Goal: Task Accomplishment & Management: Complete application form

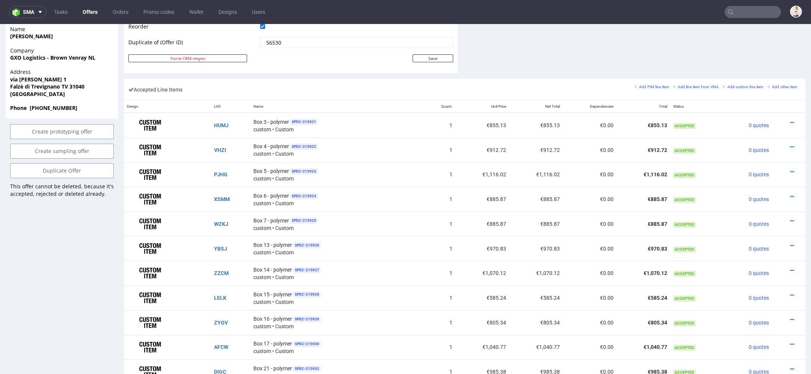
scroll to position [409, 0]
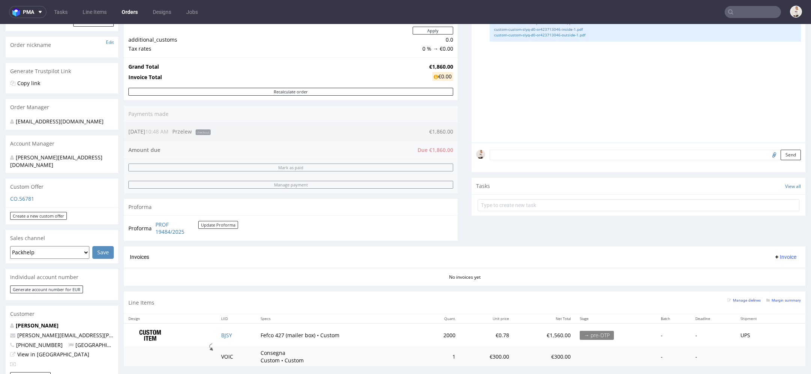
scroll to position [108, 0]
click at [438, 66] on strong "€1,860.00" at bounding box center [441, 67] width 24 height 7
click at [438, 65] on strong "€1,860.00" at bounding box center [441, 67] width 24 height 7
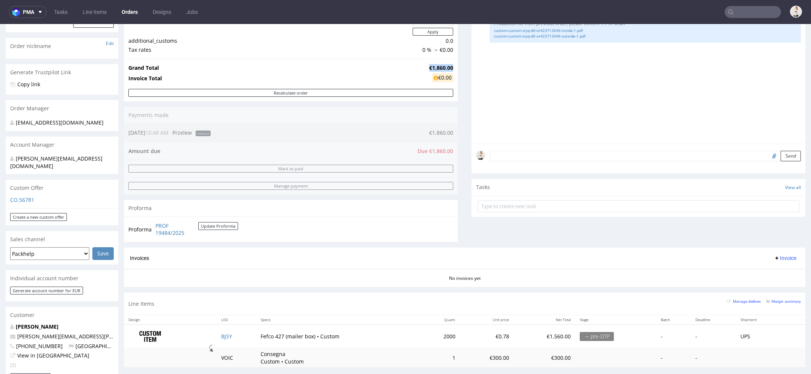
click at [438, 65] on strong "€1,860.00" at bounding box center [441, 67] width 24 height 7
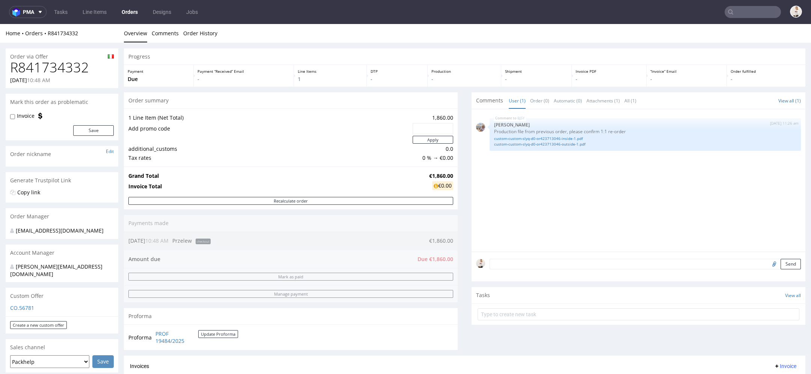
click at [80, 68] on h1 "R841734332" at bounding box center [62, 67] width 104 height 15
copy h1 "R841734332"
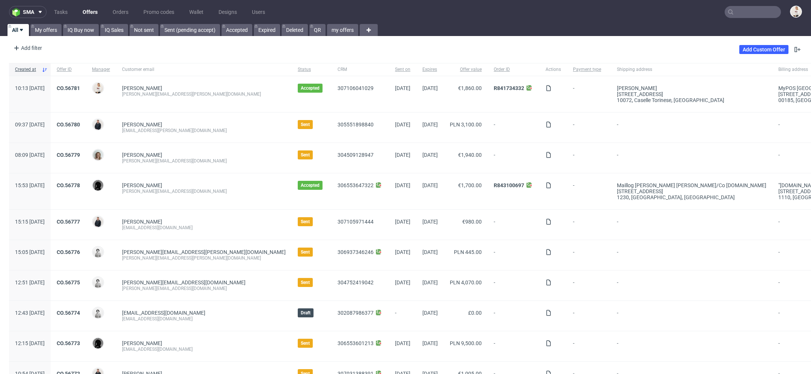
click at [741, 12] on input "text" at bounding box center [752, 12] width 56 height 12
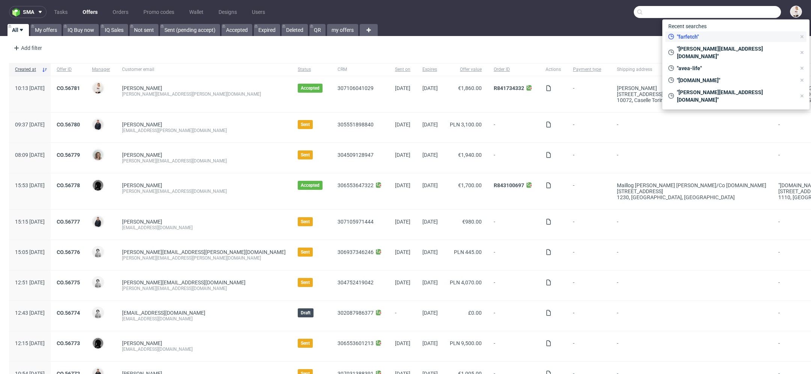
click at [729, 32] on div ""farfetch"" at bounding box center [732, 37] width 134 height 11
type input "farfetch"
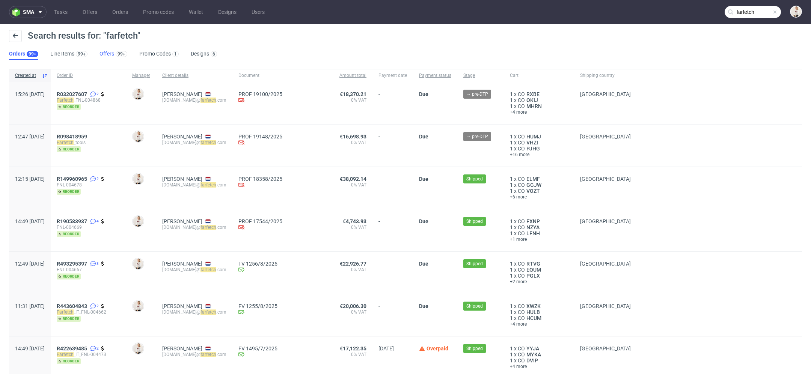
click at [114, 52] on div "99+" at bounding box center [120, 54] width 13 height 8
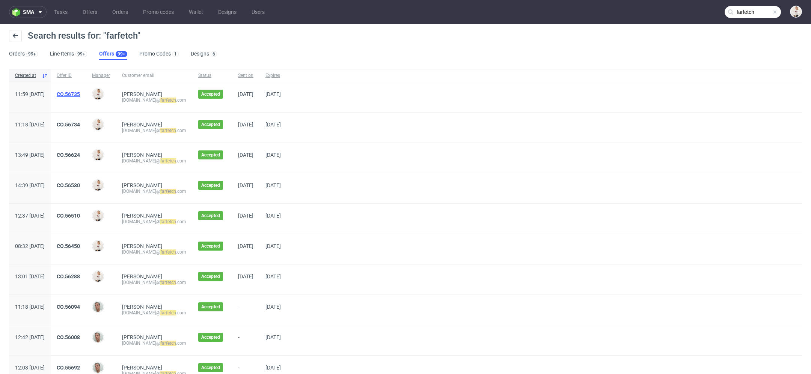
click at [80, 93] on link "CO.56735" at bounding box center [68, 94] width 23 height 6
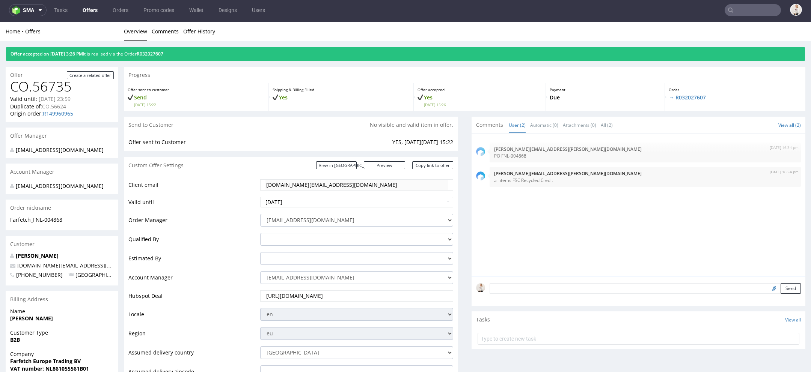
type input "farfetch"
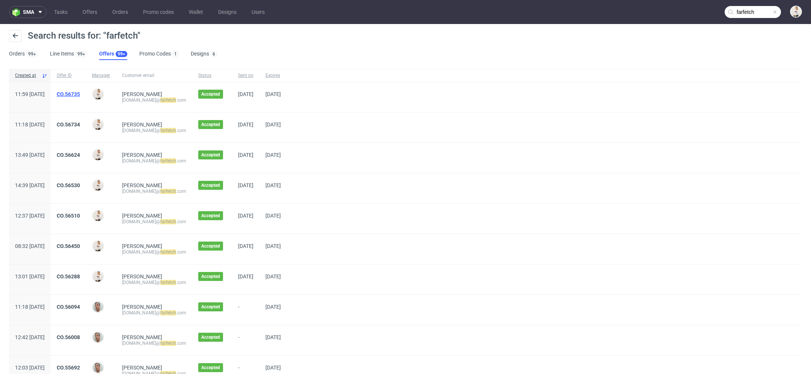
click at [80, 93] on link "CO.56735" at bounding box center [68, 94] width 23 height 6
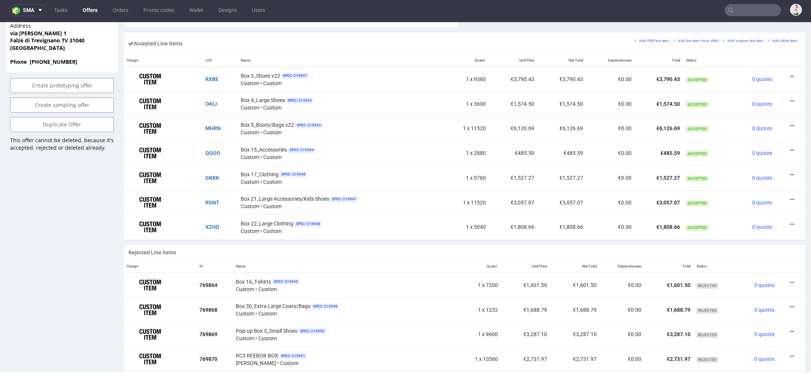
scroll to position [388, 0]
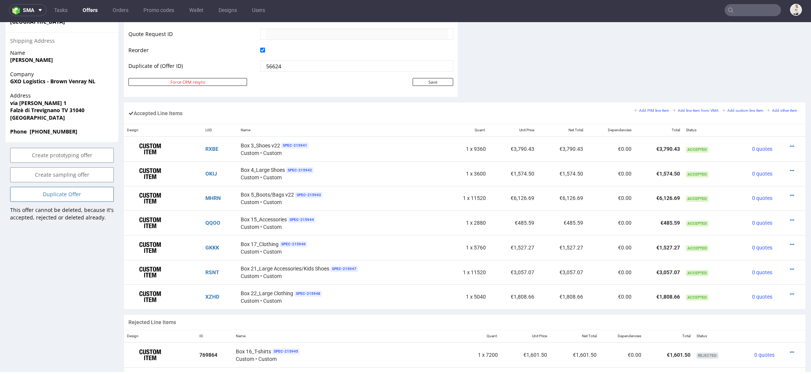
click at [75, 201] on link "Duplicate Offer" at bounding box center [62, 194] width 104 height 15
click at [46, 183] on icon at bounding box center [46, 180] width 5 height 5
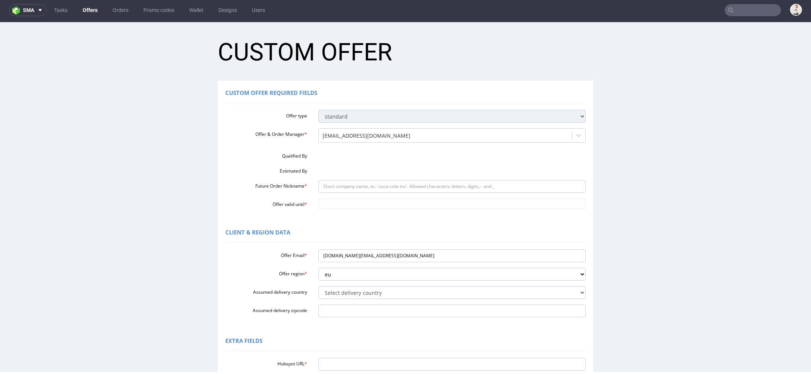
scroll to position [0, 0]
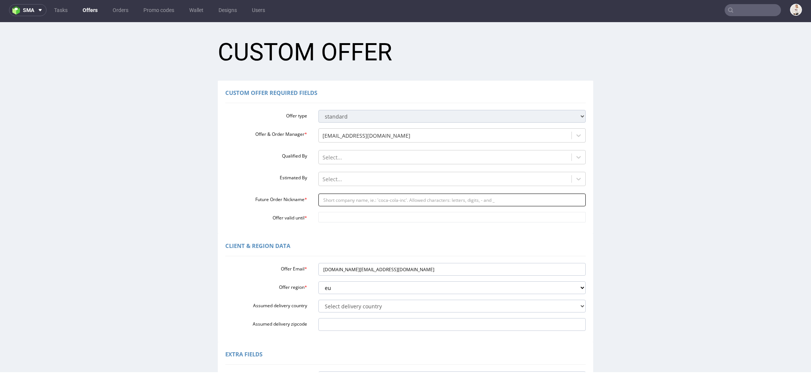
click at [351, 200] on input "Future Order Nickname *" at bounding box center [452, 200] width 268 height 13
paste input "FNL-004881"
type input "FNL-004881"
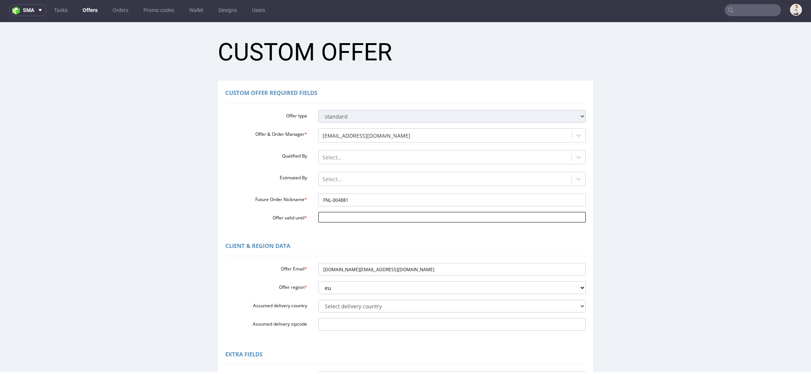
click at [349, 214] on body "Production Shipped DTP Orders Offers Shipments Designs Promotions Users Jobs Ad…" at bounding box center [405, 281] width 811 height 519
click at [390, 163] on td "13" at bounding box center [389, 161] width 11 height 11
type input "[DATE]"
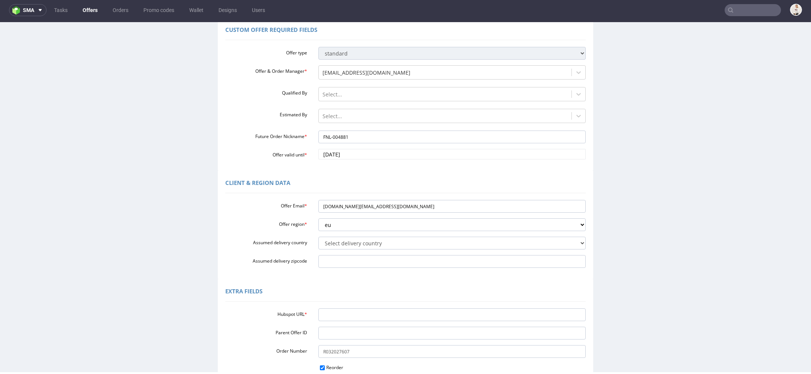
scroll to position [74, 0]
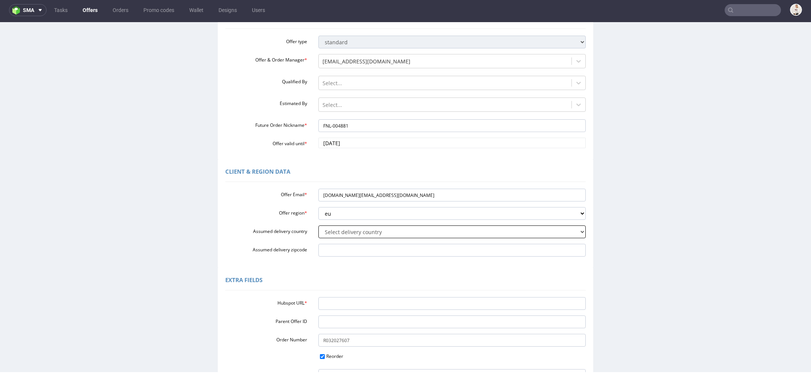
click at [359, 231] on select "Select delivery country Andorra Afghanistan Anguilla Albania Armenia Antarctica…" at bounding box center [452, 232] width 268 height 13
select select "110"
click at [318, 226] on select "Select delivery country Andorra Afghanistan Anguilla Albania Armenia Antarctica…" at bounding box center [452, 232] width 268 height 13
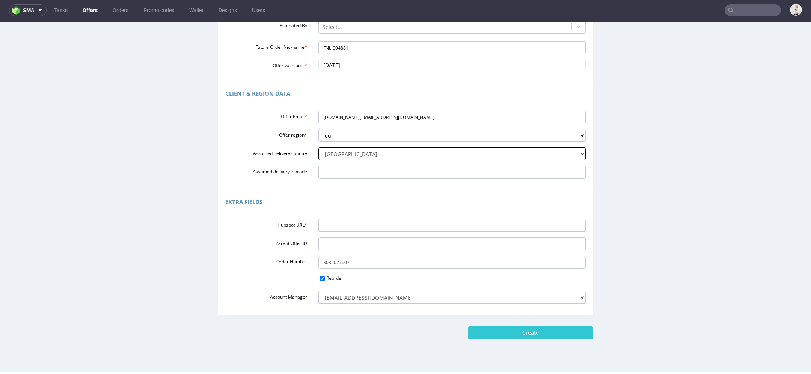
scroll to position [157, 0]
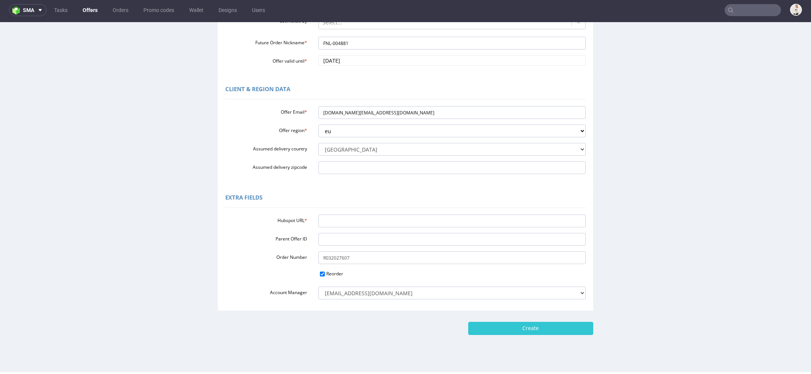
click at [397, 213] on div "Hubspot URL * Parent Offer ID Order Number R032027607 Reorder Account Manager a…" at bounding box center [405, 256] width 360 height 88
click at [397, 217] on input "Hubspot URL *" at bounding box center [452, 221] width 268 height 13
paste input "[URL][DOMAIN_NAME]"
type input "[URL][DOMAIN_NAME]"
click at [505, 331] on input "Create" at bounding box center [530, 328] width 125 height 13
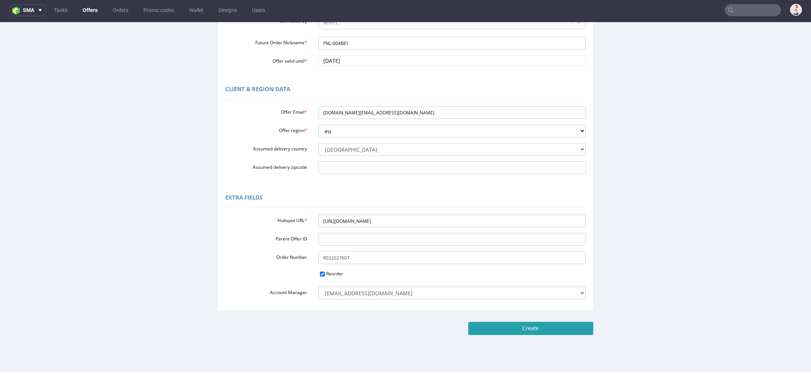
type input "Please wait..."
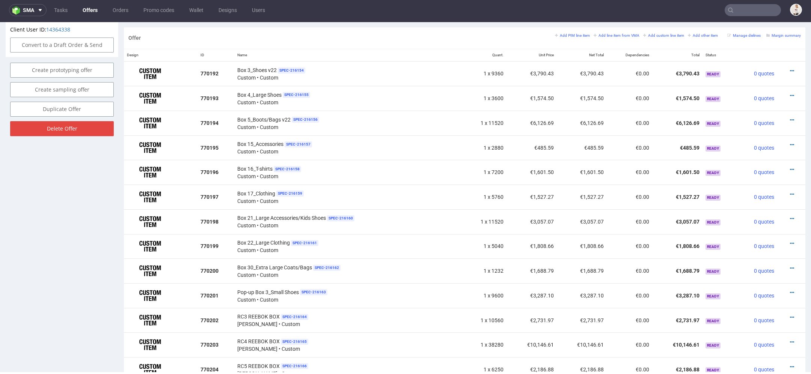
scroll to position [436, 0]
click at [790, 267] on icon at bounding box center [792, 269] width 4 height 5
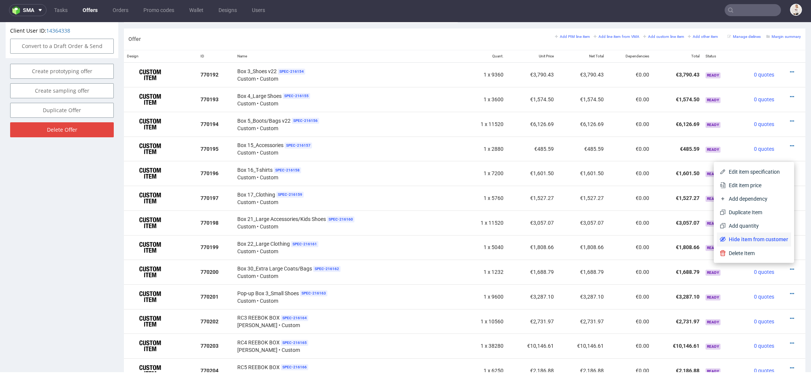
click at [764, 241] on span "Hide item from customer" at bounding box center [756, 240] width 62 height 8
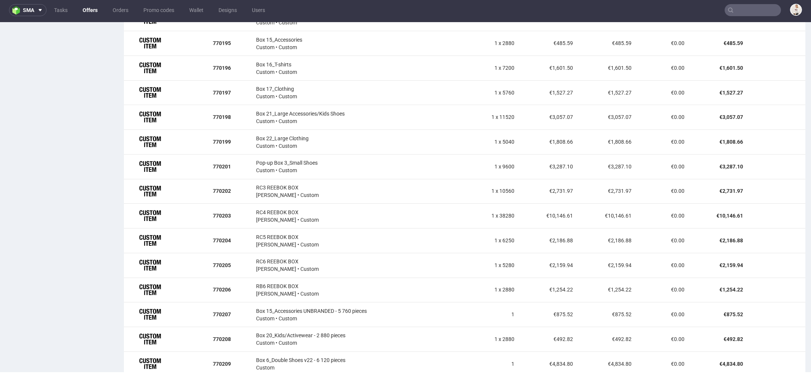
scroll to position [547, 0]
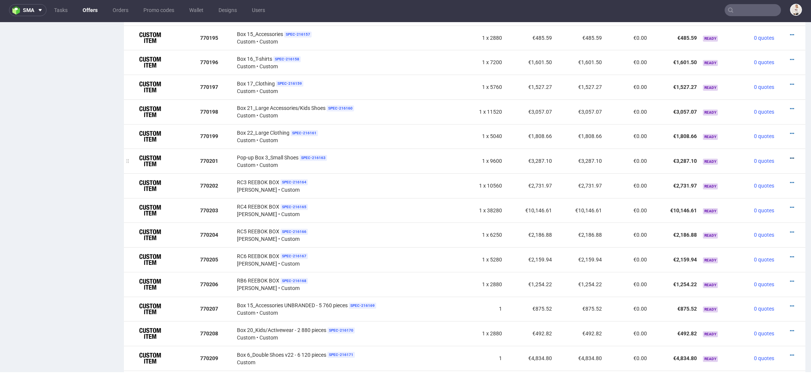
click at [790, 156] on icon at bounding box center [792, 158] width 4 height 5
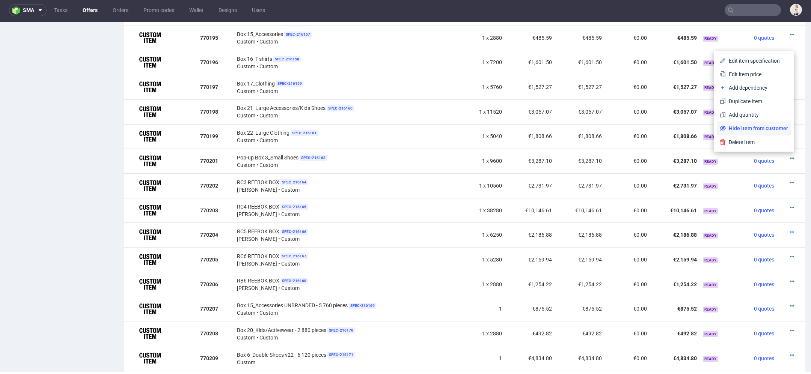
click at [755, 129] on span "Hide item from customer" at bounding box center [756, 129] width 62 height 8
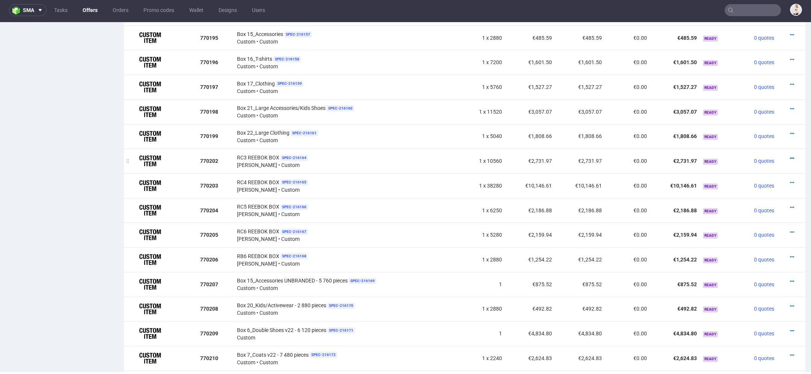
click at [790, 156] on icon at bounding box center [792, 158] width 4 height 5
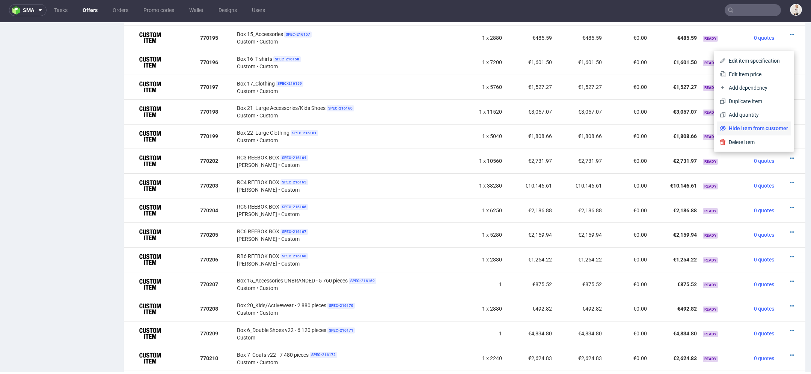
click at [760, 126] on span "Hide item from customer" at bounding box center [756, 129] width 62 height 8
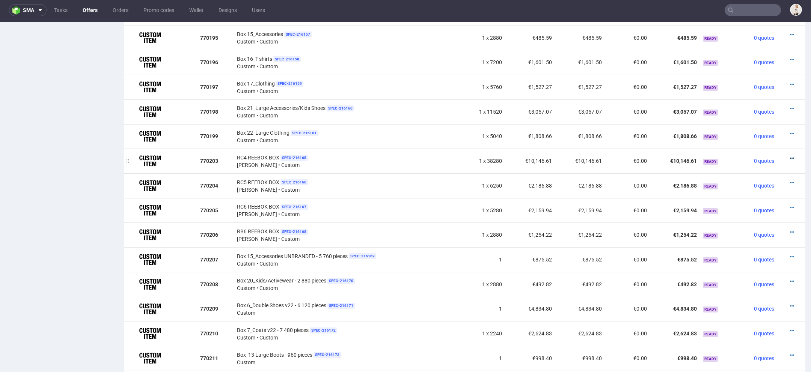
click at [790, 156] on icon at bounding box center [792, 158] width 4 height 5
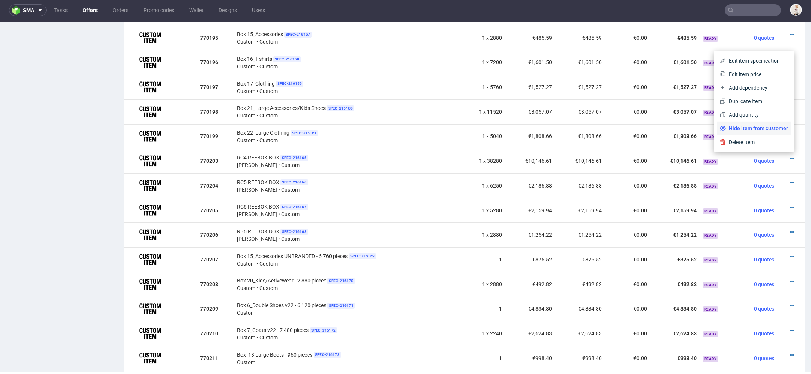
click at [754, 129] on span "Hide item from customer" at bounding box center [756, 129] width 62 height 8
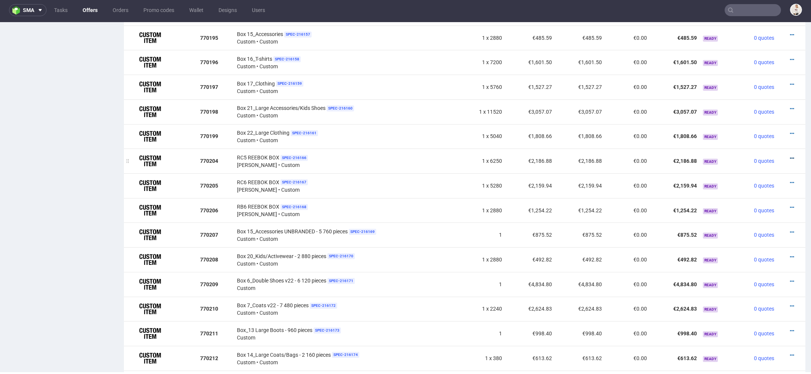
click at [790, 156] on icon at bounding box center [792, 158] width 4 height 5
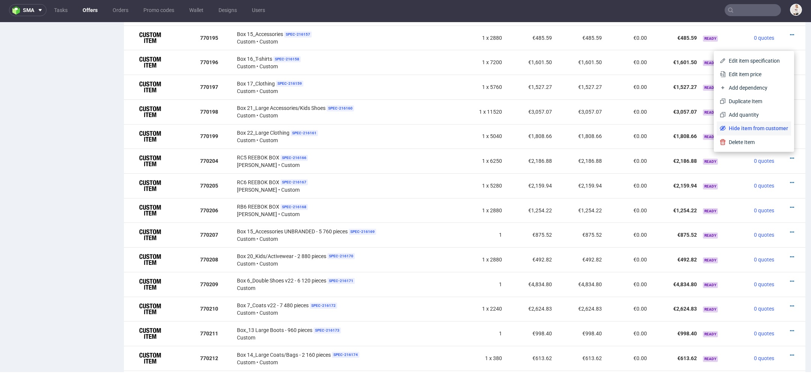
click at [756, 127] on span "Hide item from customer" at bounding box center [756, 129] width 62 height 8
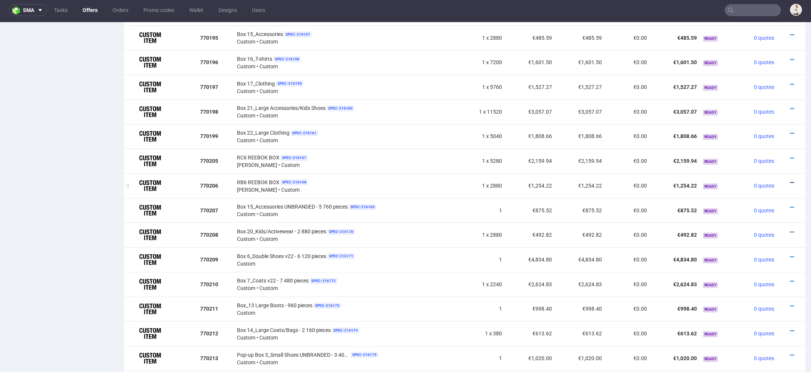
click at [790, 180] on icon at bounding box center [792, 182] width 4 height 5
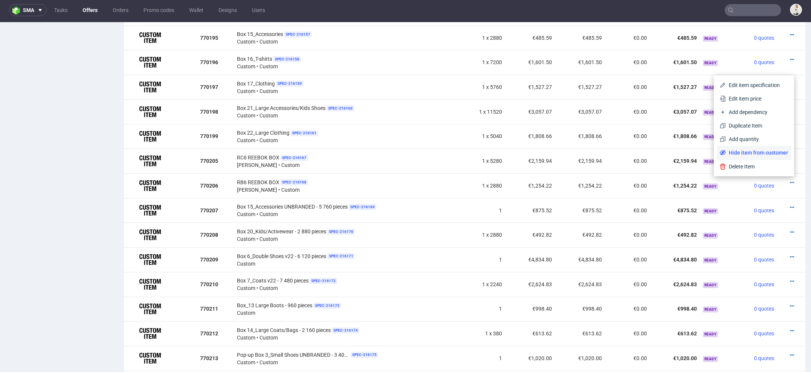
click at [764, 152] on span "Hide item from customer" at bounding box center [756, 153] width 62 height 8
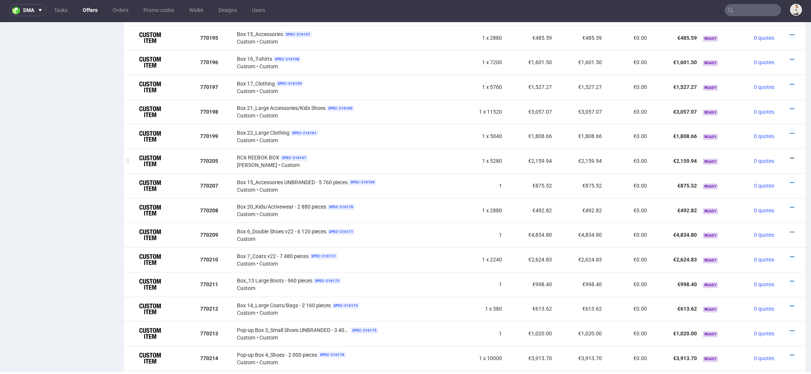
click at [790, 156] on icon at bounding box center [792, 158] width 4 height 5
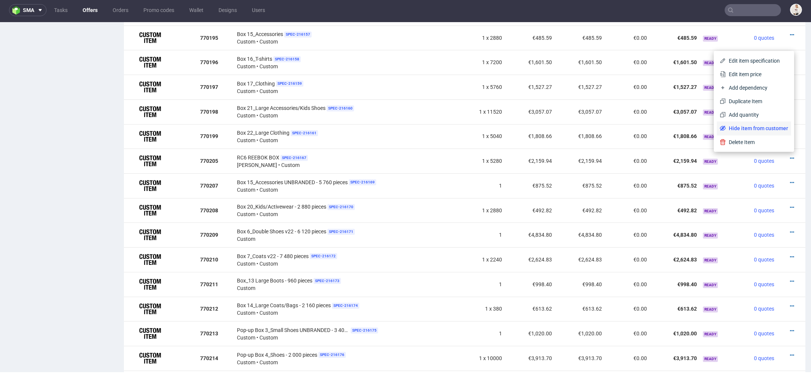
click at [767, 129] on span "Hide item from customer" at bounding box center [756, 129] width 62 height 8
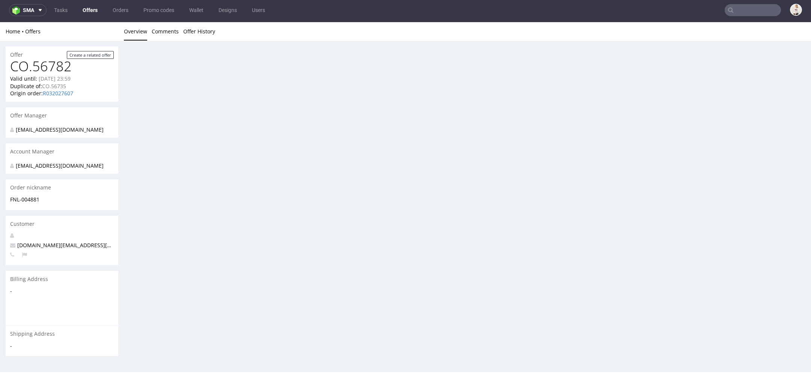
scroll to position [0, 0]
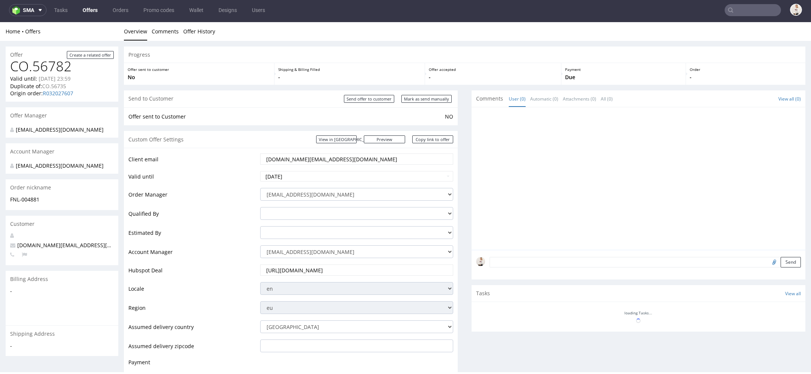
scroll to position [547, 0]
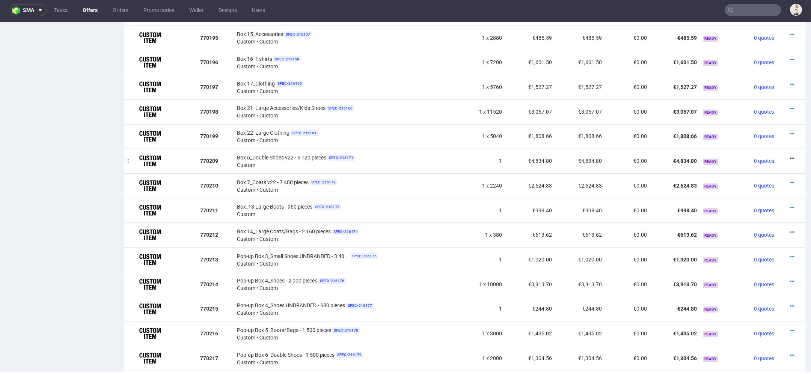
click at [790, 156] on icon at bounding box center [792, 158] width 4 height 5
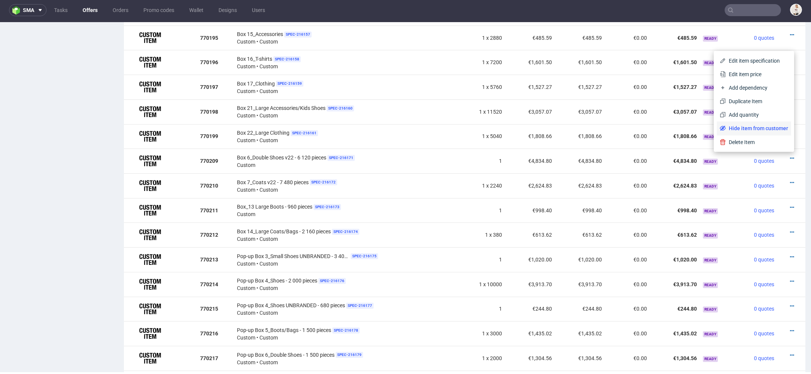
click at [764, 128] on span "Hide item from customer" at bounding box center [756, 129] width 62 height 8
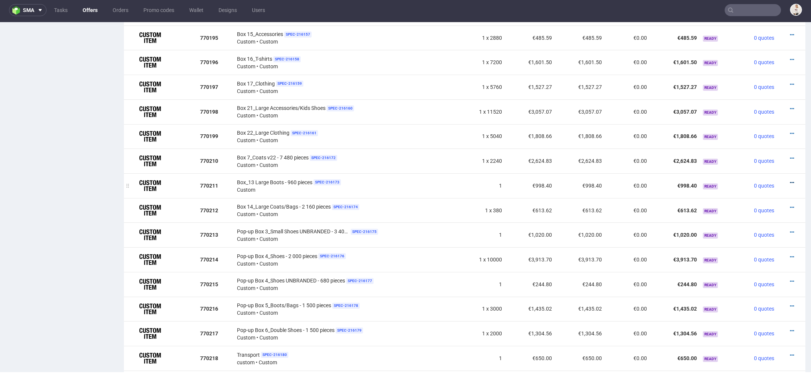
click at [790, 180] on icon at bounding box center [792, 182] width 4 height 5
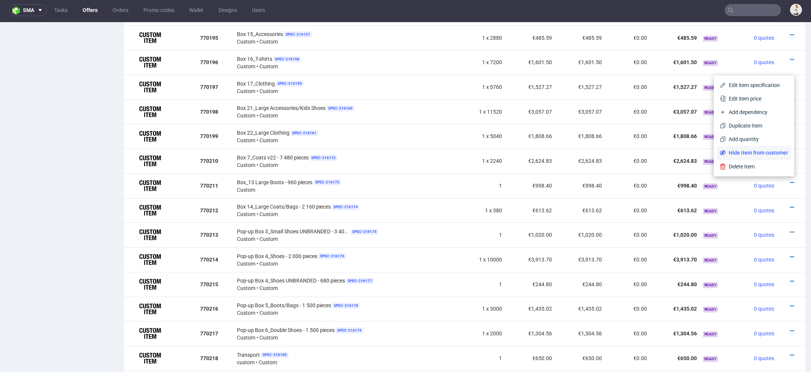
click at [761, 153] on span "Hide item from customer" at bounding box center [756, 153] width 62 height 8
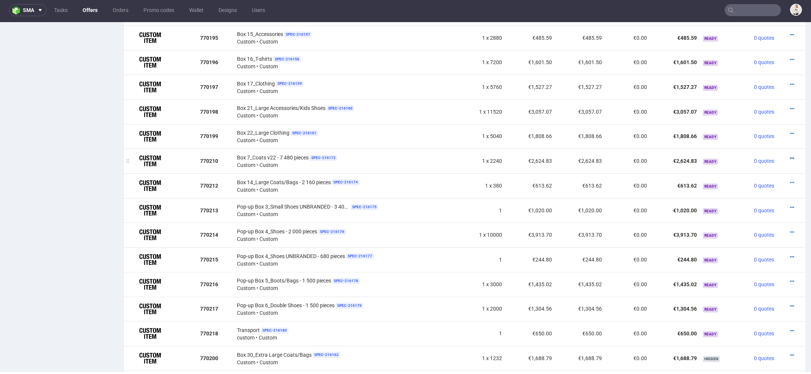
click at [790, 156] on icon at bounding box center [792, 158] width 4 height 5
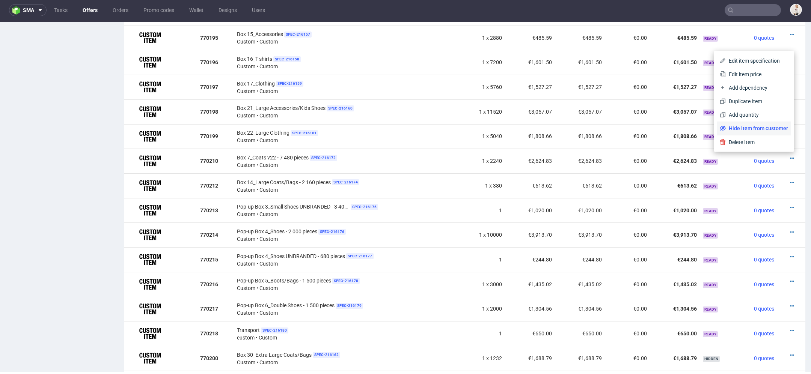
click at [761, 128] on span "Hide item from customer" at bounding box center [756, 129] width 62 height 8
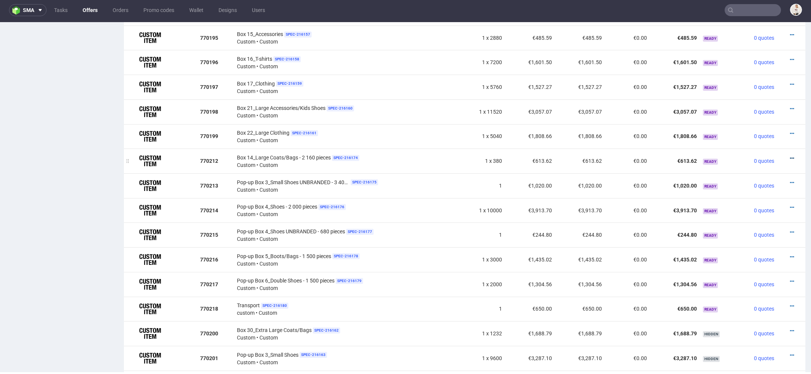
click at [790, 156] on icon at bounding box center [792, 158] width 4 height 5
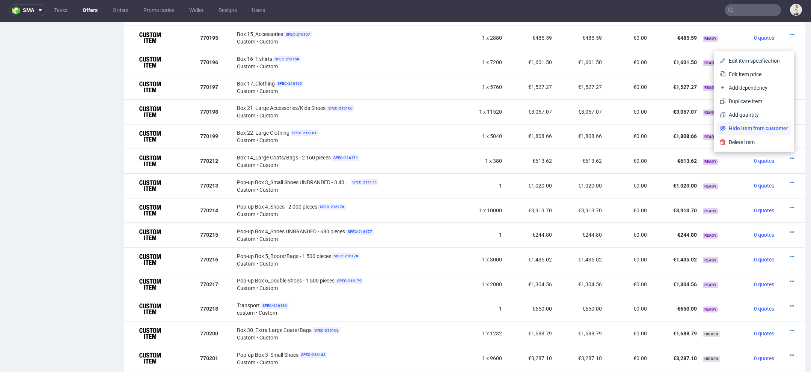
click at [767, 127] on span "Hide item from customer" at bounding box center [756, 129] width 62 height 8
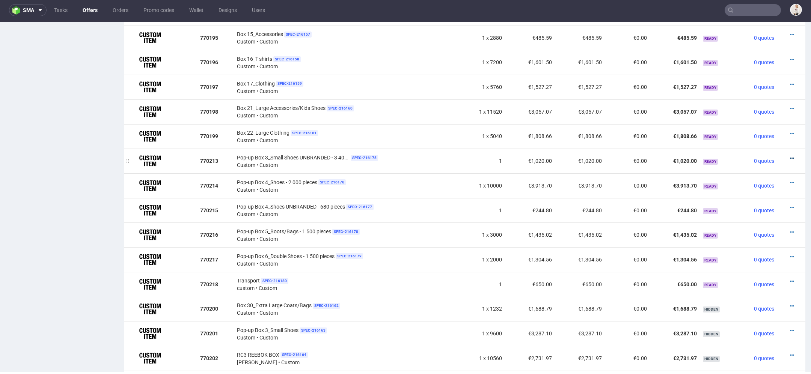
click at [790, 156] on icon at bounding box center [792, 158] width 4 height 5
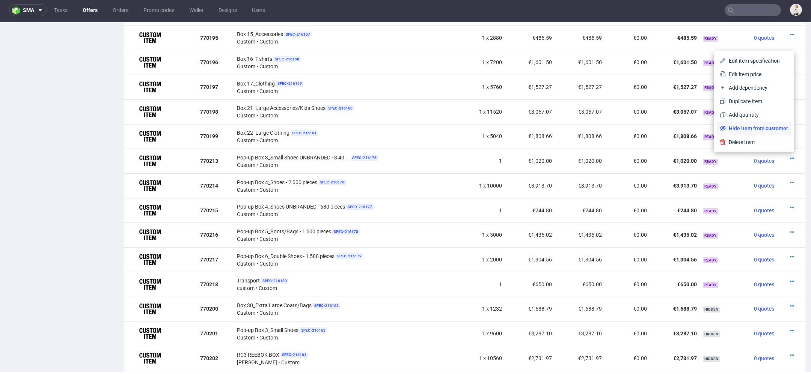
click at [762, 127] on span "Hide item from customer" at bounding box center [756, 129] width 62 height 8
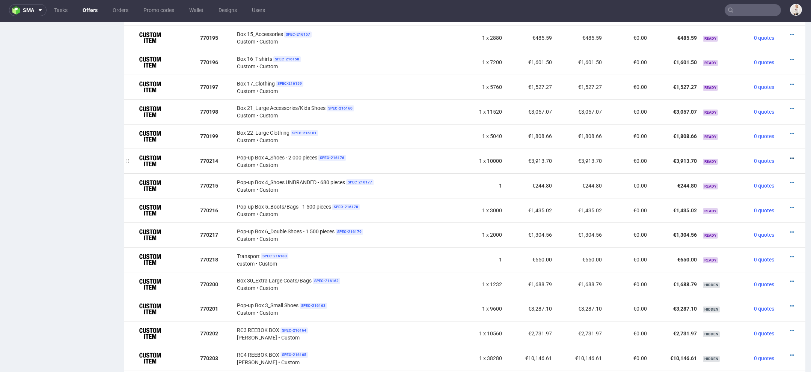
click at [790, 156] on icon at bounding box center [792, 158] width 4 height 5
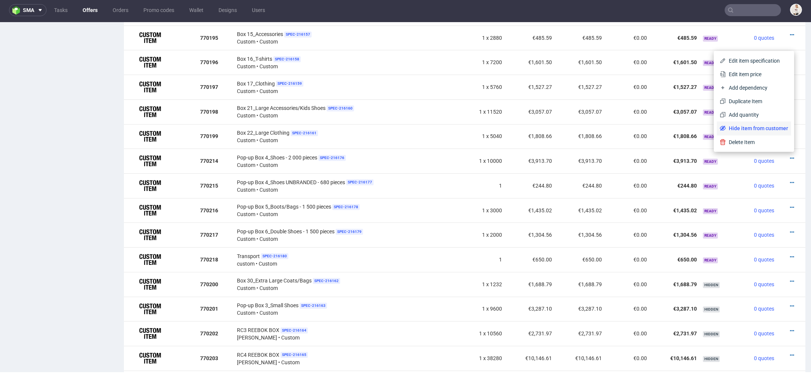
click at [764, 131] on span "Hide item from customer" at bounding box center [756, 129] width 62 height 8
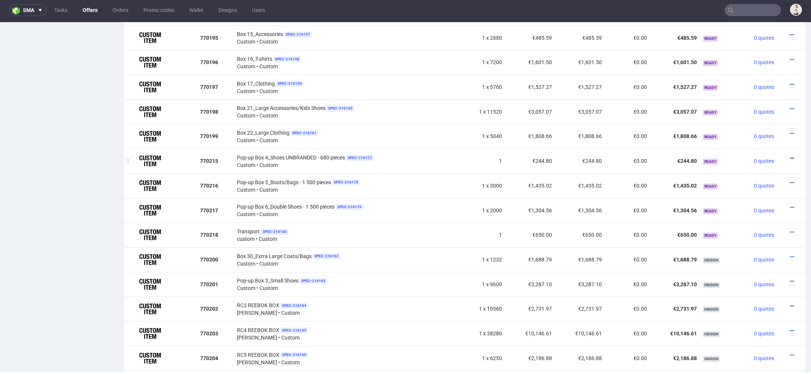
click at [790, 156] on icon at bounding box center [792, 158] width 4 height 5
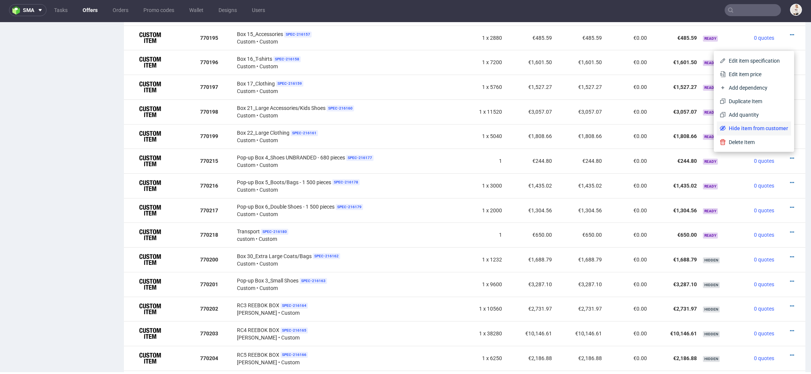
click at [775, 130] on span "Hide item from customer" at bounding box center [756, 129] width 62 height 8
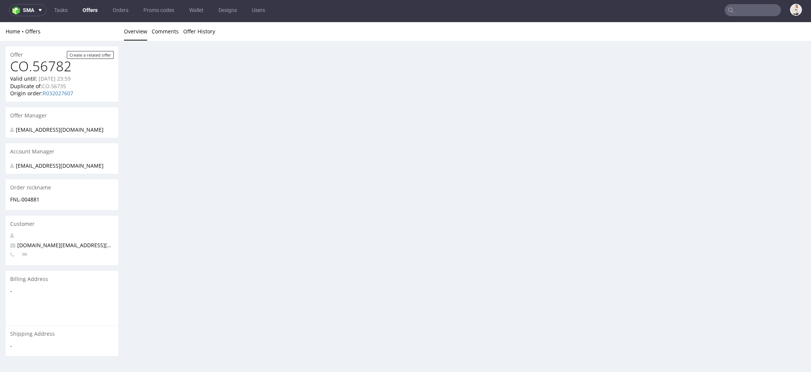
scroll to position [0, 0]
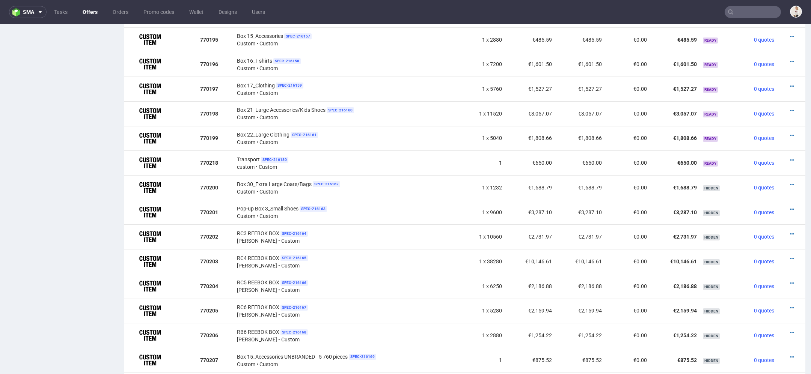
scroll to position [2, 0]
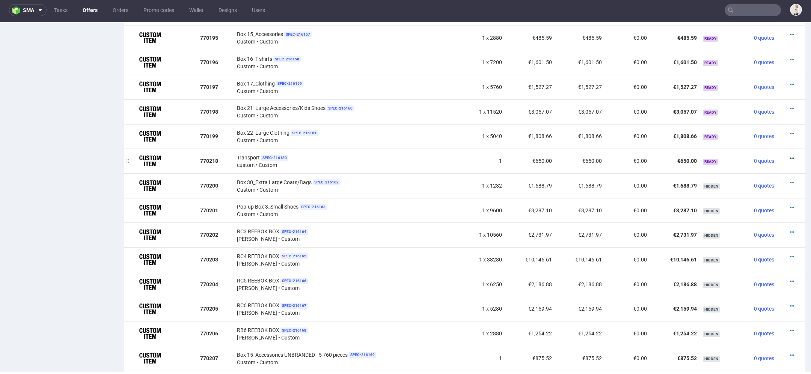
click at [790, 156] on icon at bounding box center [792, 158] width 4 height 5
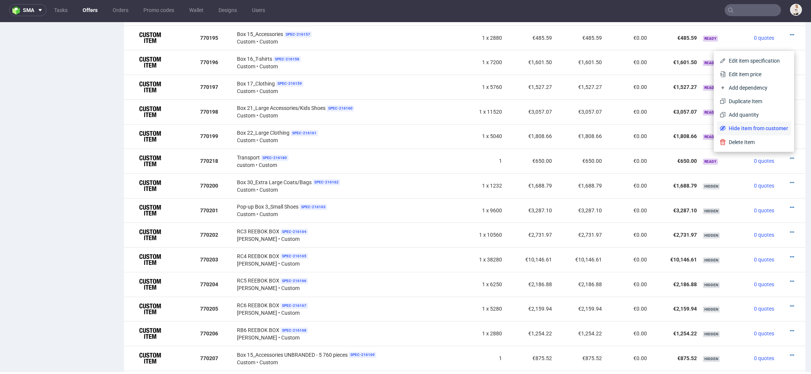
click at [772, 131] on span "Hide item from customer" at bounding box center [756, 129] width 62 height 8
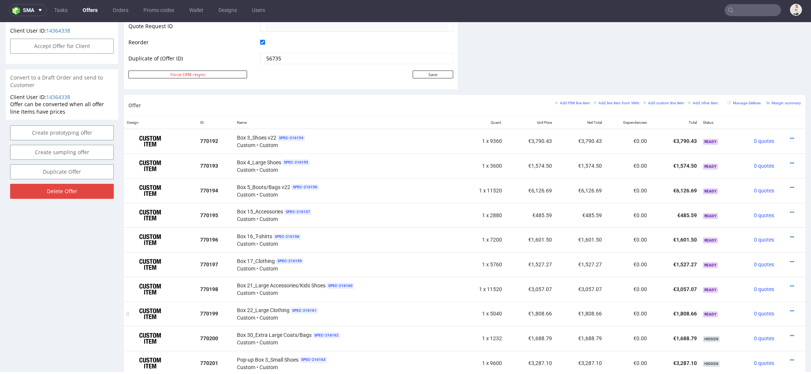
scroll to position [356, 0]
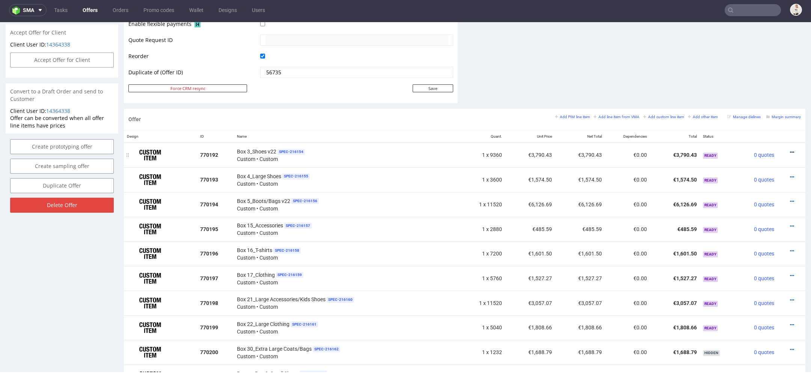
click at [790, 150] on icon at bounding box center [792, 152] width 4 height 5
click at [753, 56] on span "Edit item price" at bounding box center [757, 55] width 60 height 8
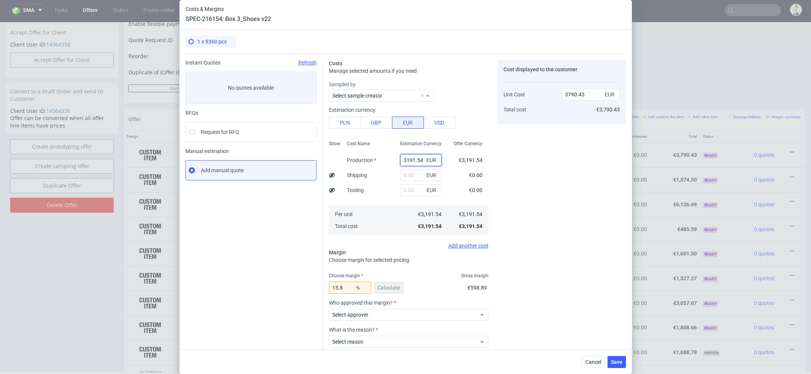
click at [408, 158] on input "3191.54" at bounding box center [420, 160] width 41 height 12
paste input "€2 946,0"
type input "€2 946,04"
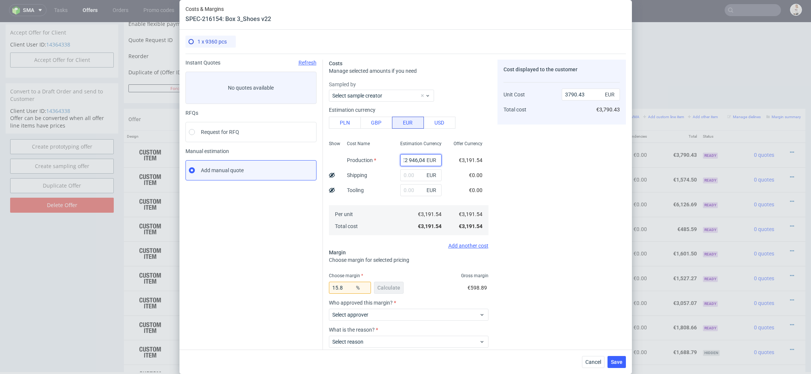
type input "0"
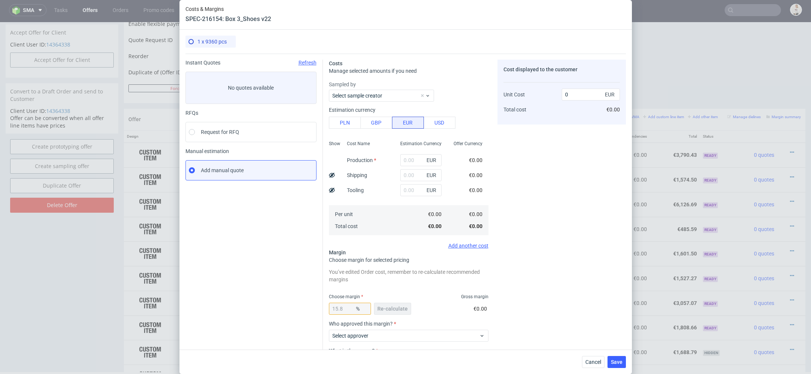
click at [480, 175] on span "€0.00" at bounding box center [476, 175] width 14 height 6
click at [404, 160] on input "text" at bounding box center [420, 160] width 41 height 12
paste input "€2 946,04"
click at [409, 159] on input "€2 946,04" at bounding box center [420, 160] width 41 height 12
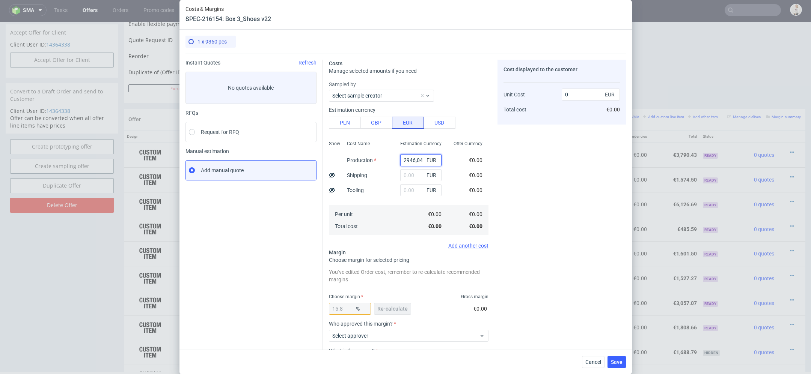
scroll to position [0, 0]
type input "2946.04"
type input "3498.86"
type input "2946.04"
click at [487, 163] on div "€2,946.04" at bounding box center [471, 160] width 36 height 15
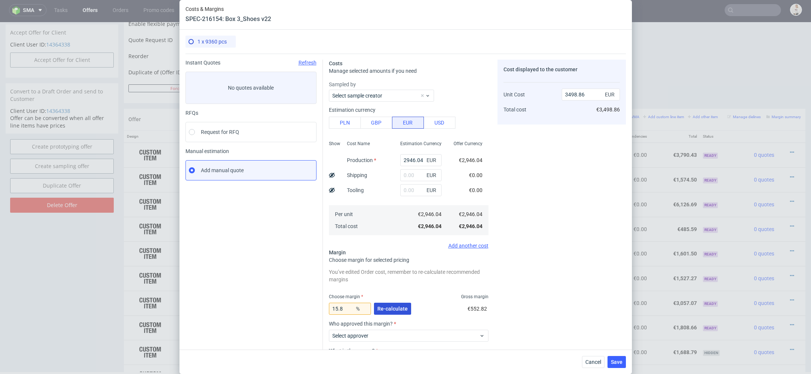
click at [389, 311] on span "Re-calculate" at bounding box center [392, 308] width 30 height 5
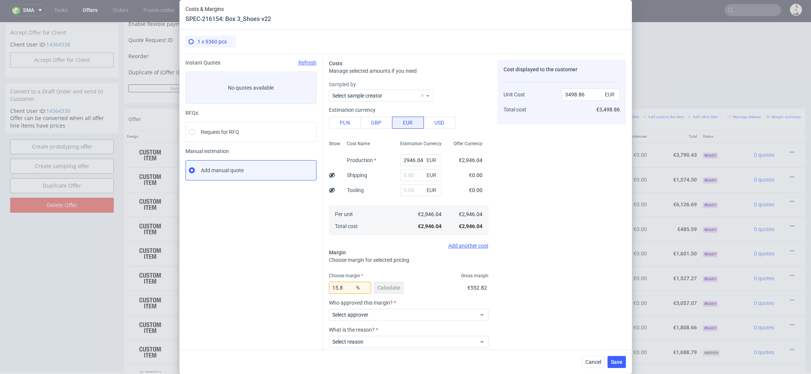
scroll to position [44, 0]
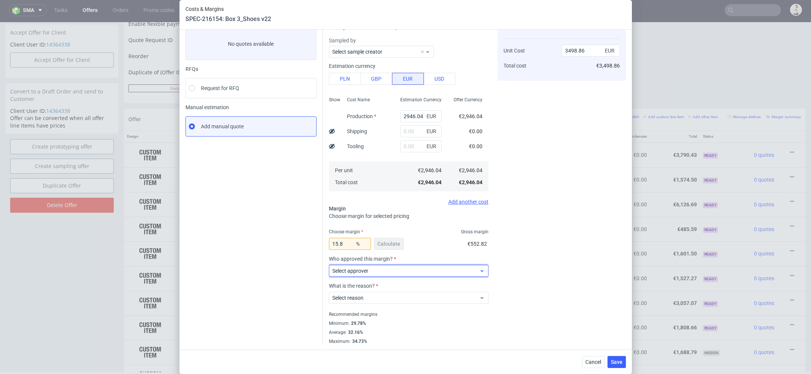
click at [436, 269] on span "Select approver" at bounding box center [405, 271] width 147 height 8
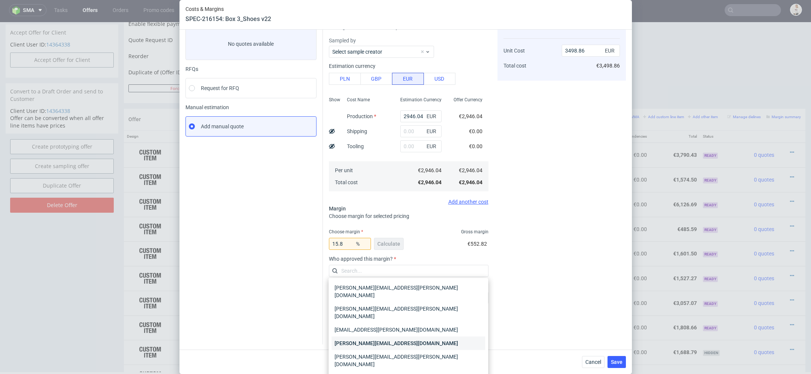
click at [418, 337] on div "[PERSON_NAME][EMAIL_ADDRESS][DOMAIN_NAME]" at bounding box center [407, 344] width 153 height 14
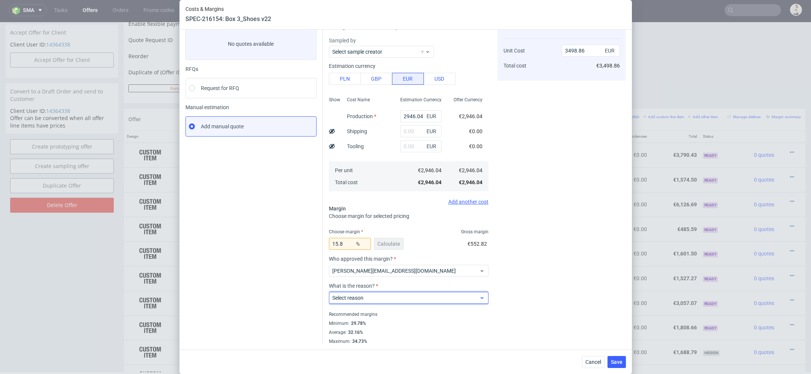
click at [415, 294] on span "Select reason" at bounding box center [405, 298] width 147 height 8
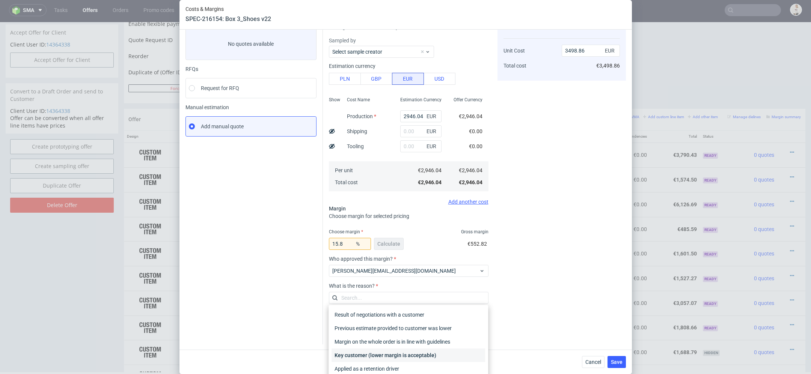
click at [418, 354] on div "Key customer (lower margin is acceptable)" at bounding box center [407, 356] width 153 height 14
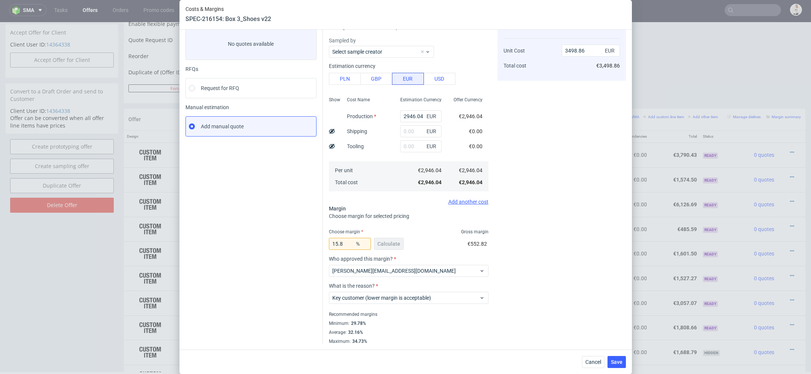
click at [529, 307] on div "Cost displayed to the customer Unit Cost Total cost 3498.86 EUR €3,498.86" at bounding box center [561, 180] width 128 height 329
click at [618, 361] on span "Save" at bounding box center [617, 361] width 12 height 5
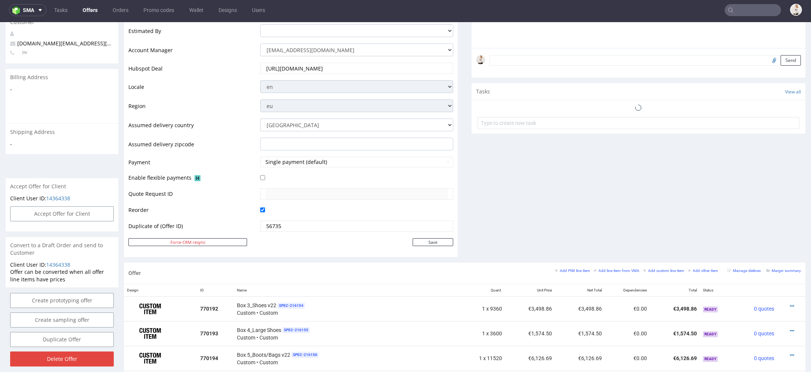
scroll to position [257, 0]
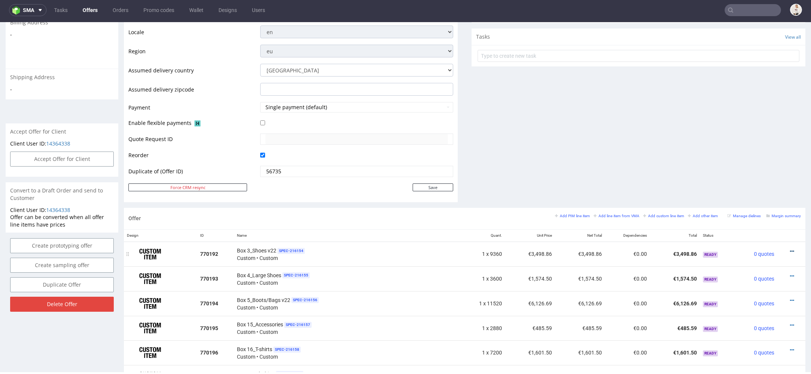
click at [790, 249] on icon at bounding box center [792, 251] width 4 height 5
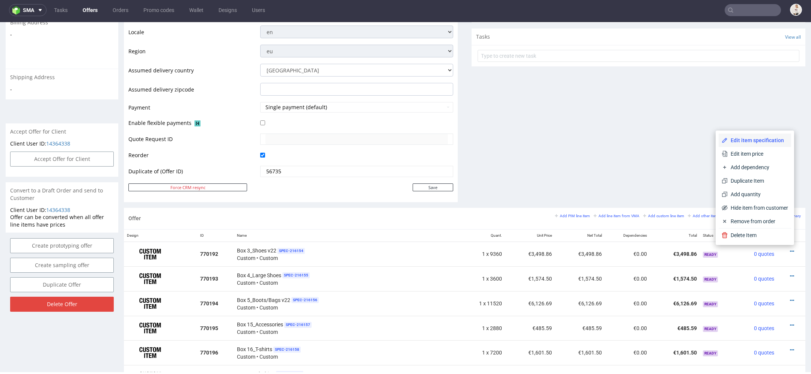
click at [757, 142] on span "Edit item specification" at bounding box center [757, 141] width 60 height 8
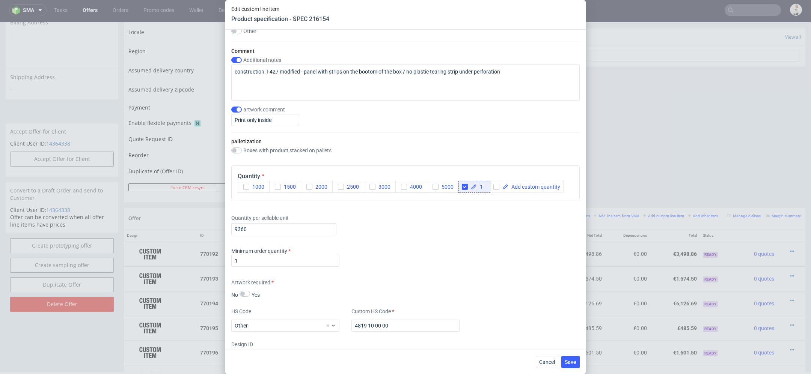
scroll to position [869, 0]
drag, startPoint x: 256, startPoint y: 226, endPoint x: 146, endPoint y: 226, distance: 110.3
click at [146, 226] on div "Edit custom line item Product specification - SPEC 216154 Supplier TFP Sp. z o.…" at bounding box center [405, 187] width 811 height 374
type input "8640"
click at [571, 363] on span "Save" at bounding box center [570, 361] width 12 height 5
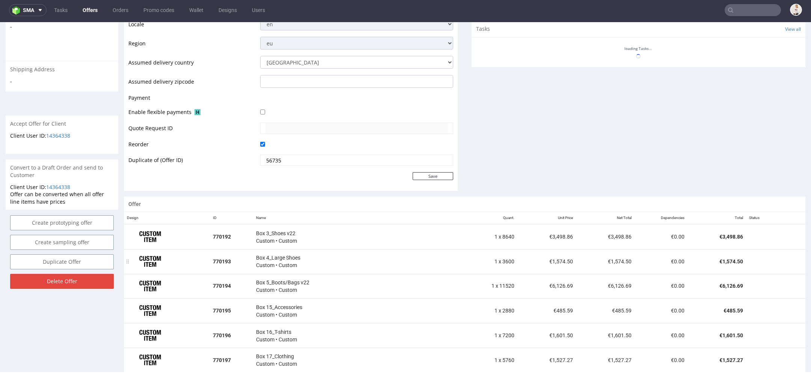
scroll to position [266, 0]
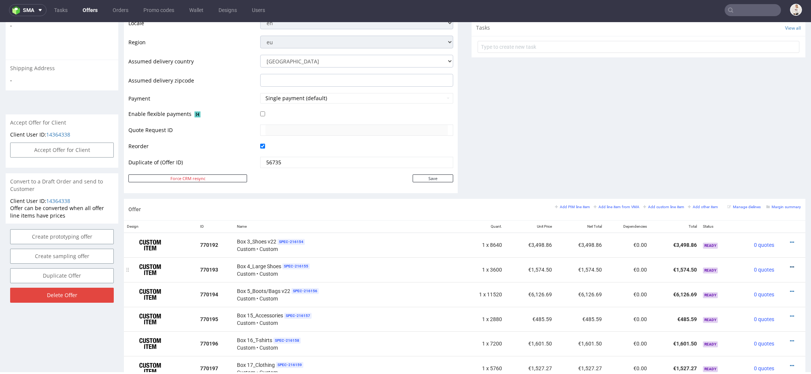
click at [790, 265] on icon at bounding box center [792, 267] width 4 height 5
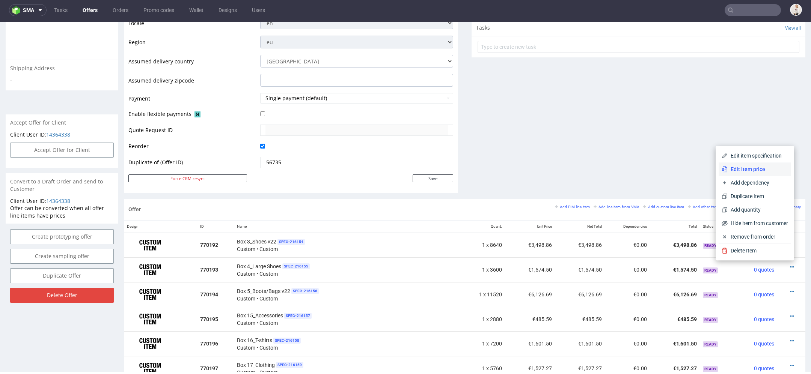
click at [748, 174] on li "Edit item price" at bounding box center [754, 169] width 72 height 14
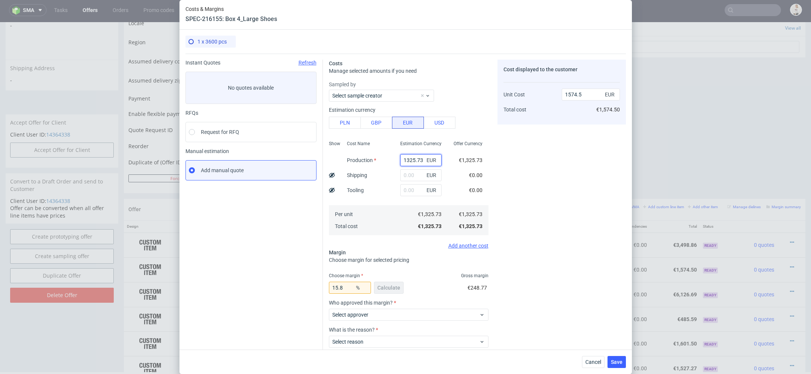
click at [411, 161] on input "1325.73" at bounding box center [420, 160] width 41 height 12
paste input "€1 590,87"
type input "€1 590,87"
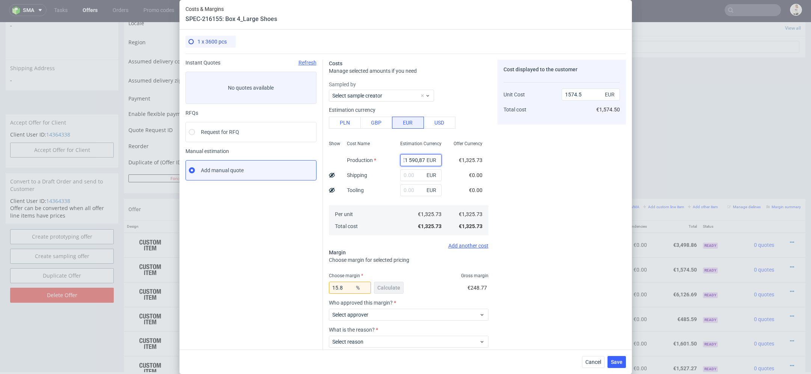
type input "0"
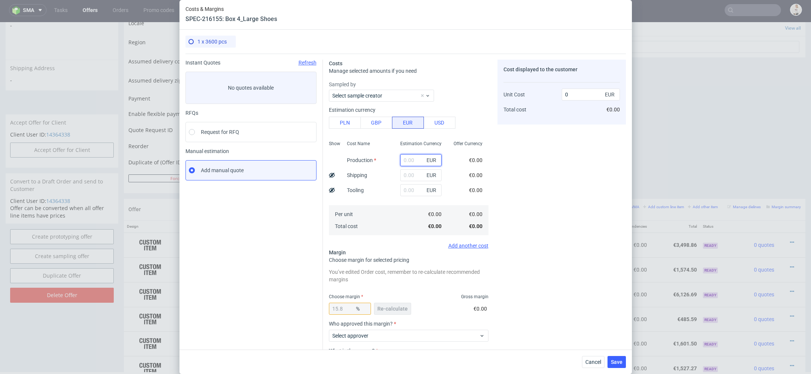
scroll to position [0, 0]
paste input "€1 590,87"
click at [410, 160] on input "€1 590,87" at bounding box center [420, 160] width 41 height 12
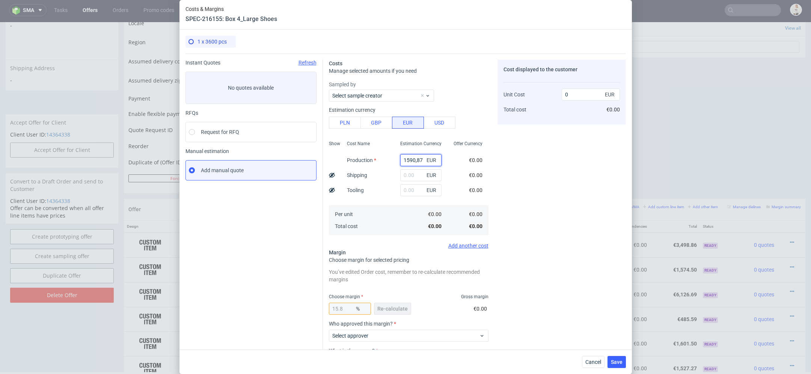
type input "1590.87"
type input "1889.39"
type input "1590.87"
click at [485, 173] on div "€0.00" at bounding box center [476, 175] width 26 height 15
click at [389, 308] on span "Re-calculate" at bounding box center [392, 308] width 30 height 5
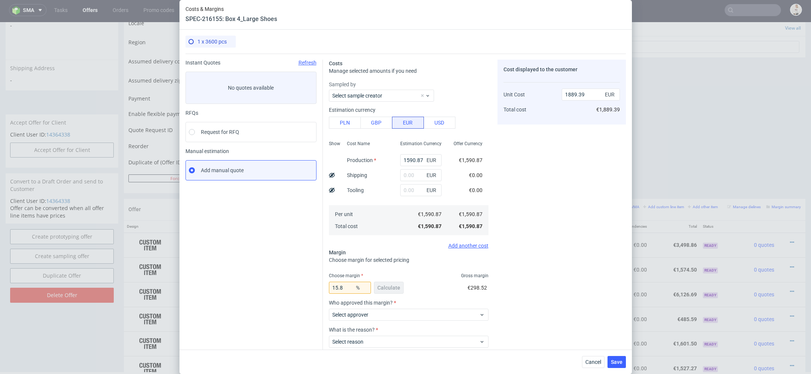
scroll to position [44, 0]
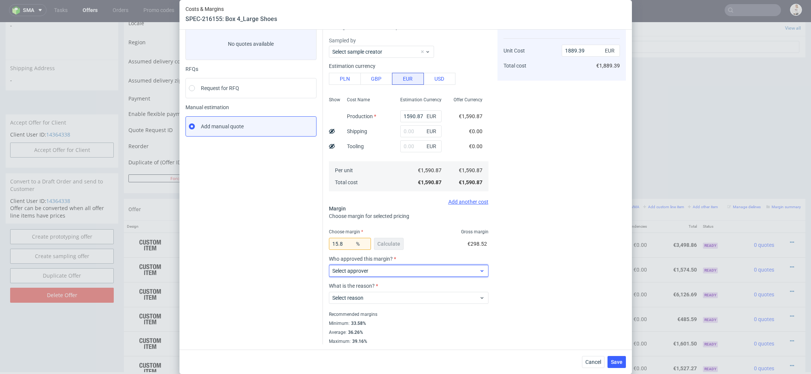
click at [428, 270] on span "Select approver" at bounding box center [405, 271] width 147 height 8
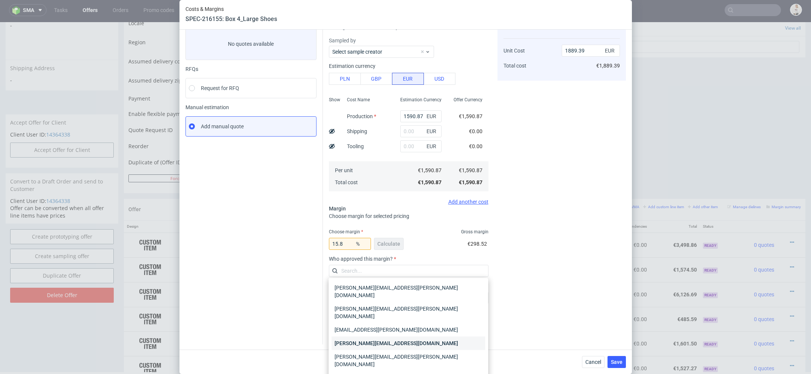
click at [417, 337] on div "[PERSON_NAME][EMAIL_ADDRESS][DOMAIN_NAME]" at bounding box center [407, 344] width 153 height 14
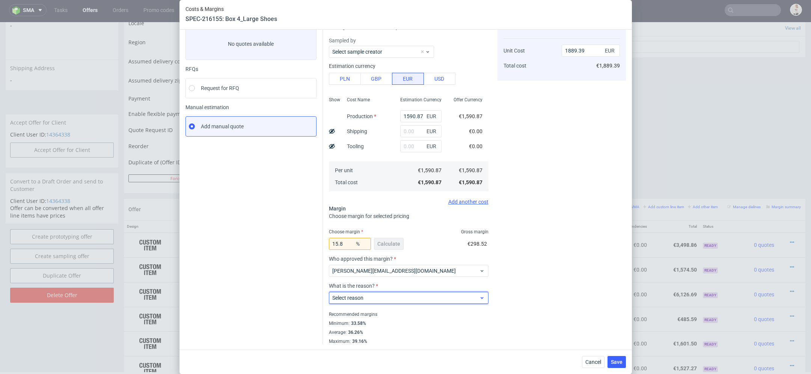
click at [409, 300] on span "Select reason" at bounding box center [405, 298] width 147 height 8
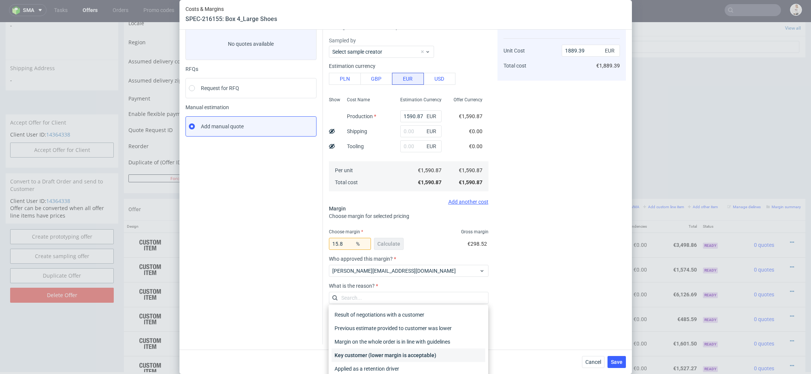
click at [411, 356] on div "Key customer (lower margin is acceptable)" at bounding box center [407, 356] width 153 height 14
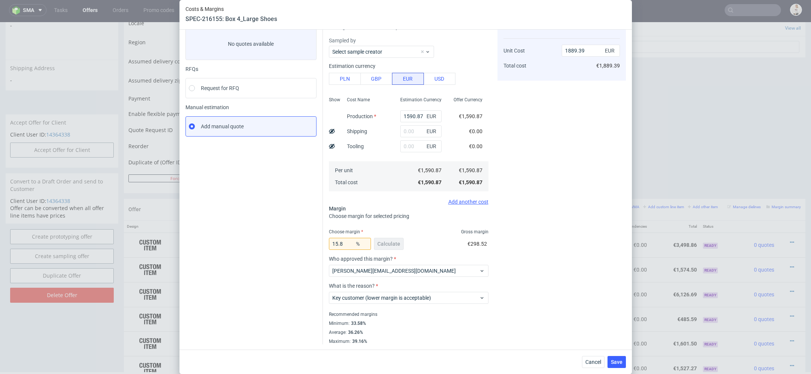
scroll to position [0, 0]
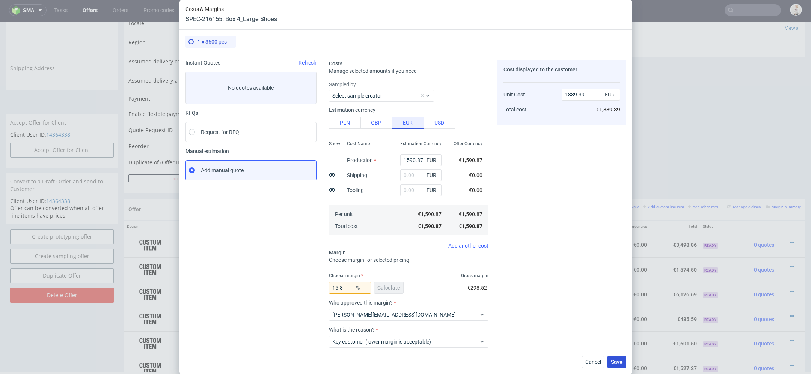
click at [616, 362] on span "Save" at bounding box center [617, 361] width 12 height 5
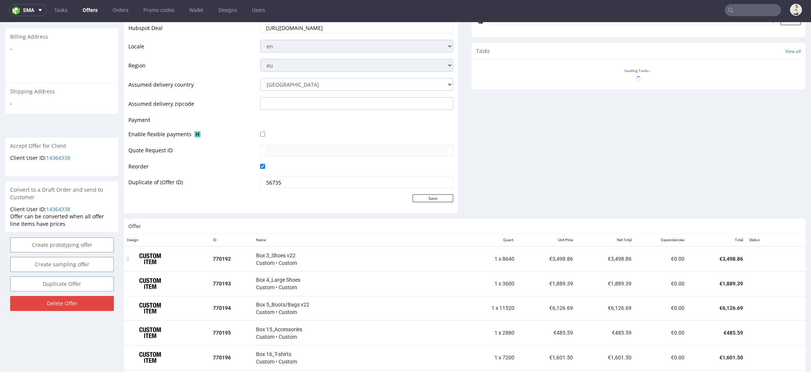
scroll to position [243, 0]
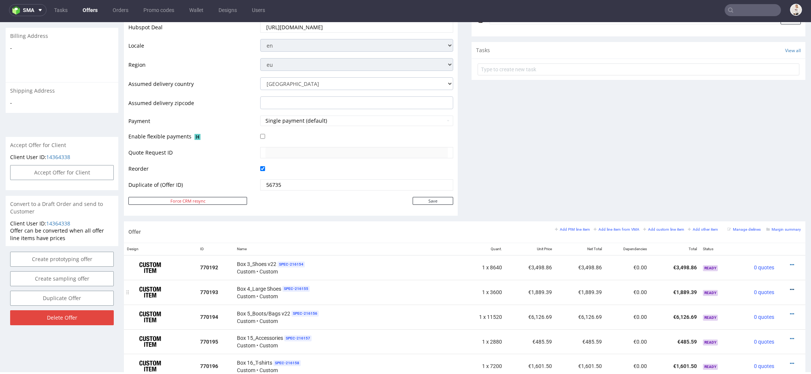
click at [790, 287] on icon at bounding box center [792, 289] width 4 height 5
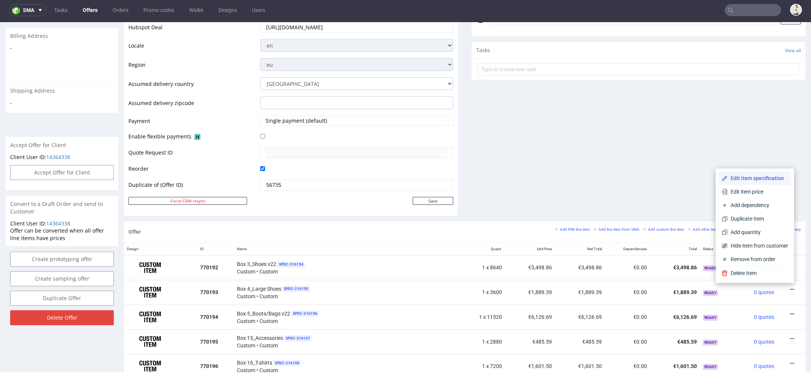
click at [762, 178] on span "Edit item specification" at bounding box center [757, 178] width 60 height 8
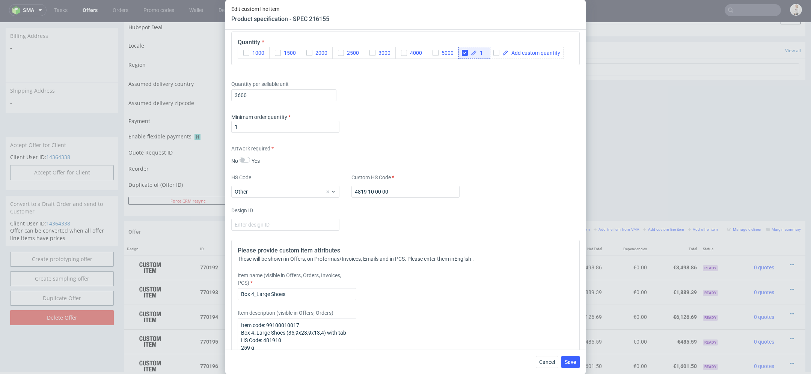
scroll to position [1001, 0]
drag, startPoint x: 251, startPoint y: 93, endPoint x: 166, endPoint y: 93, distance: 84.8
click at [166, 93] on div "Edit custom line item Product specification - SPEC 216155 Supplier TFP Sp. z o.…" at bounding box center [405, 187] width 811 height 374
type input "4320"
click at [491, 158] on div "Artwork required No Yes" at bounding box center [405, 156] width 348 height 20
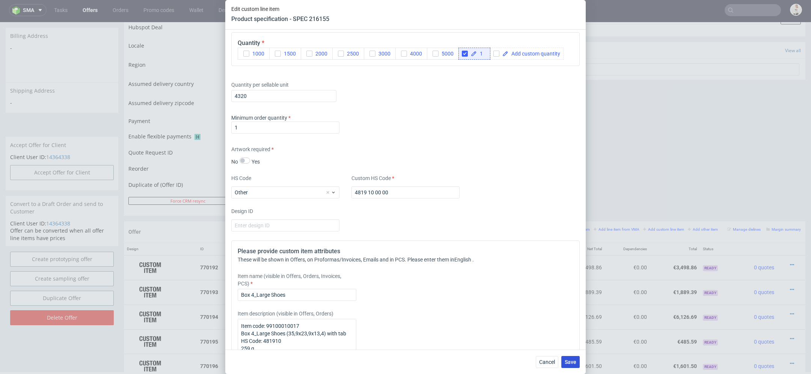
click at [573, 363] on span "Save" at bounding box center [570, 361] width 12 height 5
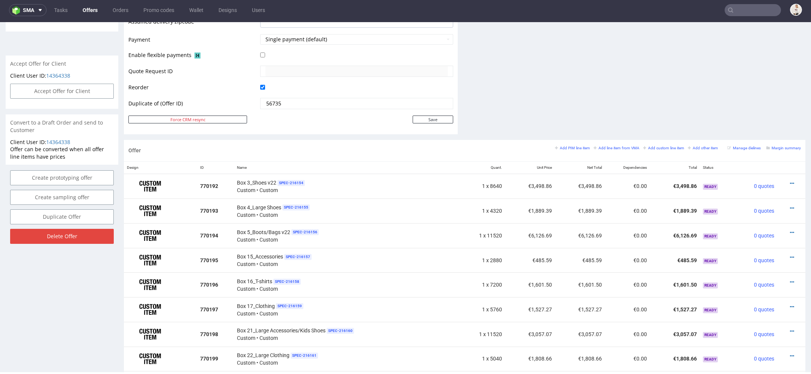
scroll to position [325, 0]
click at [790, 230] on icon at bounding box center [792, 231] width 4 height 5
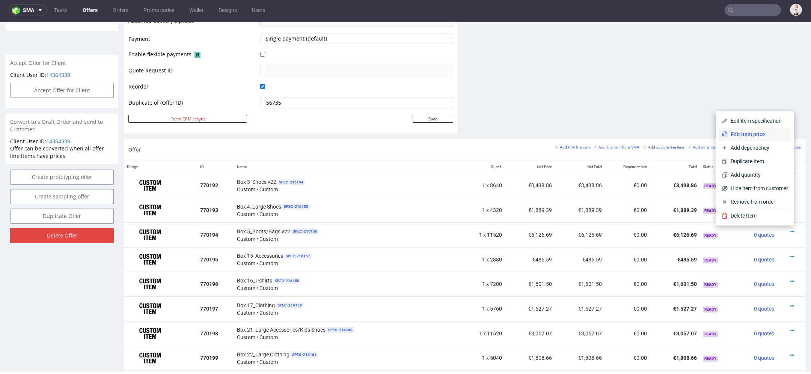
click at [755, 137] on span "Edit item price" at bounding box center [757, 135] width 60 height 8
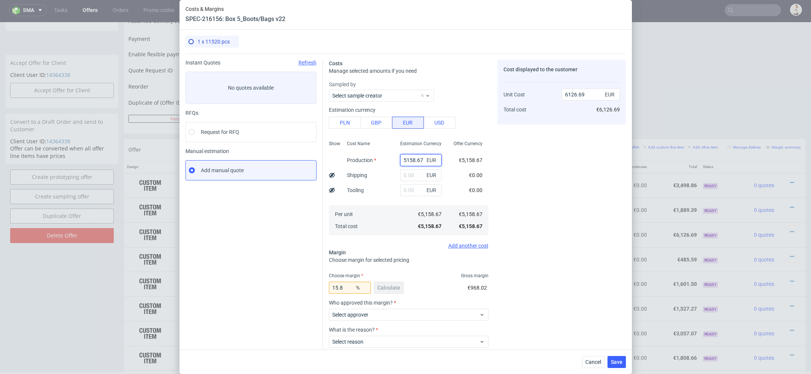
click at [420, 161] on input "5158.67" at bounding box center [420, 160] width 41 height 12
paste input "€7 093,1"
type input "€7 093,17"
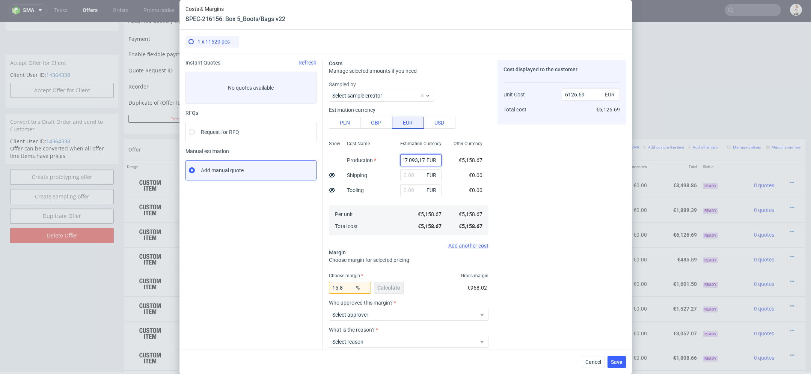
type input "0"
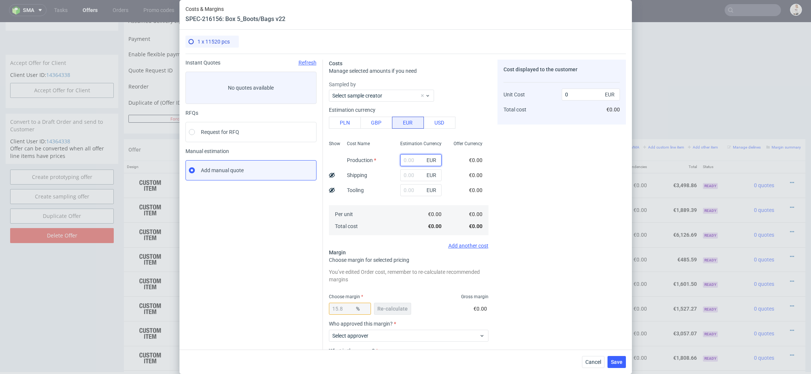
scroll to position [0, 0]
paste input "€7 093,17"
click at [420, 162] on input "€7 093,17" at bounding box center [420, 160] width 41 height 12
click at [408, 159] on input "€7 093,17" at bounding box center [420, 160] width 41 height 12
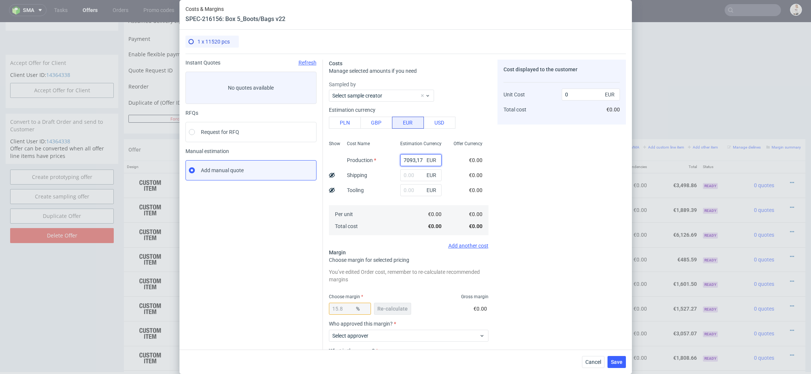
scroll to position [0, 0]
type input "7093.17"
type input "8424.19"
type input "7093.17"
click at [568, 176] on div "Cost displayed to the customer Unit Cost Total cost 8424.19 EUR €8,424.19" at bounding box center [561, 235] width 128 height 350
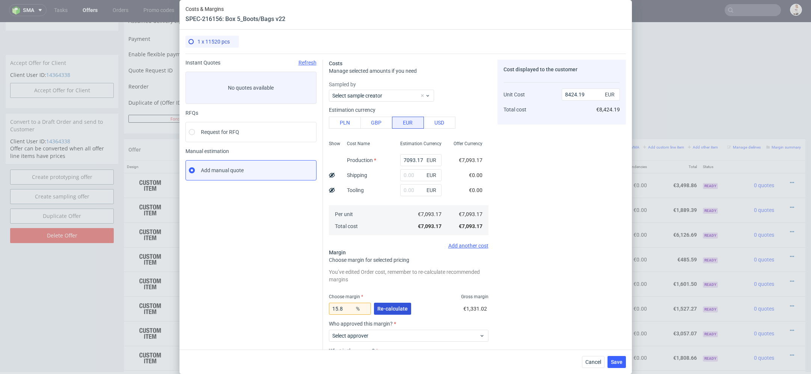
click at [385, 307] on span "Re-calculate" at bounding box center [392, 308] width 30 height 5
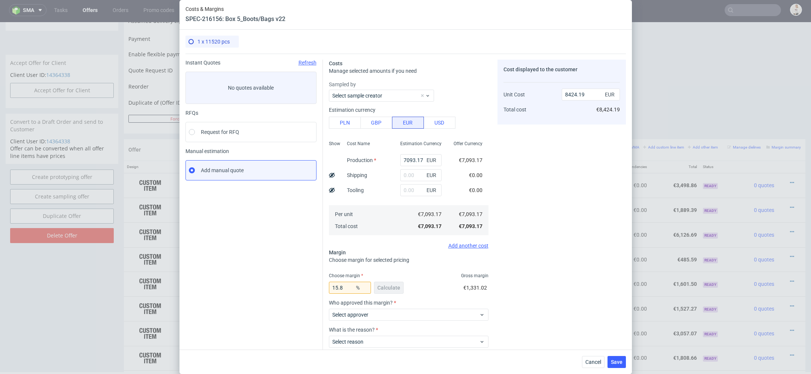
scroll to position [44, 0]
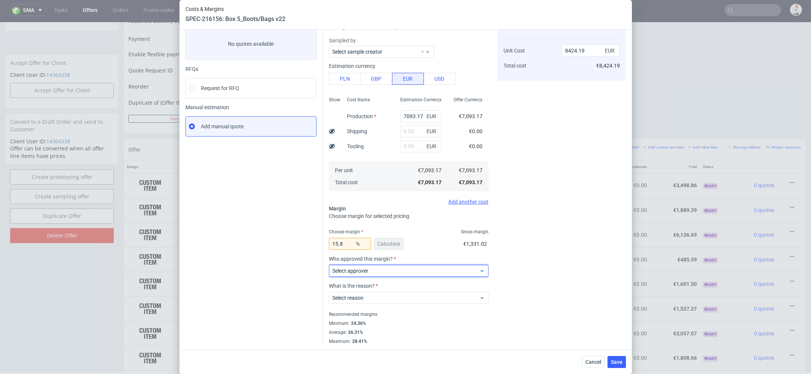
click at [428, 271] on span "Select approver" at bounding box center [405, 271] width 147 height 8
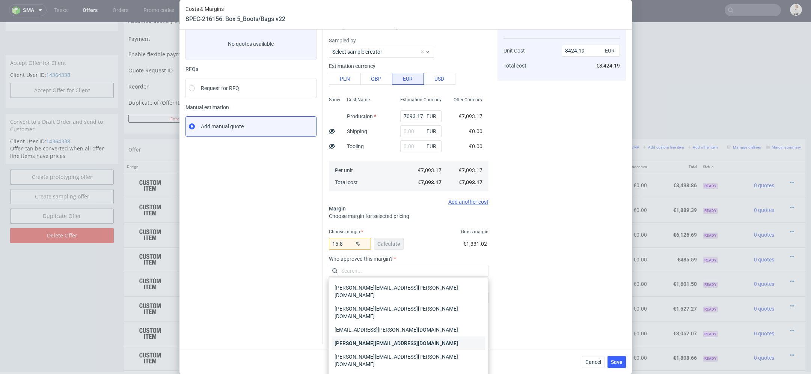
click at [413, 337] on div "[PERSON_NAME][EMAIL_ADDRESS][DOMAIN_NAME]" at bounding box center [407, 344] width 153 height 14
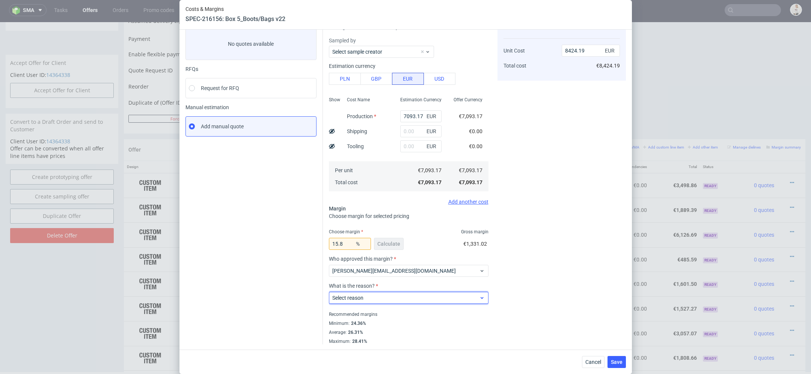
click at [413, 297] on span "Select reason" at bounding box center [405, 298] width 147 height 8
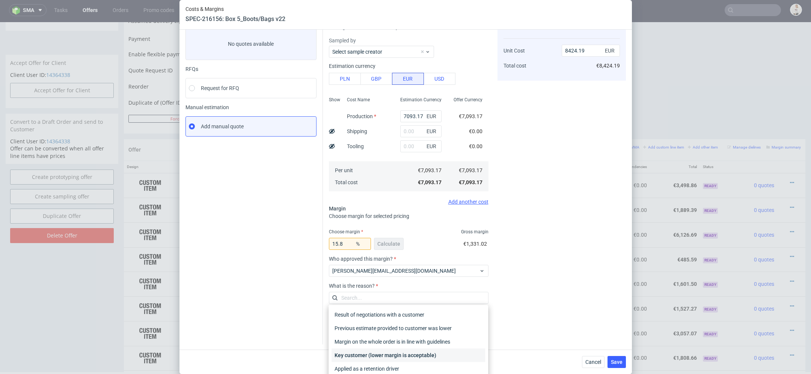
click at [406, 355] on div "Key customer (lower margin is acceptable)" at bounding box center [407, 356] width 153 height 14
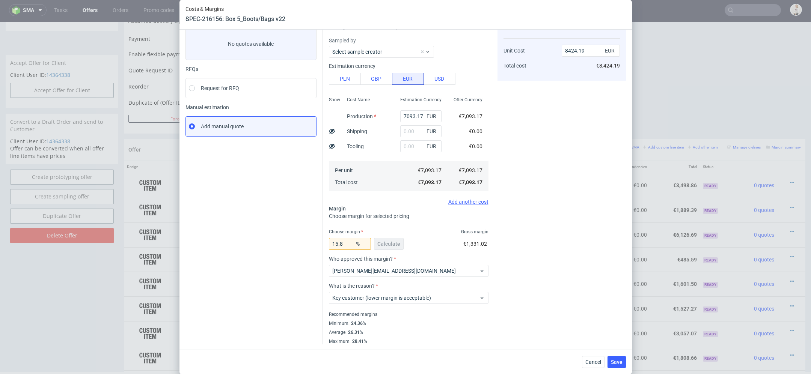
click at [536, 264] on div "Cost displayed to the customer Unit Cost Total cost 8424.19 EUR €8,424.19" at bounding box center [561, 180] width 128 height 329
click at [620, 362] on span "Save" at bounding box center [617, 361] width 12 height 5
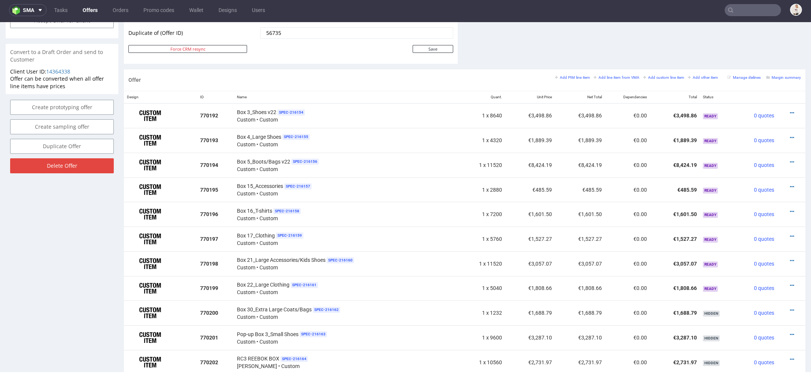
scroll to position [402, 0]
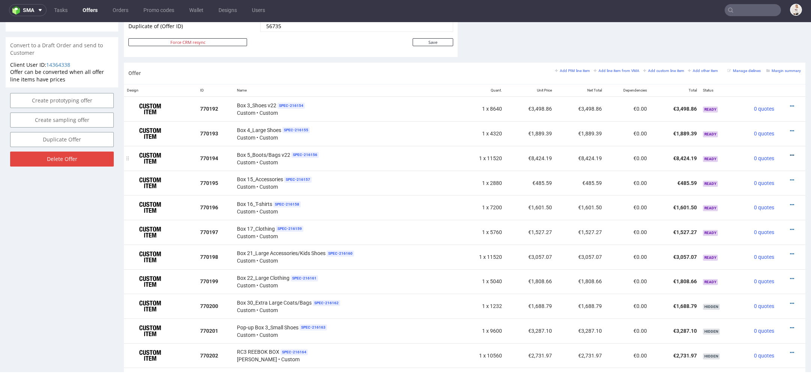
click at [790, 153] on icon at bounding box center [792, 155] width 4 height 5
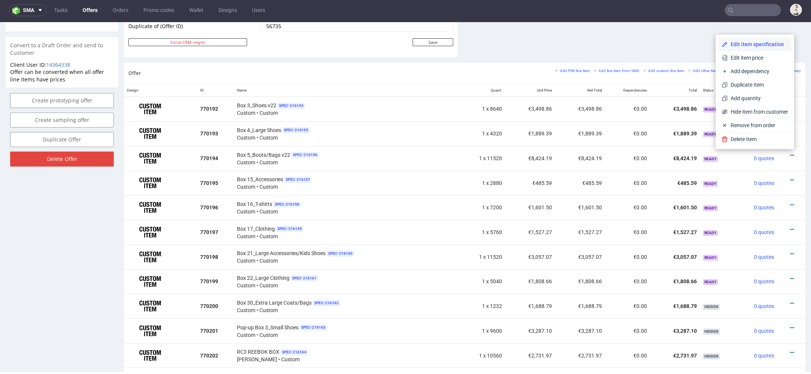
click at [756, 45] on span "Edit item specification" at bounding box center [757, 45] width 60 height 8
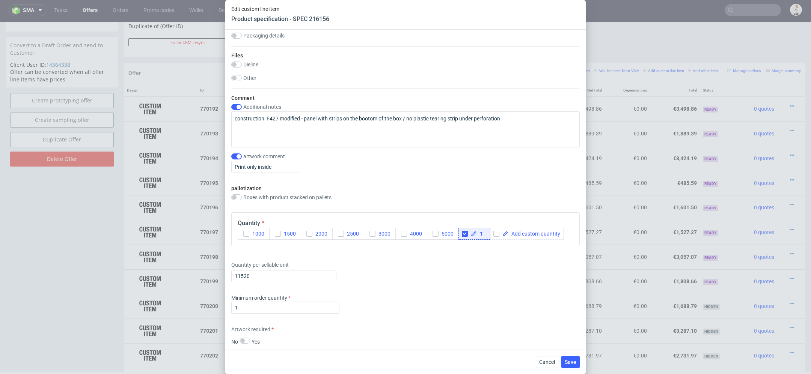
scroll to position [828, 0]
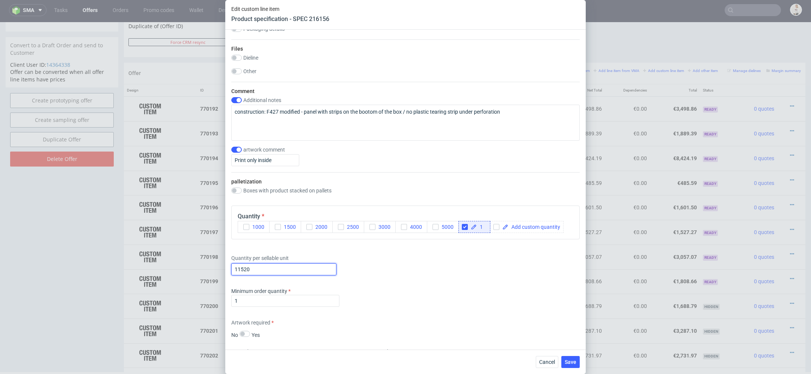
click at [254, 266] on input "11520" at bounding box center [283, 269] width 105 height 12
type input "15840"
click at [426, 294] on div "Minimum order quantity 1" at bounding box center [405, 298] width 348 height 23
click at [577, 364] on button "Save" at bounding box center [570, 362] width 18 height 12
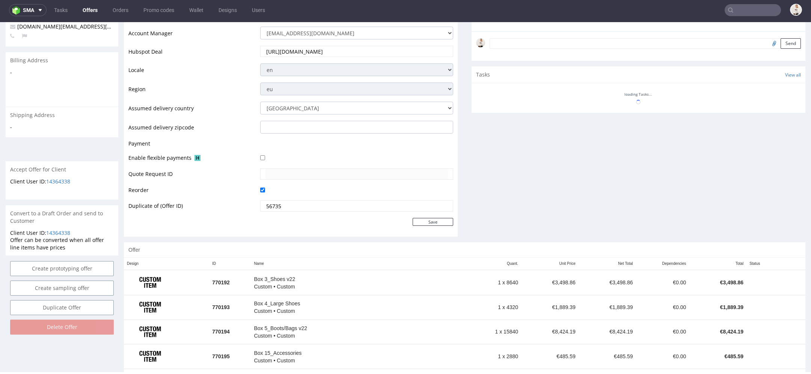
scroll to position [320, 0]
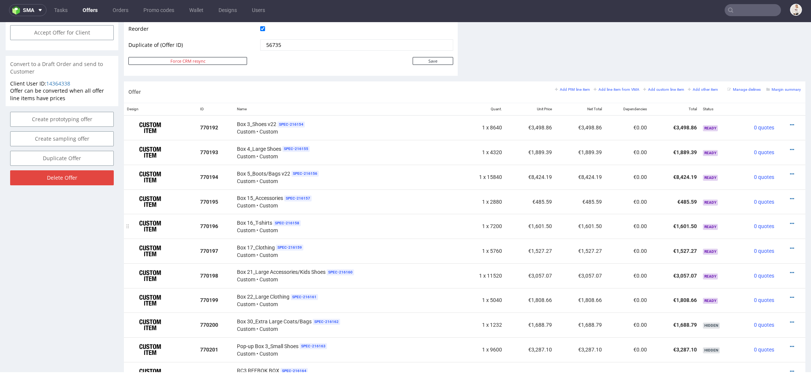
scroll to position [385, 0]
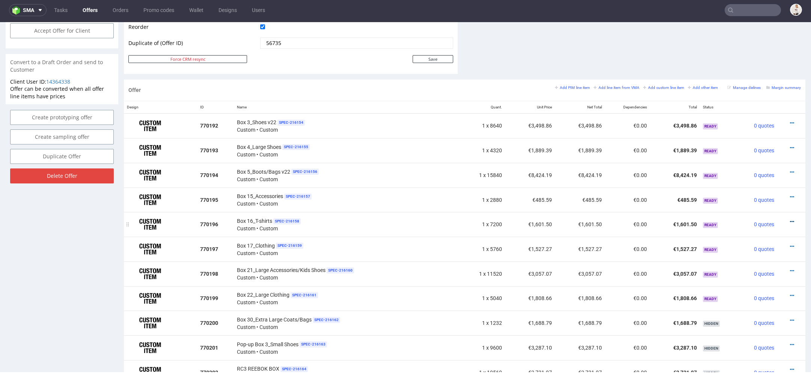
click at [790, 220] on icon at bounding box center [792, 221] width 4 height 5
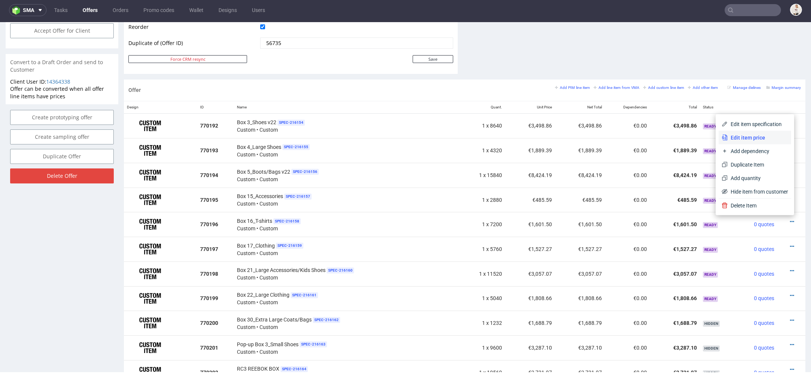
click at [761, 138] on span "Edit item price" at bounding box center [757, 138] width 60 height 8
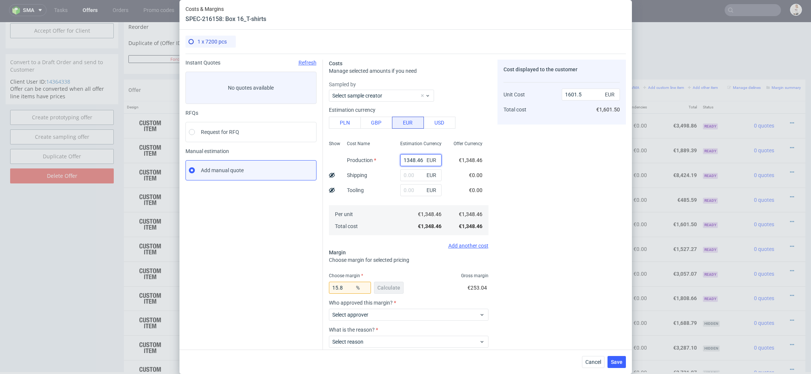
click at [408, 164] on input "1348.46" at bounding box center [420, 160] width 41 height 12
paste input "€269,69"
type input "€269,69"
type input "0"
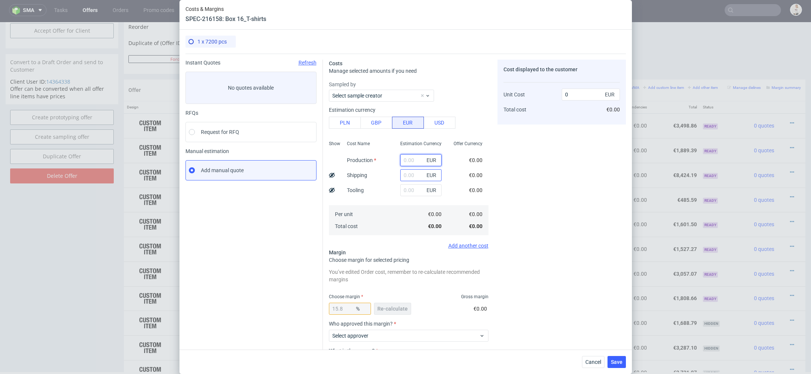
paste input "€269,69"
click at [406, 160] on input "€269,69" at bounding box center [420, 160] width 41 height 12
type input "269.69"
type input "320.3"
type input "269.69"
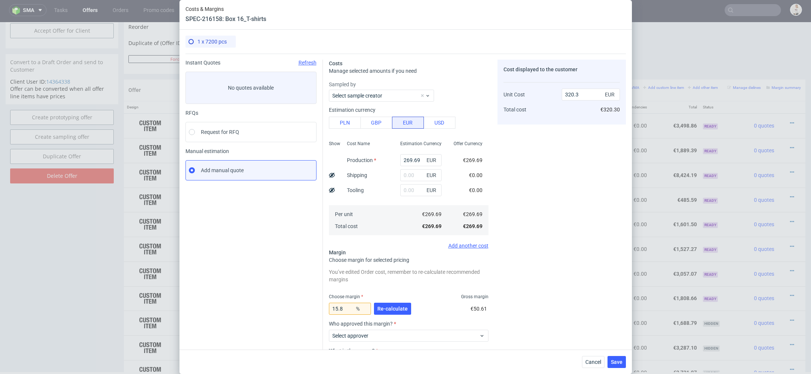
click at [539, 181] on div "Cost displayed to the customer Unit Cost Total cost 320.3 EUR €320.30" at bounding box center [561, 235] width 128 height 350
click at [388, 303] on button "Re-calculate" at bounding box center [392, 309] width 37 height 12
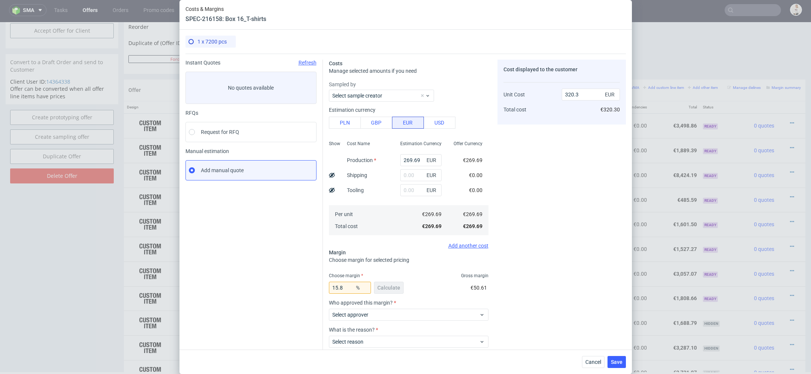
scroll to position [44, 0]
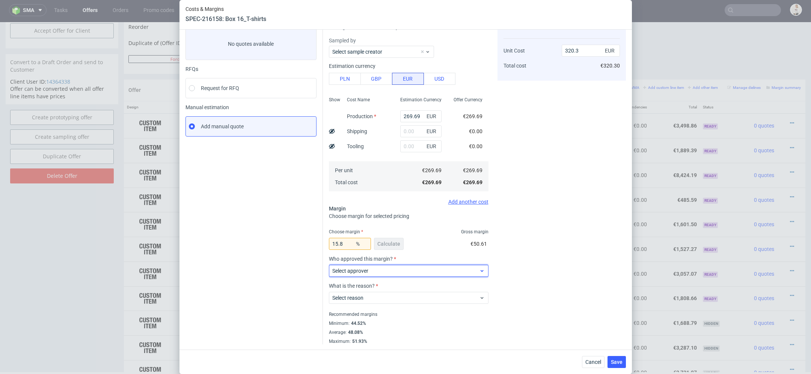
click at [460, 274] on span "Select approver" at bounding box center [405, 271] width 147 height 8
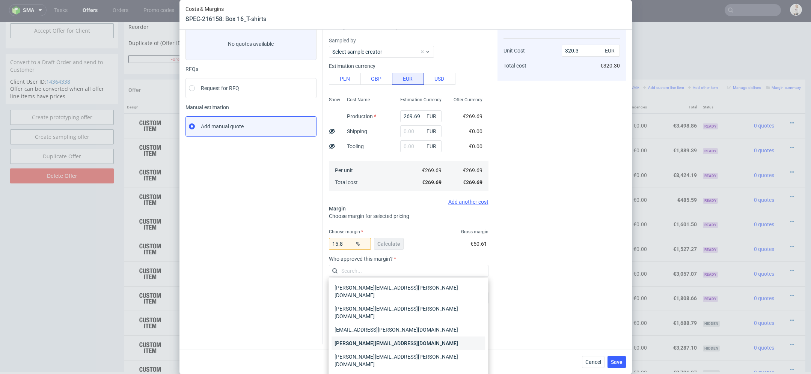
click at [434, 337] on div "[PERSON_NAME][EMAIL_ADDRESS][DOMAIN_NAME]" at bounding box center [407, 344] width 153 height 14
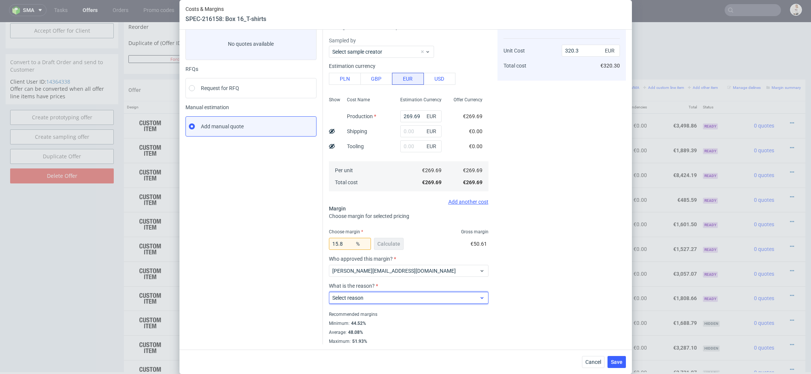
click at [425, 296] on span "Select reason" at bounding box center [405, 298] width 147 height 8
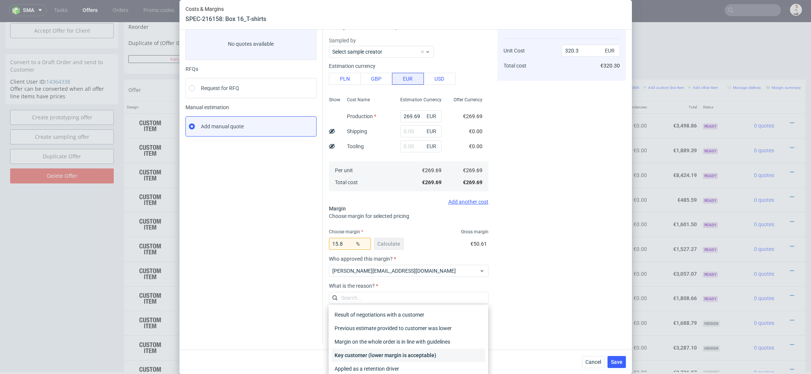
click at [419, 356] on div "Key customer (lower margin is acceptable)" at bounding box center [407, 356] width 153 height 14
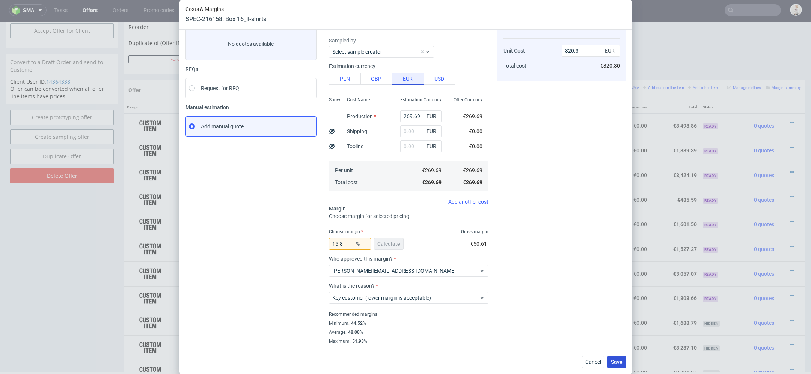
click at [614, 362] on span "Save" at bounding box center [617, 361] width 12 height 5
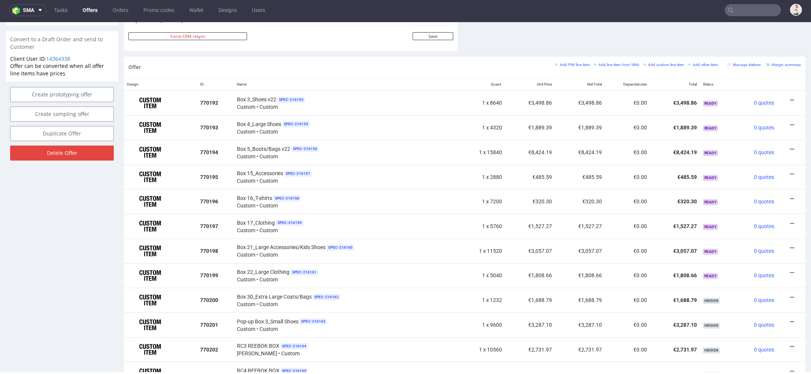
scroll to position [475, 0]
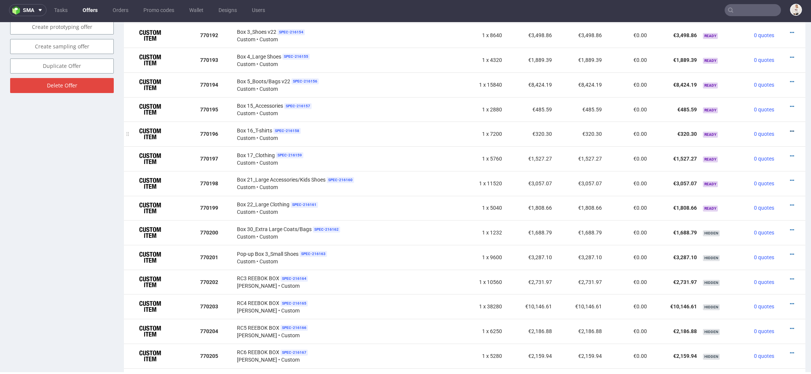
click at [790, 129] on icon at bounding box center [792, 131] width 4 height 5
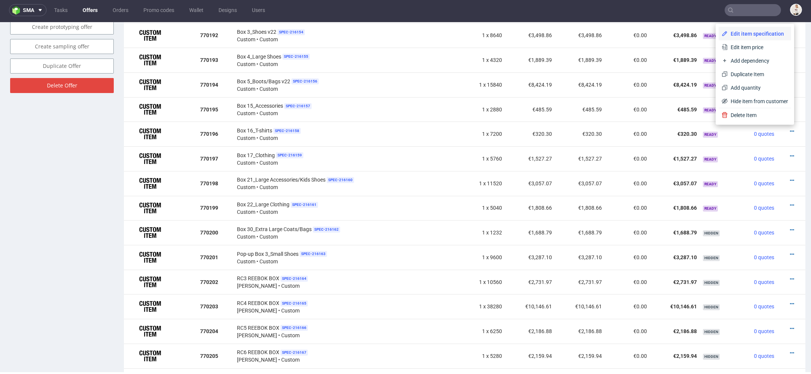
click at [748, 35] on span "Edit item specification" at bounding box center [757, 34] width 60 height 8
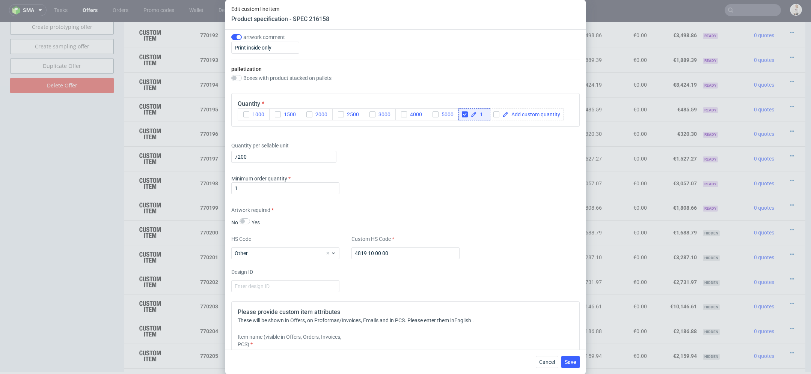
scroll to position [917, 0]
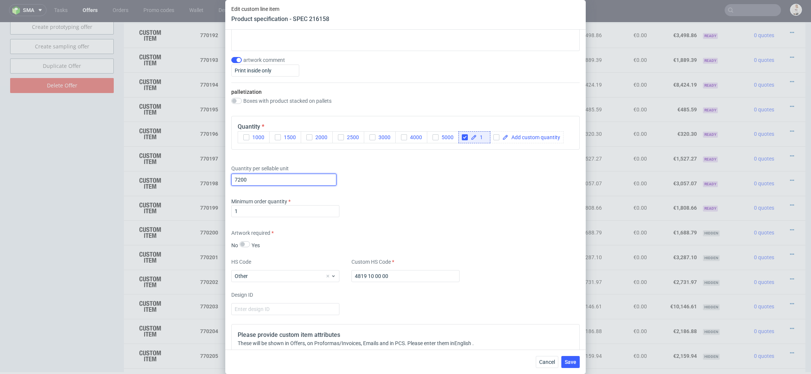
drag, startPoint x: 265, startPoint y: 176, endPoint x: 139, endPoint y: 176, distance: 125.7
click at [139, 176] on div "Edit custom line item Product specification - SPEC 216158 Supplier TFP Sp. z o.…" at bounding box center [405, 187] width 811 height 374
type input "1440"
click at [489, 236] on div "Artwork required No Yes" at bounding box center [405, 239] width 348 height 20
click at [571, 358] on button "Save" at bounding box center [570, 362] width 18 height 12
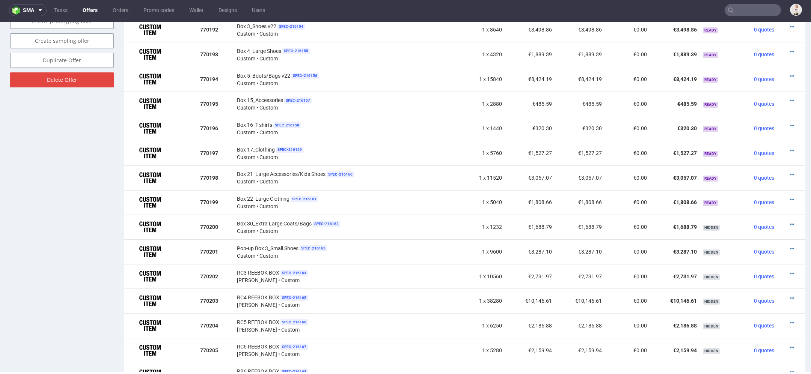
scroll to position [514, 0]
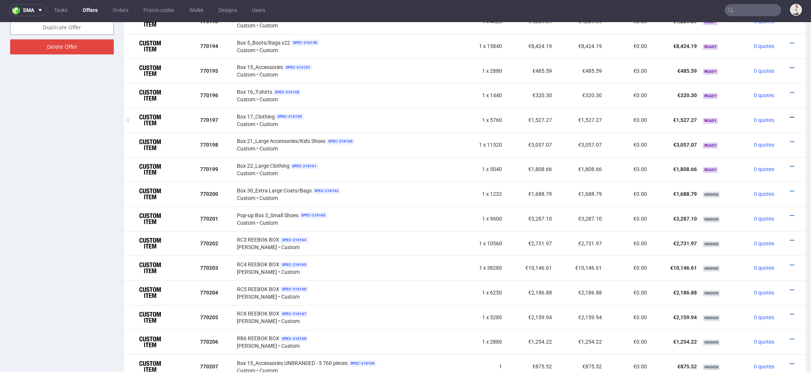
click at [790, 115] on icon at bounding box center [792, 117] width 4 height 5
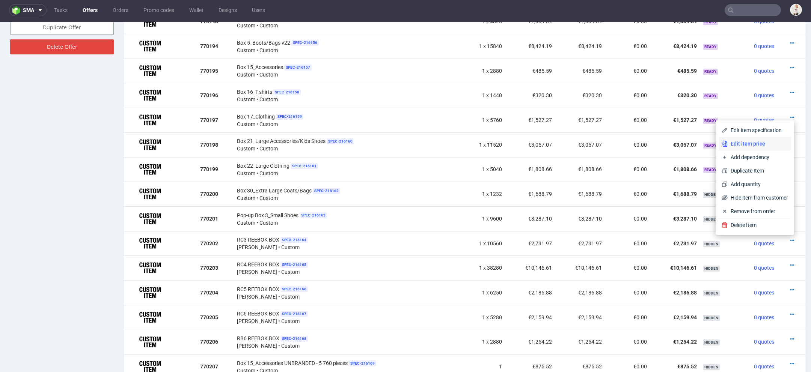
click at [752, 143] on span "Edit item price" at bounding box center [757, 144] width 60 height 8
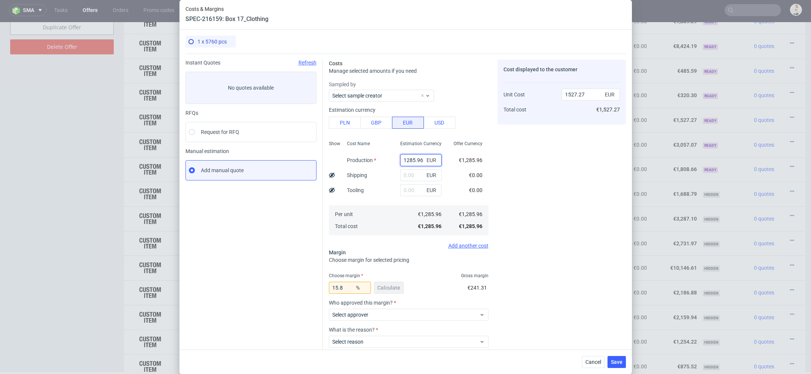
click at [411, 161] on input "1285.96" at bounding box center [420, 160] width 41 height 12
paste input "€1 285,"
type input "€1 285,96"
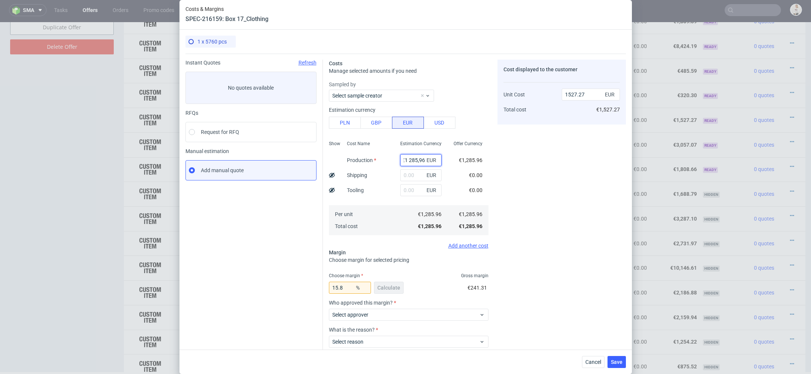
type input "0"
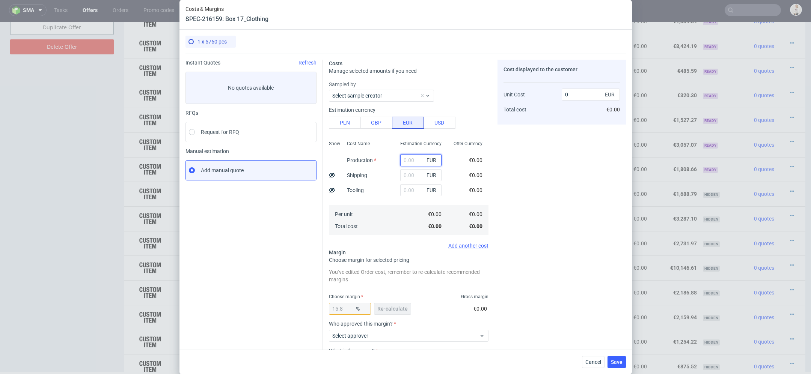
scroll to position [0, 0]
paste input "€1 285,96"
click at [409, 160] on input "€1 285,96" at bounding box center [420, 160] width 41 height 12
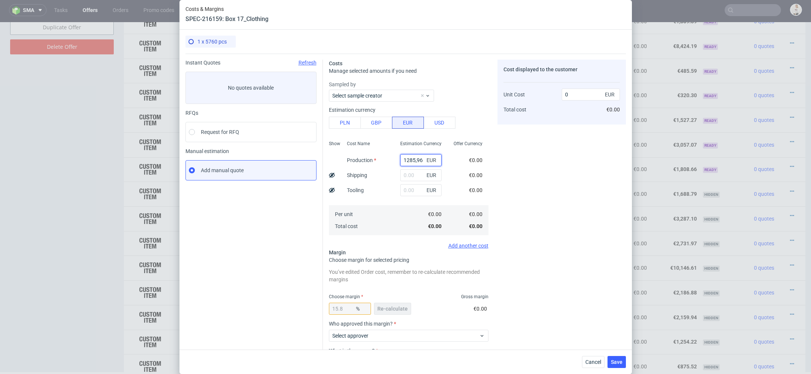
type input "1285.96"
type input "1527.27"
click at [508, 171] on div "Cost displayed to the customer Unit Cost Total cost 1527.27 EUR €1,527.27" at bounding box center [561, 235] width 128 height 350
click at [406, 309] on button "Re-calculate" at bounding box center [392, 309] width 37 height 12
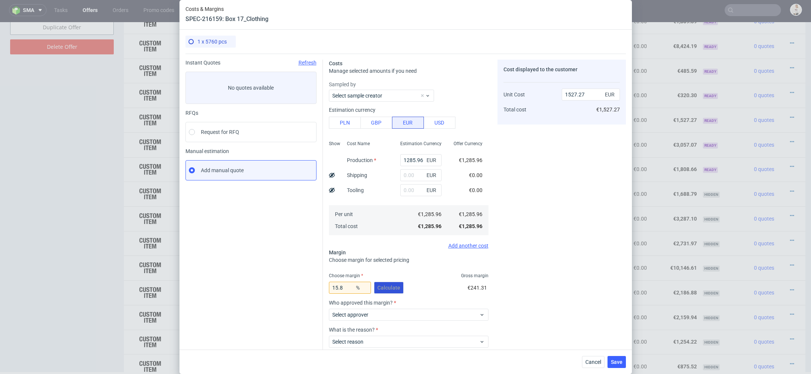
scroll to position [44, 0]
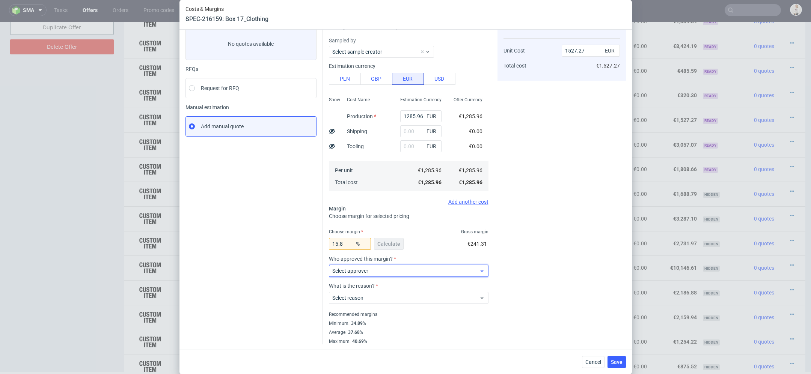
click at [403, 269] on span "Select approver" at bounding box center [405, 271] width 147 height 8
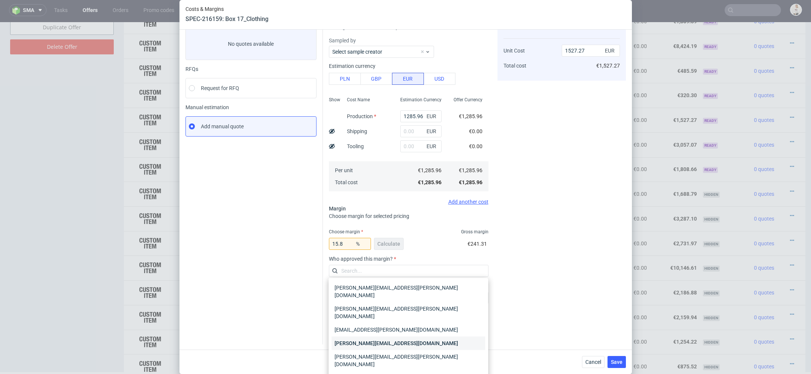
click at [400, 337] on div "[PERSON_NAME][EMAIL_ADDRESS][DOMAIN_NAME]" at bounding box center [407, 344] width 153 height 14
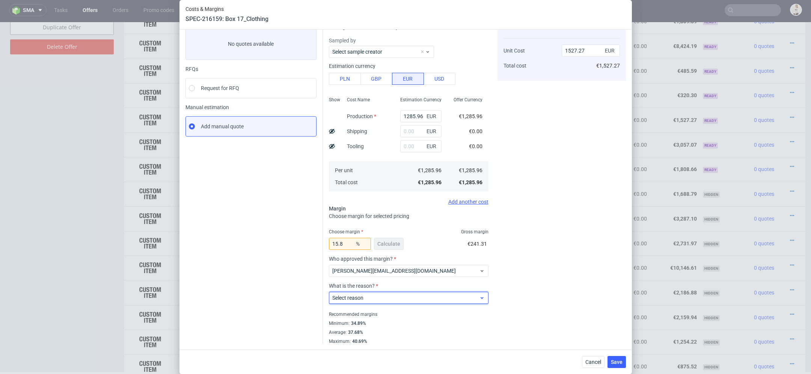
click at [388, 294] on span "Select reason" at bounding box center [405, 298] width 147 height 8
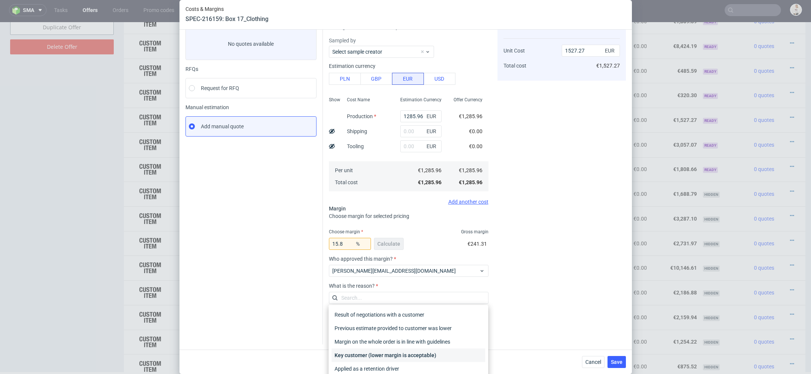
click at [413, 352] on div "Key customer (lower margin is acceptable)" at bounding box center [407, 356] width 153 height 14
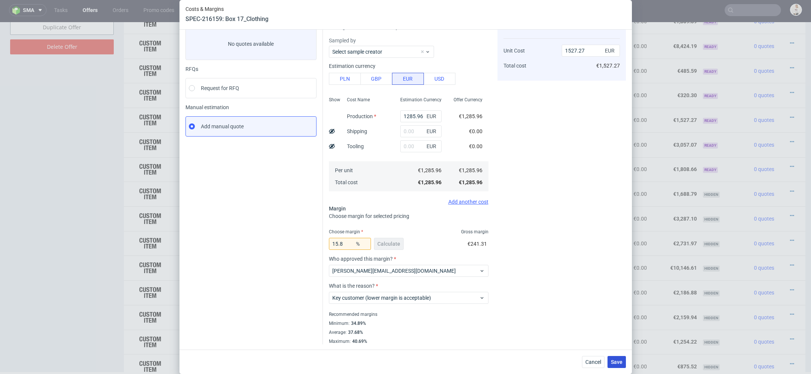
click at [613, 362] on span "Save" at bounding box center [617, 361] width 12 height 5
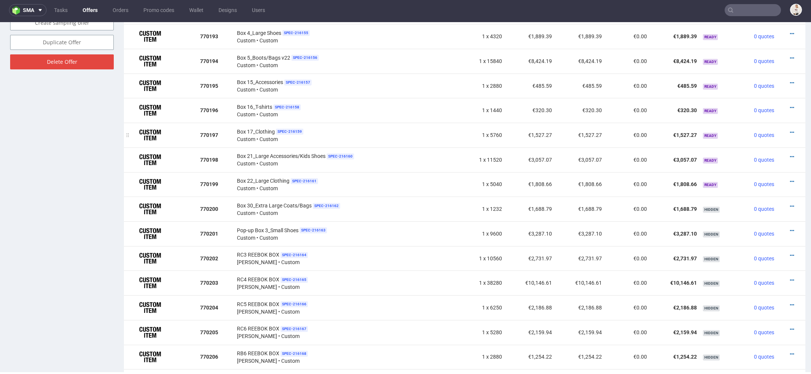
scroll to position [514, 0]
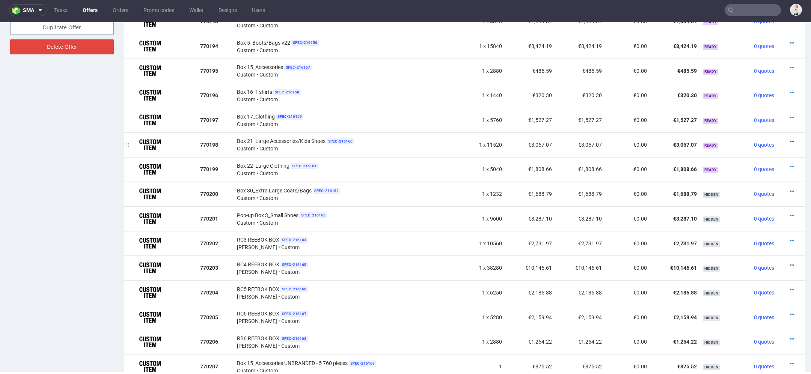
click at [790, 139] on icon at bounding box center [792, 141] width 4 height 5
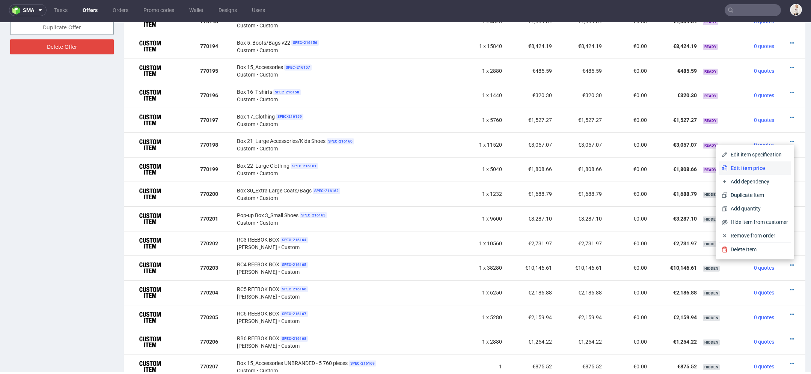
click at [750, 168] on span "Edit item price" at bounding box center [757, 168] width 60 height 8
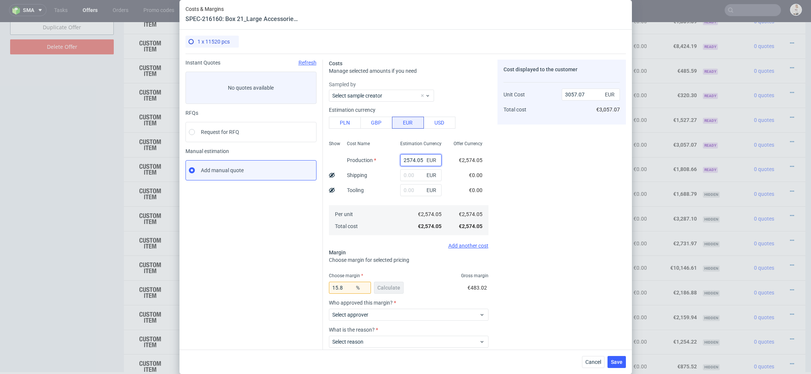
click at [417, 162] on input "2574.05" at bounding box center [420, 160] width 41 height 12
paste input "€321,76"
type input "€321,76"
type input "0"
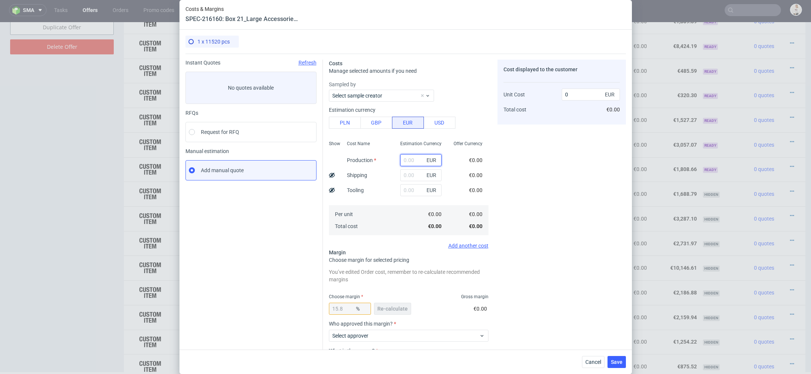
paste input "€321,76"
click at [406, 160] on input "€321,76" at bounding box center [420, 160] width 41 height 12
type input "321.76"
type input "382.14"
type input "321.76"
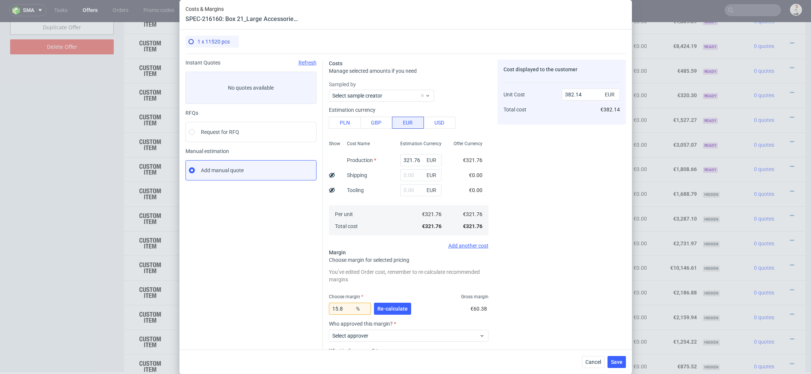
click at [543, 194] on div "Cost displayed to the customer Unit Cost Total cost 382.14 EUR €382.14" at bounding box center [561, 235] width 128 height 350
click at [385, 307] on span "Re-calculate" at bounding box center [392, 308] width 30 height 5
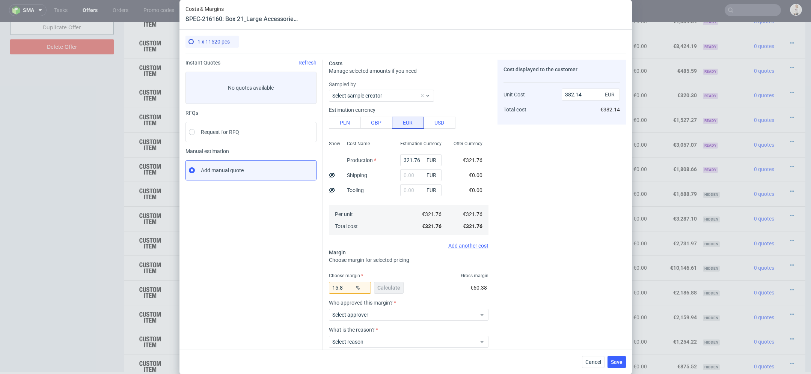
scroll to position [44, 0]
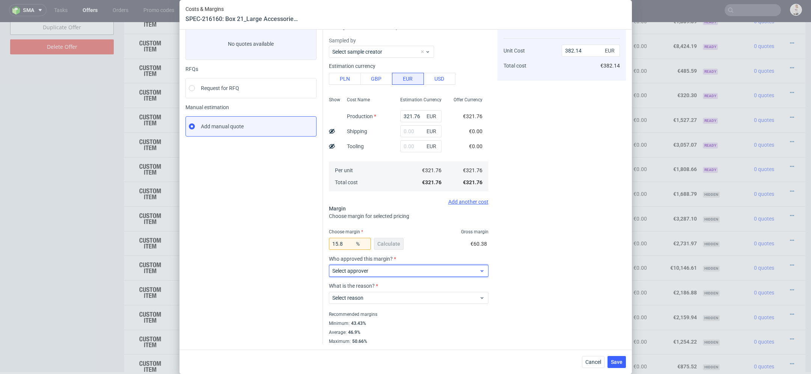
click at [436, 267] on span "Select approver" at bounding box center [405, 271] width 147 height 8
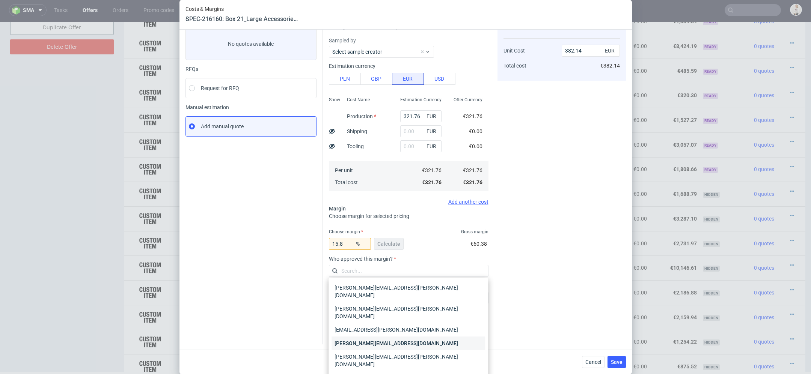
click at [425, 337] on div "[PERSON_NAME][EMAIL_ADDRESS][DOMAIN_NAME]" at bounding box center [407, 344] width 153 height 14
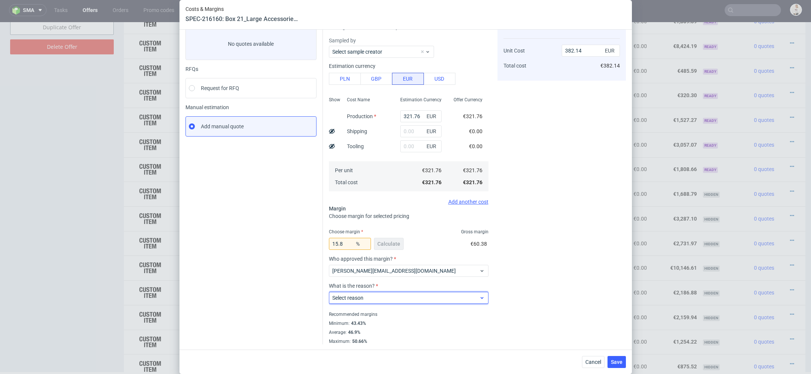
click at [414, 295] on span "Select reason" at bounding box center [405, 298] width 147 height 8
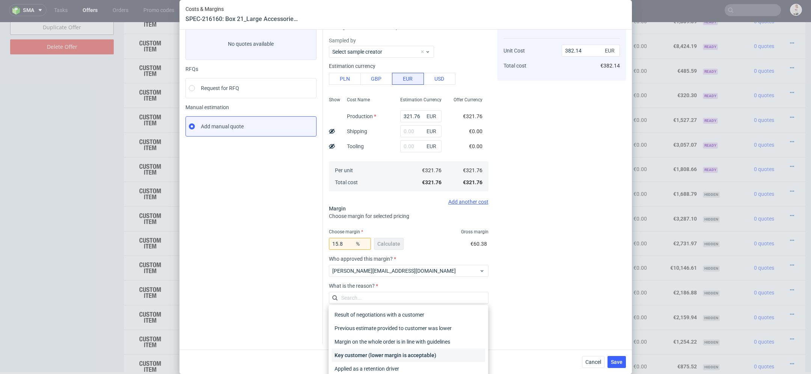
click at [419, 349] on div "Key customer (lower margin is acceptable)" at bounding box center [407, 356] width 153 height 14
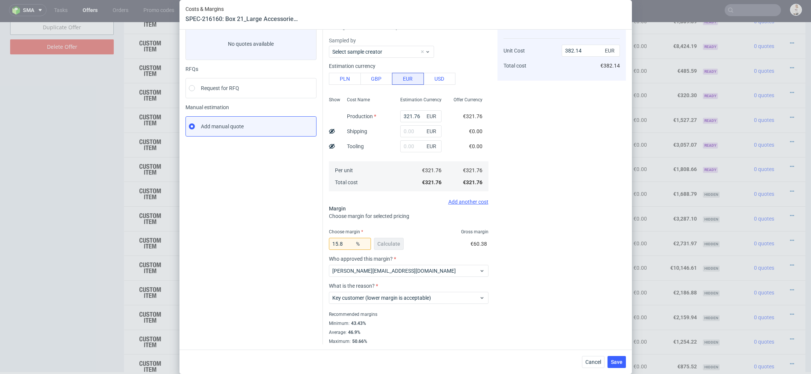
click at [570, 300] on div "Cost displayed to the customer Unit Cost Total cost 382.14 EUR €382.14" at bounding box center [561, 180] width 128 height 329
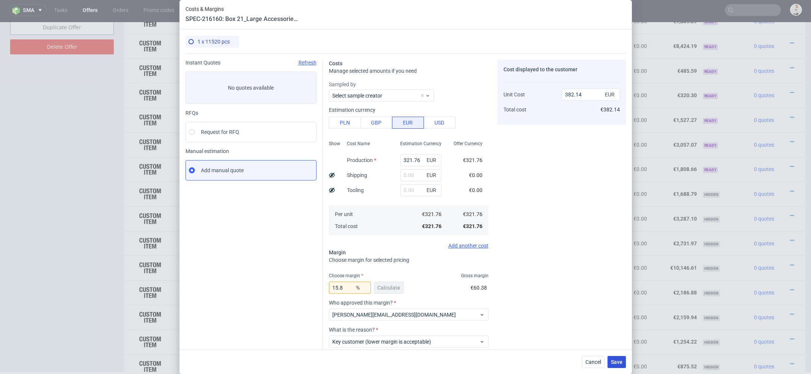
click at [620, 363] on span "Save" at bounding box center [617, 361] width 12 height 5
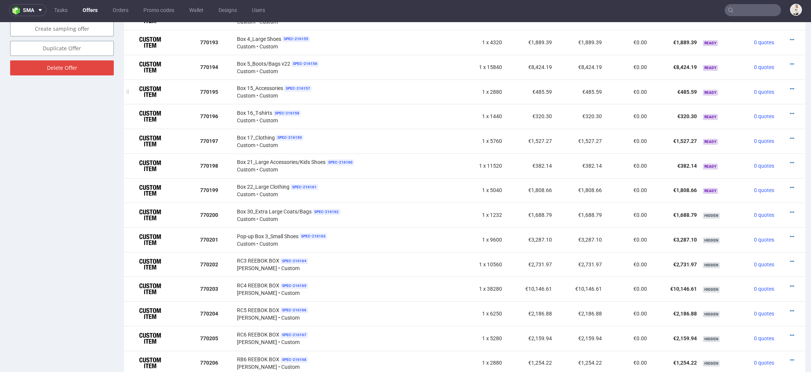
scroll to position [498, 0]
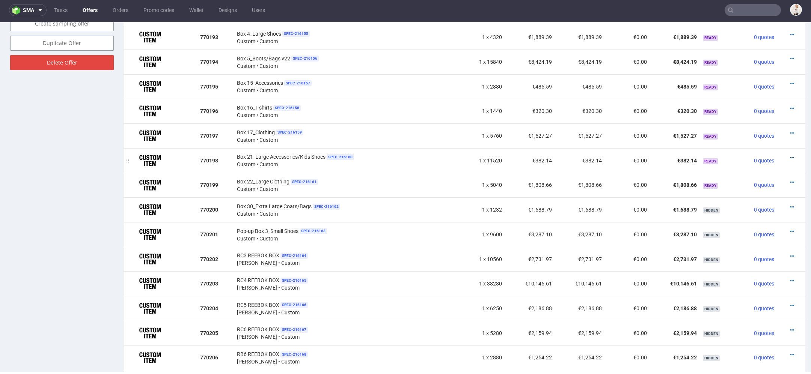
click at [790, 155] on icon at bounding box center [792, 157] width 4 height 5
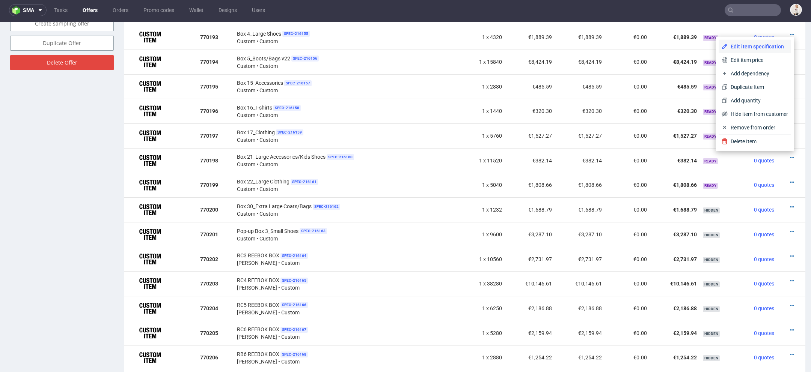
click at [757, 45] on span "Edit item specification" at bounding box center [757, 47] width 60 height 8
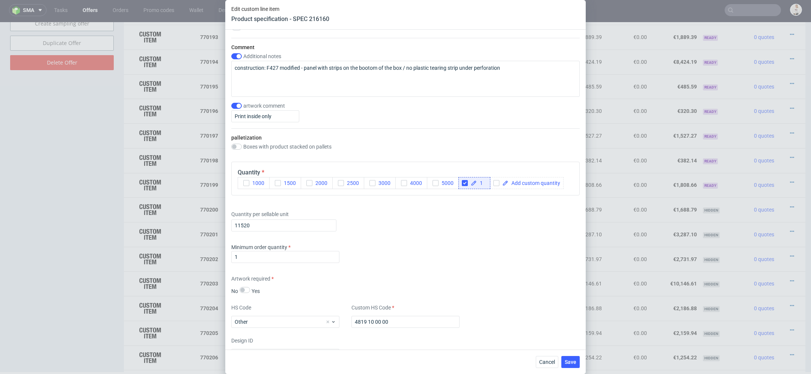
scroll to position [883, 0]
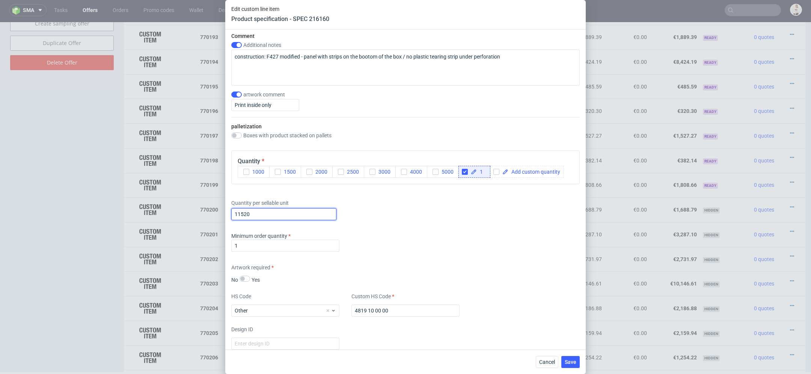
click at [268, 212] on input "11520" at bounding box center [283, 214] width 105 height 12
type input "1440"
click at [446, 237] on div "Minimum order quantity 1" at bounding box center [405, 243] width 348 height 23
click at [565, 364] on span "Save" at bounding box center [570, 361] width 12 height 5
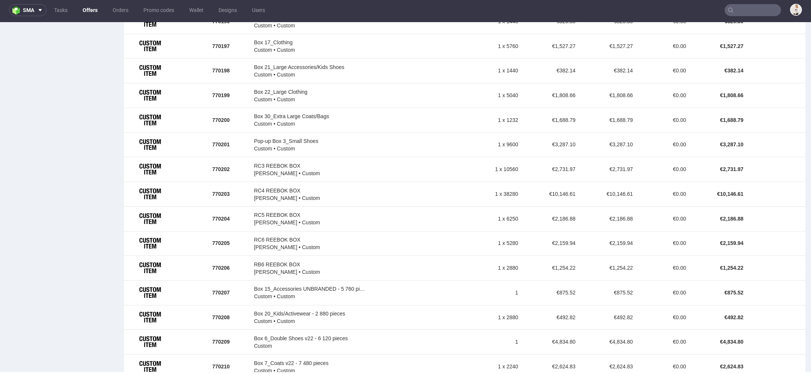
scroll to position [601, 0]
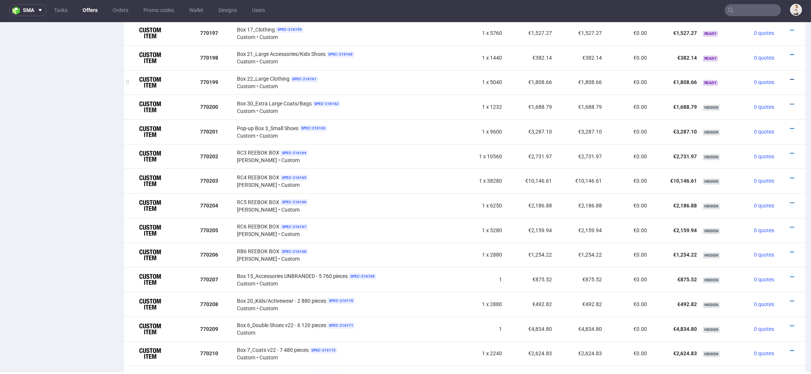
click at [790, 77] on icon at bounding box center [792, 79] width 4 height 5
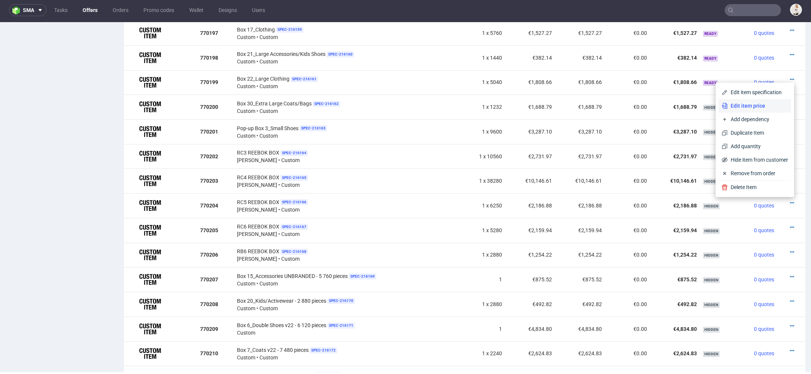
click at [752, 106] on span "Edit item price" at bounding box center [757, 106] width 60 height 8
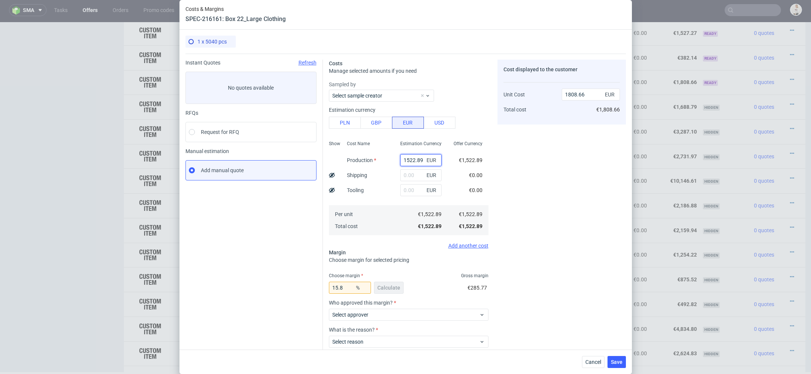
click at [413, 159] on input "1522.89" at bounding box center [420, 160] width 41 height 12
paste input "€2 393,11"
type input "€2 393,11"
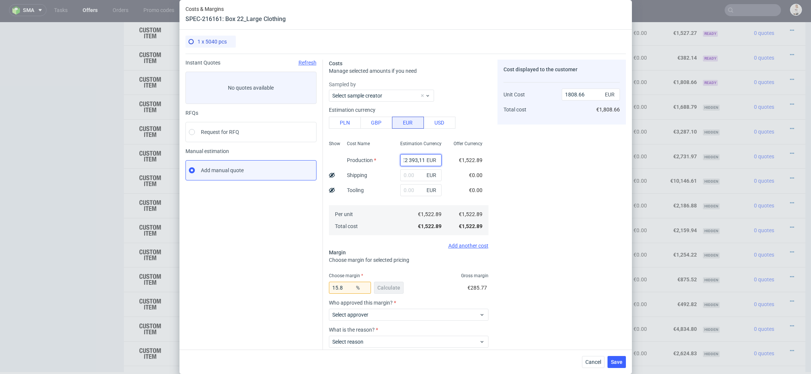
type input "0"
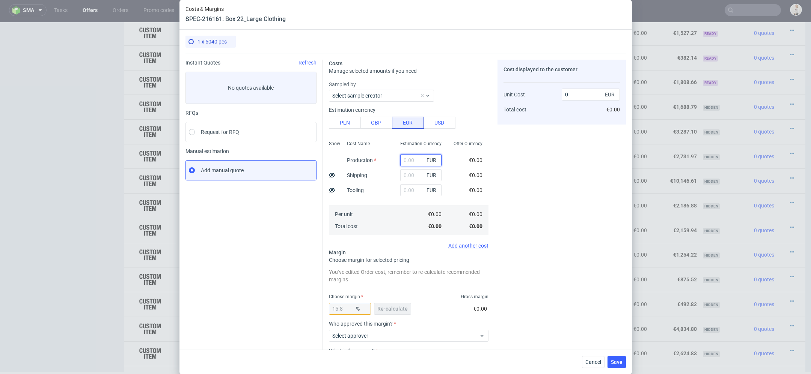
scroll to position [0, 0]
paste input "€2 393,11"
click at [408, 158] on input "€2 393,11" at bounding box center [420, 160] width 41 height 12
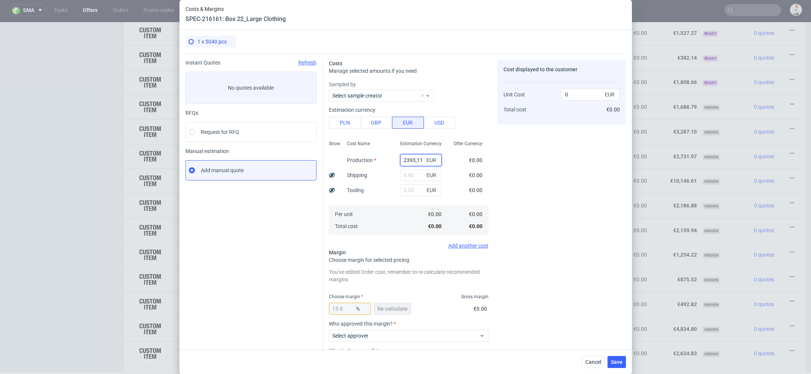
type input "2393.11"
type input "2842.17"
type input "2393.11"
click at [594, 164] on div "Cost displayed to the customer Unit Cost Total cost 2842.17 EUR €2,842.17" at bounding box center [561, 235] width 128 height 350
click at [394, 310] on span "Re-calculate" at bounding box center [392, 308] width 30 height 5
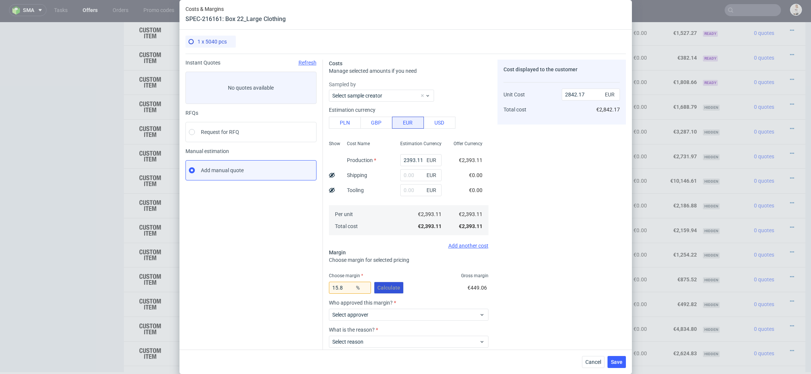
scroll to position [44, 0]
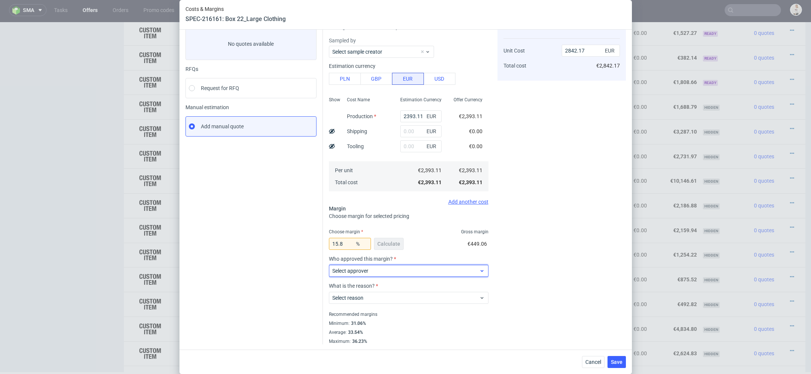
click at [395, 274] on span "Select approver" at bounding box center [405, 271] width 147 height 8
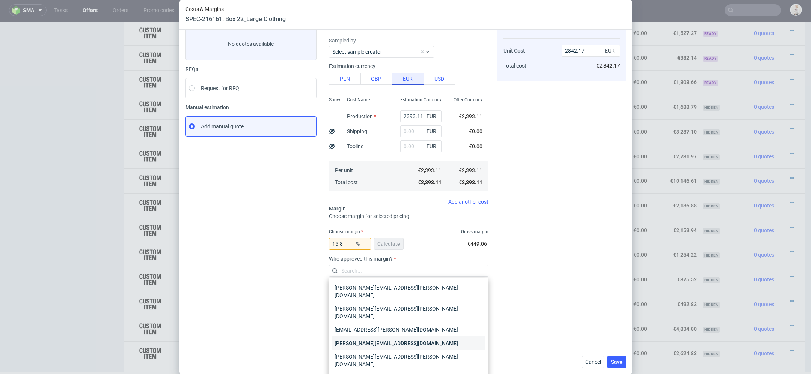
click at [394, 337] on div "[PERSON_NAME][EMAIL_ADDRESS][DOMAIN_NAME]" at bounding box center [407, 344] width 153 height 14
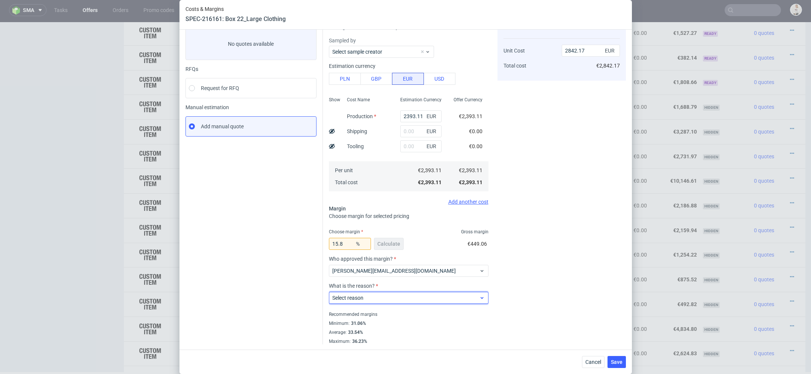
click at [393, 297] on span "Select reason" at bounding box center [405, 298] width 147 height 8
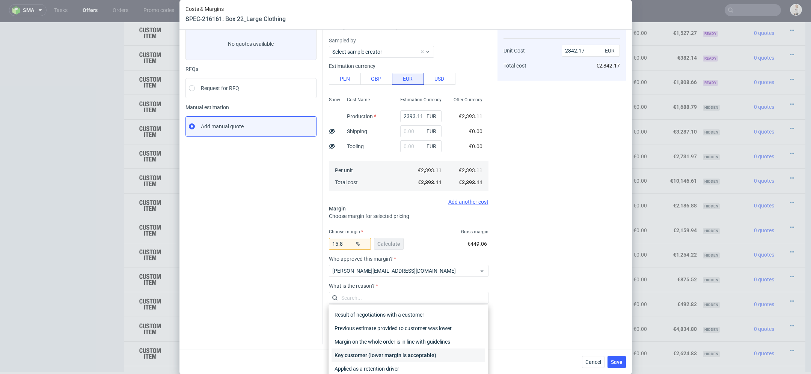
click at [394, 354] on div "Key customer (lower margin is acceptable)" at bounding box center [407, 356] width 153 height 14
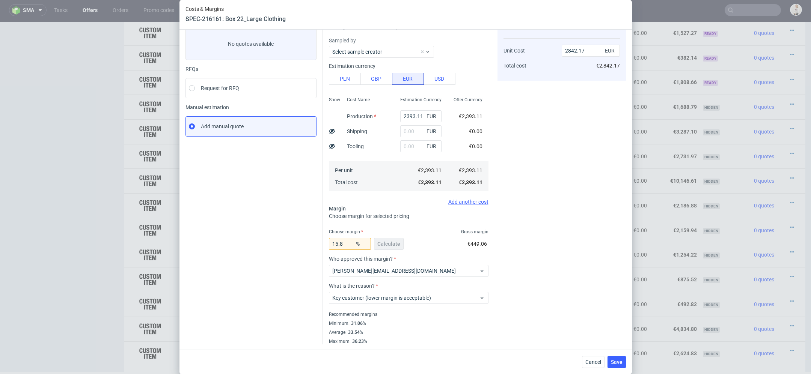
click at [551, 251] on div "Cost displayed to the customer Unit Cost Total cost 2842.17 EUR €2,842.17" at bounding box center [561, 180] width 128 height 329
click at [527, 182] on div "Cost displayed to the customer Unit Cost Total cost 2842.17 EUR €2,842.17" at bounding box center [561, 180] width 128 height 329
click at [621, 361] on span "Save" at bounding box center [617, 361] width 12 height 5
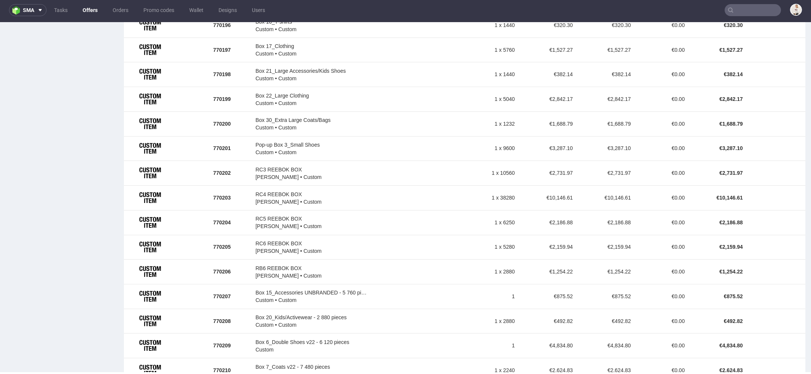
scroll to position [594, 0]
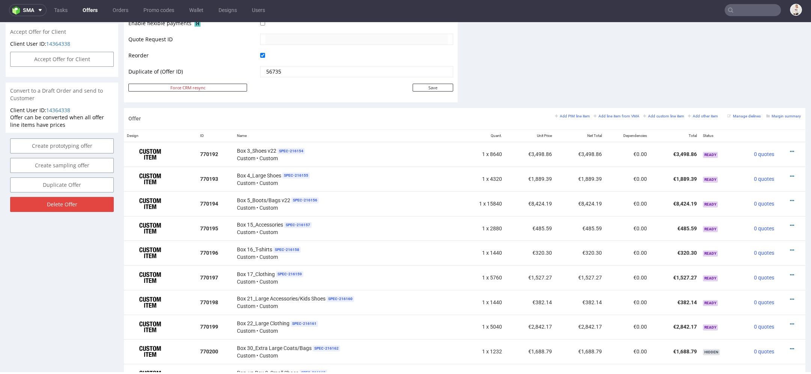
scroll to position [468, 0]
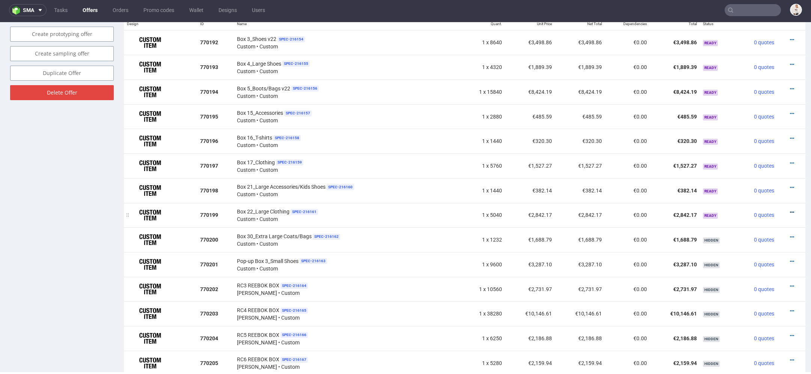
click at [790, 210] on icon at bounding box center [792, 212] width 4 height 5
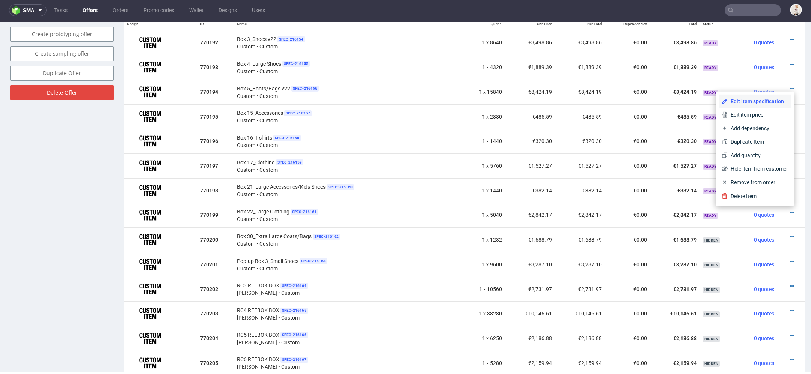
click at [762, 101] on span "Edit item specification" at bounding box center [757, 102] width 60 height 8
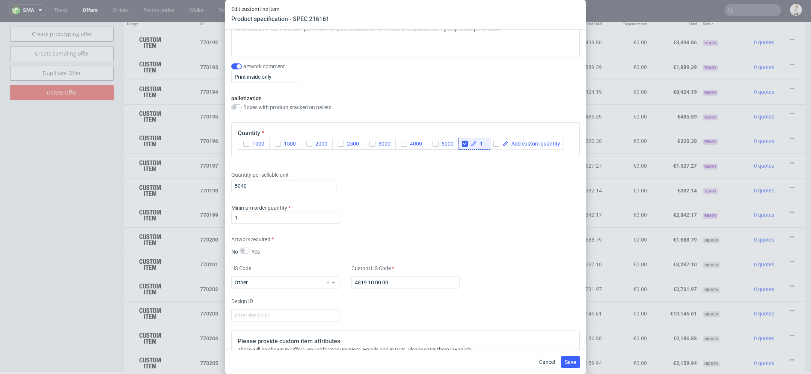
scroll to position [911, 0]
drag, startPoint x: 261, startPoint y: 185, endPoint x: 147, endPoint y: 177, distance: 113.9
click at [147, 177] on div "Edit custom line item Product specification - SPEC 216161 Supplier TFP Sp. z o.…" at bounding box center [405, 187] width 811 height 374
type input "7920"
click at [387, 208] on div "Minimum order quantity 1" at bounding box center [405, 216] width 348 height 23
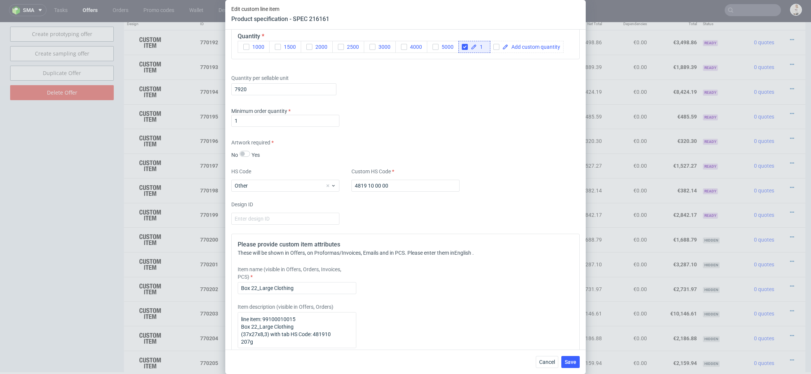
scroll to position [1018, 0]
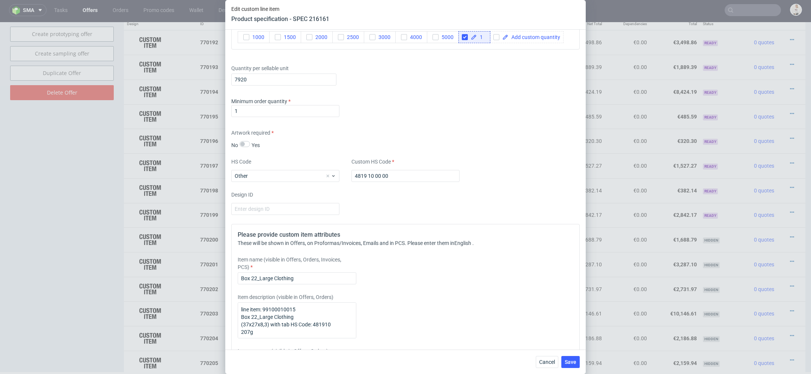
click at [569, 355] on div "Cancel Save" at bounding box center [405, 362] width 360 height 24
click at [570, 361] on span "Save" at bounding box center [570, 361] width 12 height 5
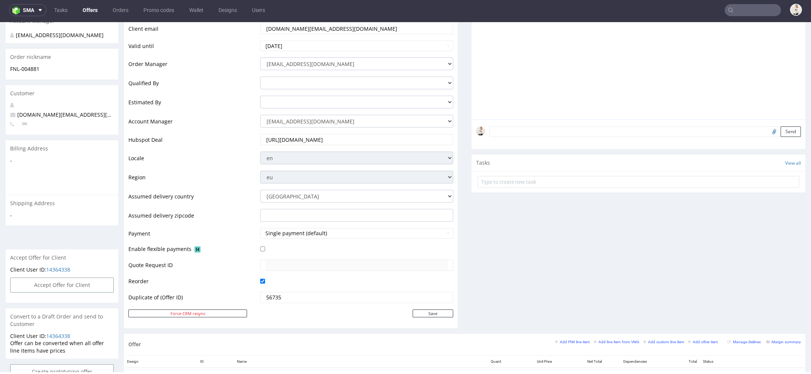
scroll to position [123, 0]
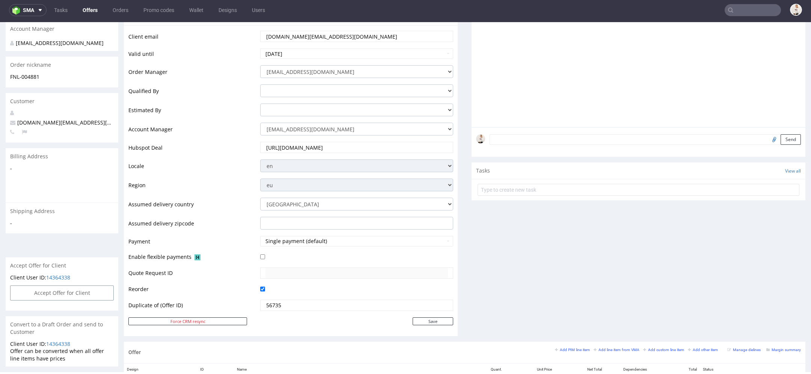
click at [363, 145] on input "[URL][DOMAIN_NAME]" at bounding box center [356, 147] width 182 height 11
click at [530, 248] on div "Comments User (0) Automatic (0) Attachments (0) All (0) View all (0) Send Tasks…" at bounding box center [638, 155] width 334 height 374
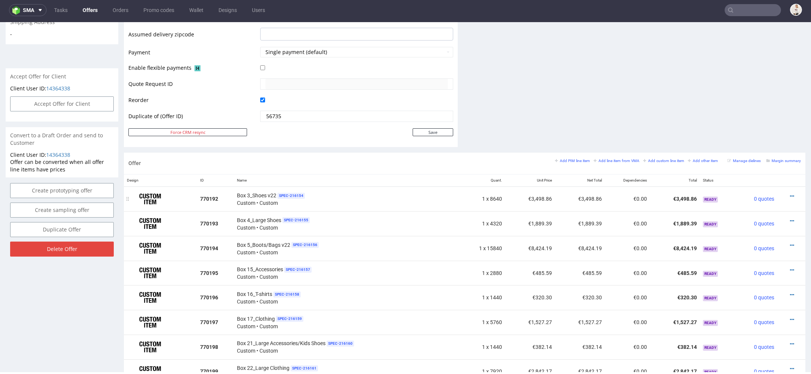
scroll to position [313, 0]
click at [84, 110] on button "Accept Offer for Client" at bounding box center [62, 102] width 104 height 15
select select "166"
select select "2380"
select select "b2b"
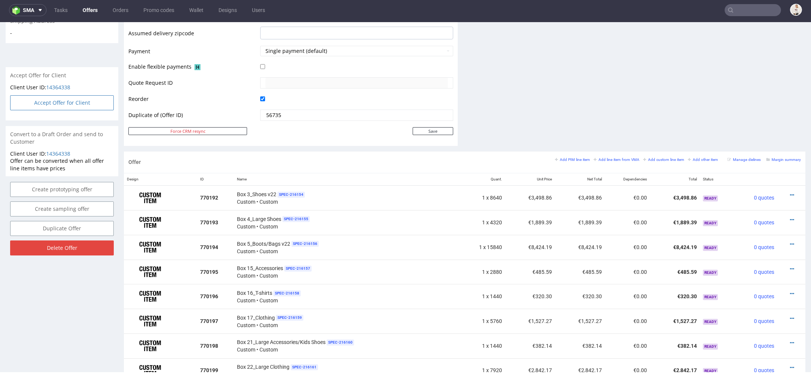
select select "110"
select select "1488"
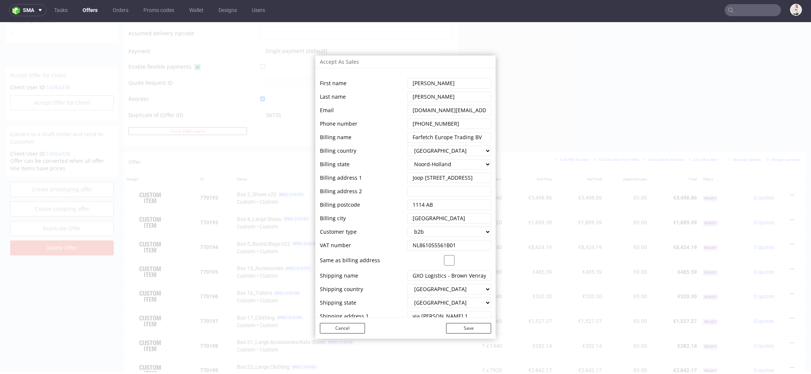
scroll to position [46, 0]
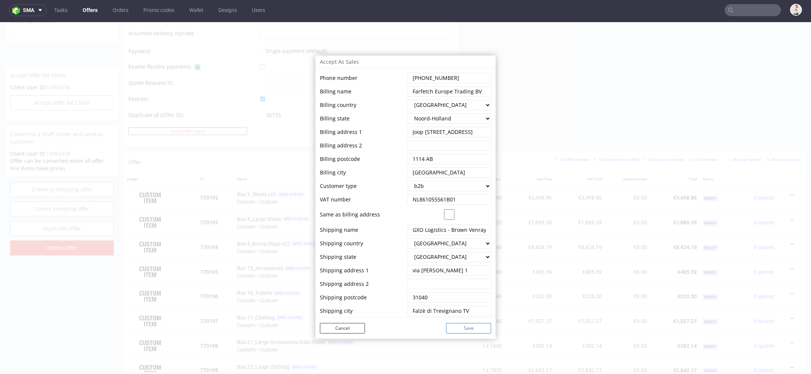
click at [469, 328] on button "Save" at bounding box center [468, 328] width 45 height 11
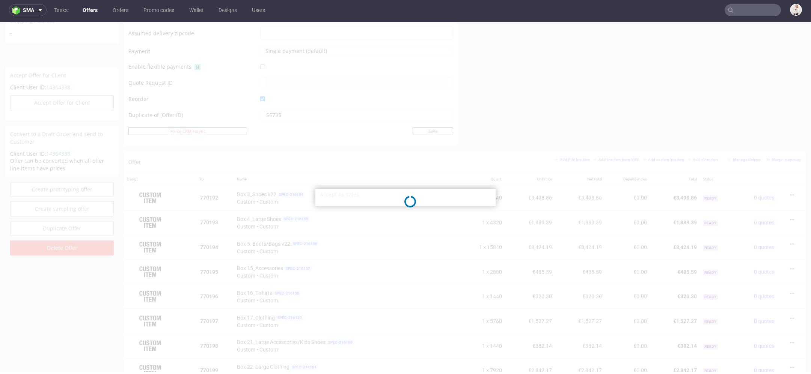
scroll to position [0, 0]
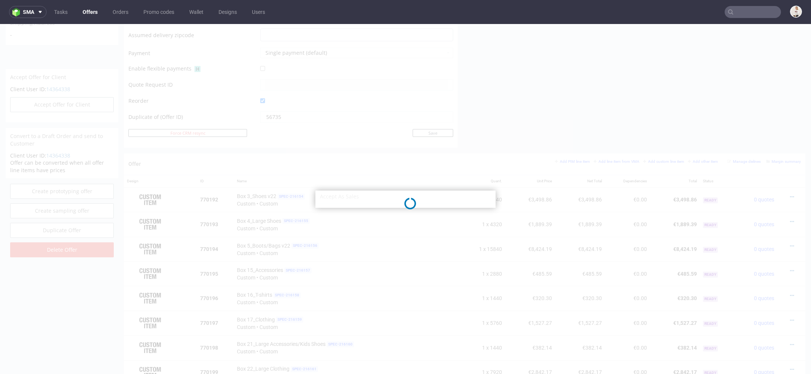
select select "166"
select select "2380"
select select "b2b"
select select "110"
select select "1488"
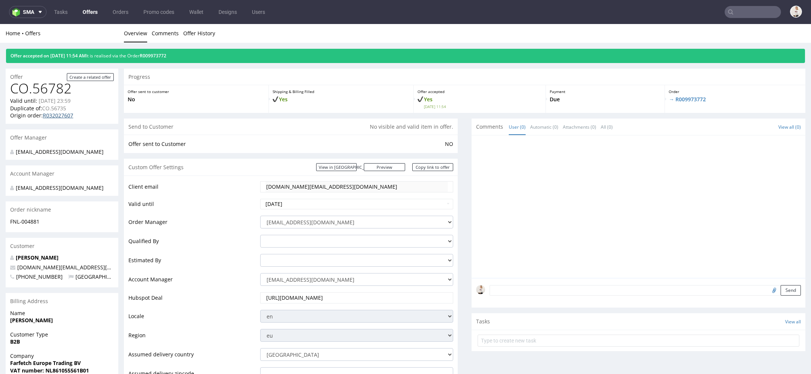
drag, startPoint x: 80, startPoint y: 117, endPoint x: 51, endPoint y: 117, distance: 28.5
click at [51, 117] on div "Origin order: R032027607" at bounding box center [62, 116] width 104 height 8
click at [89, 117] on div "Origin order: R032027607" at bounding box center [62, 116] width 104 height 8
drag, startPoint x: 192, startPoint y: 57, endPoint x: 155, endPoint y: 57, distance: 37.2
click at [155, 57] on div "Offer accepted on [DATE] 11:54 AM It is realised via the Order R009973772" at bounding box center [405, 56] width 799 height 14
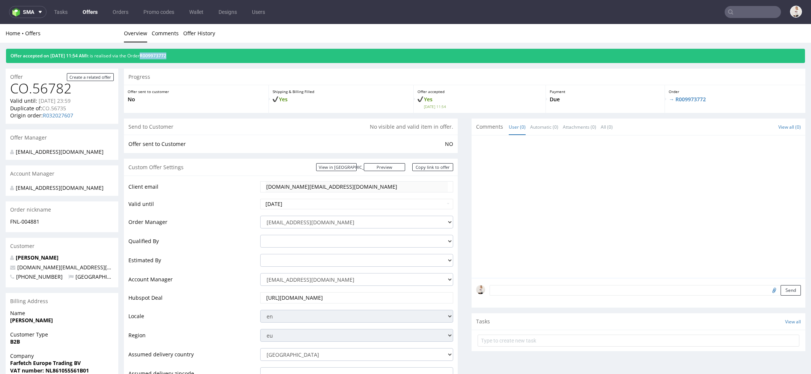
copy link "R009973772"
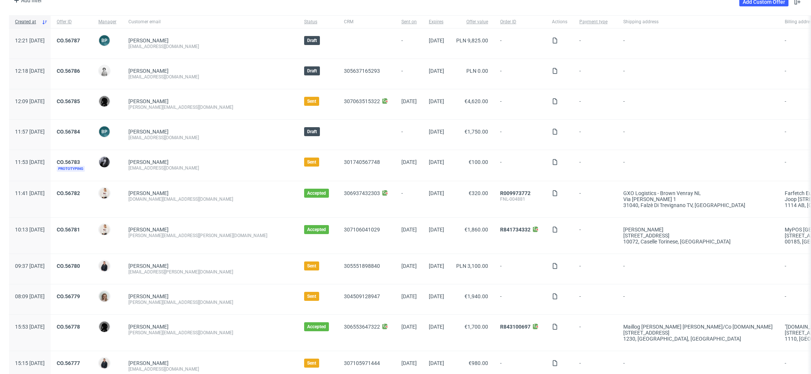
scroll to position [53, 0]
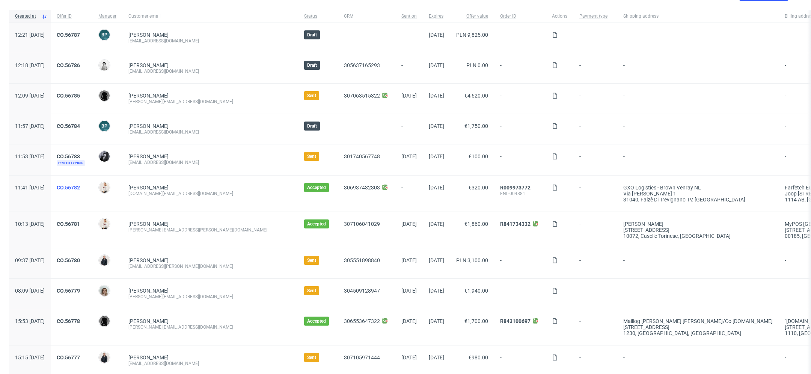
click at [80, 185] on link "CO.56782" at bounding box center [68, 188] width 23 height 6
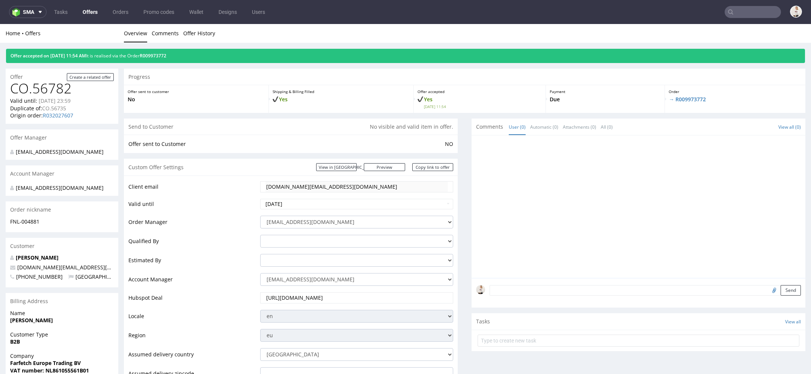
click at [91, 9] on link "Offers" at bounding box center [90, 12] width 24 height 12
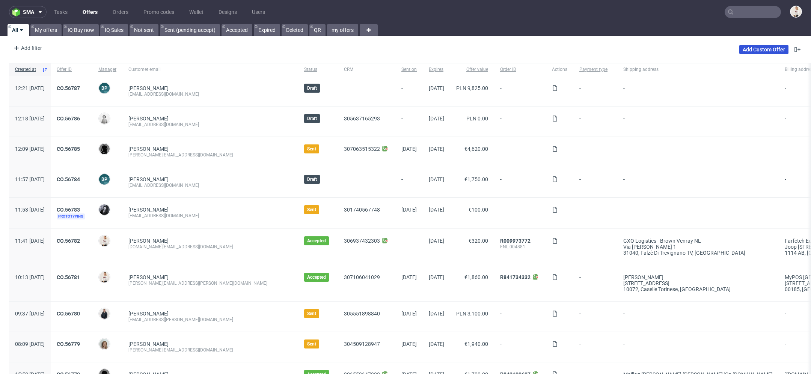
click at [757, 50] on link "Add Custom Offer" at bounding box center [763, 49] width 49 height 9
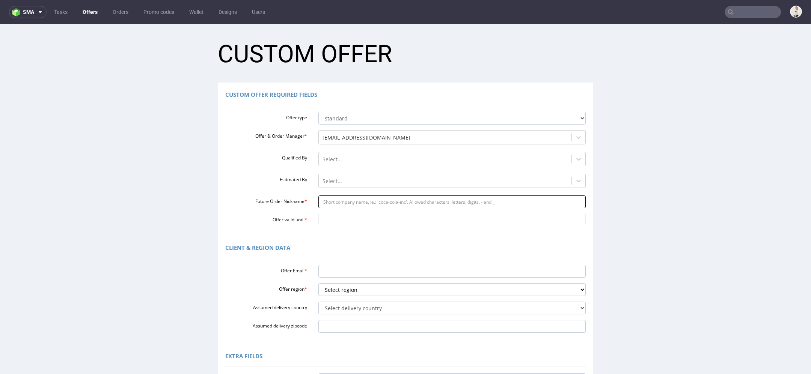
click at [399, 203] on input "Future Order Nickname *" at bounding box center [452, 202] width 268 height 13
paste input "infocorinnelapierrecom"
type input "infocorinnelapierrecom"
click at [368, 218] on input "Offer valid until *" at bounding box center [452, 219] width 268 height 11
click at [389, 171] on td "20" at bounding box center [389, 174] width 11 height 11
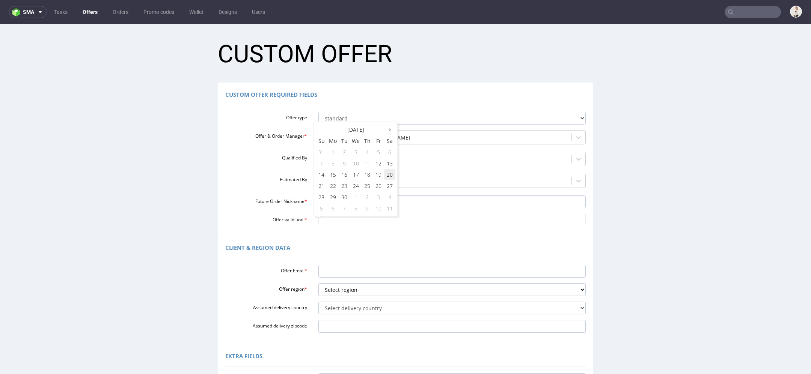
type input "2025-09-20"
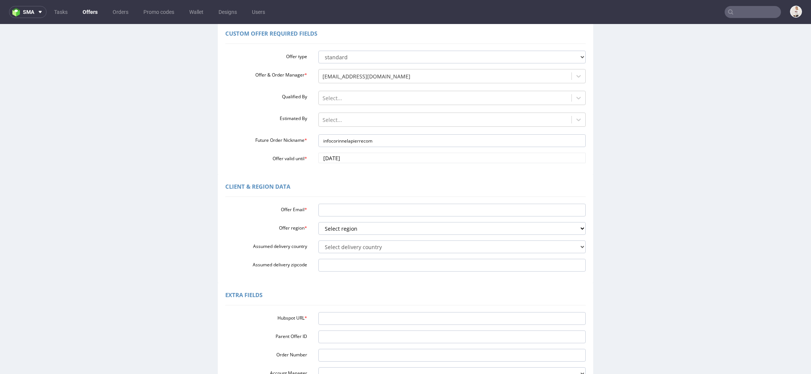
scroll to position [64, 0]
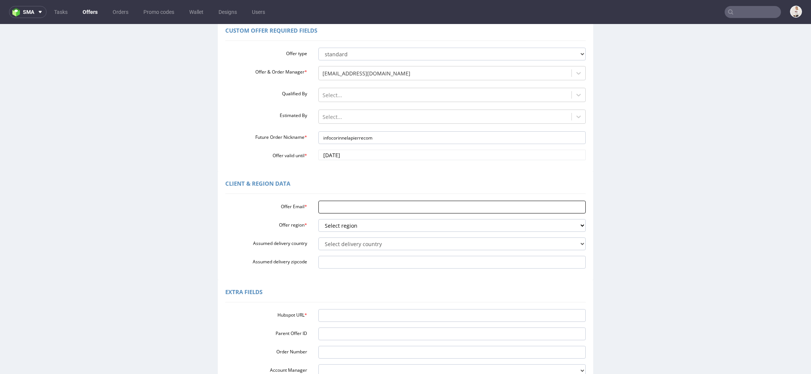
click at [362, 209] on input "Offer Email *" at bounding box center [452, 207] width 268 height 13
paste input "[EMAIL_ADDRESS][DOMAIN_NAME]"
type input "[EMAIL_ADDRESS][DOMAIN_NAME]"
click at [359, 224] on select "Select region eu gb de pl fr it es" at bounding box center [452, 225] width 268 height 13
select select "gb"
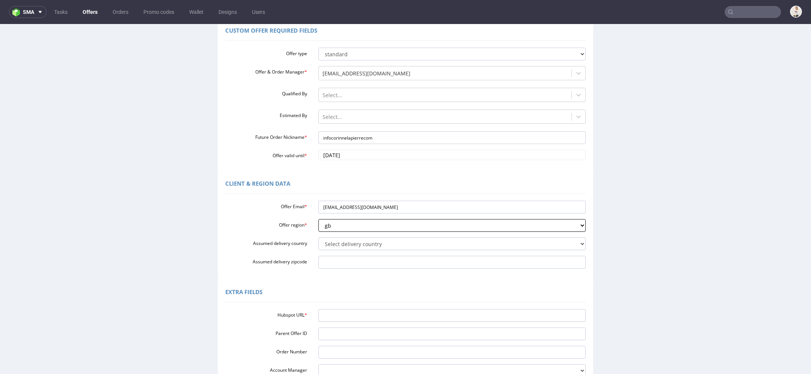
click at [318, 219] on select "Select region eu gb de pl fr it es" at bounding box center [452, 225] width 268 height 13
click at [341, 245] on select "Select delivery country Andorra Afghanistan Anguilla Albania Armenia Antarctica…" at bounding box center [452, 244] width 268 height 13
select select "77"
click at [318, 238] on select "Select delivery country Andorra Afghanistan Anguilla Albania Armenia Antarctica…" at bounding box center [452, 244] width 268 height 13
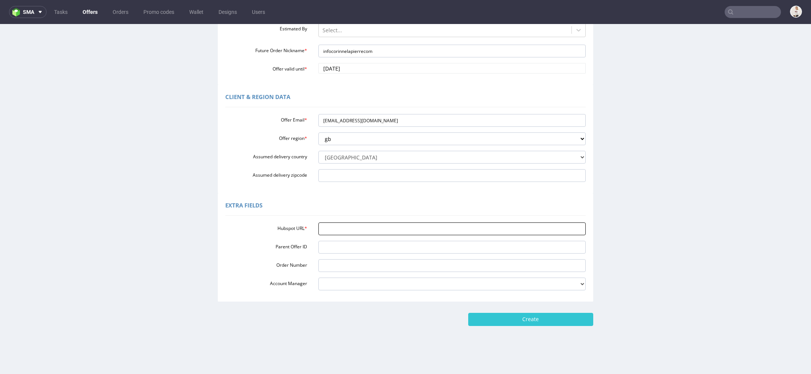
click at [362, 225] on input "Hubspot URL *" at bounding box center [452, 229] width 268 height 13
paste input "[URL][DOMAIN_NAME]"
type input "[URL][DOMAIN_NAME]"
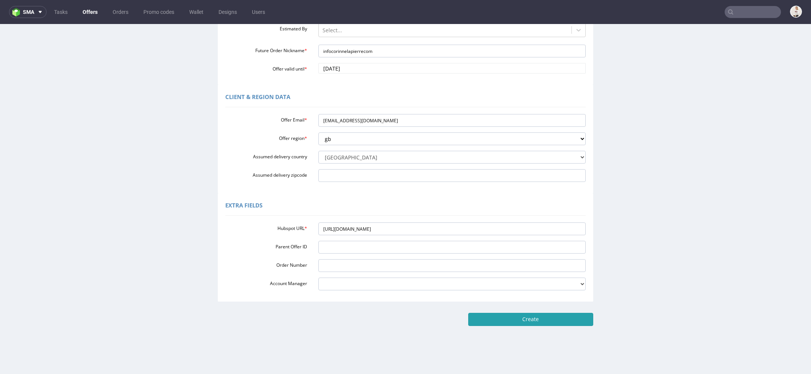
click at [549, 321] on input "Create" at bounding box center [530, 319] width 125 height 13
type input "Please wait..."
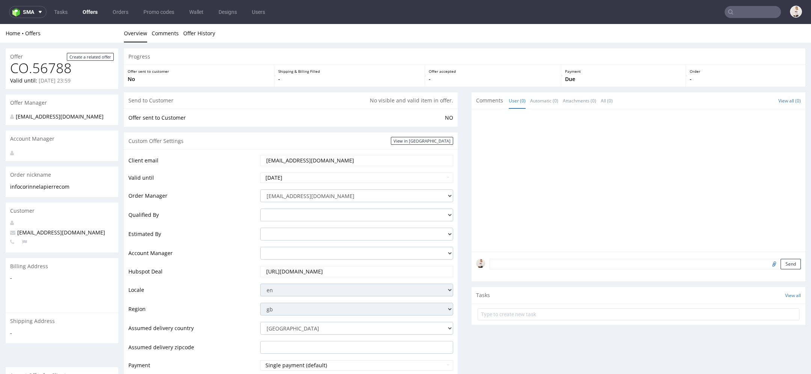
scroll to position [320, 0]
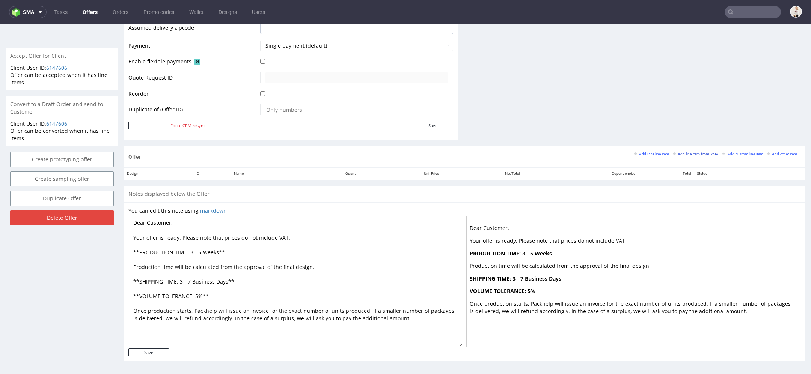
click at [701, 152] on small "Add line item from VMA" at bounding box center [695, 154] width 46 height 4
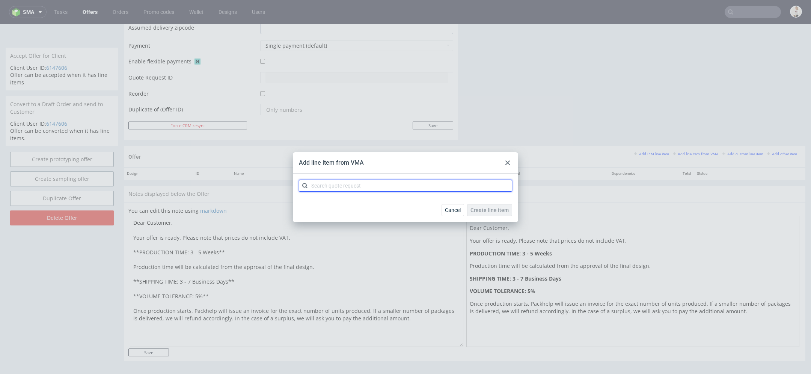
click at [430, 186] on input "text" at bounding box center [405, 186] width 213 height 12
paste input "CBKK"
type input "CBKK"
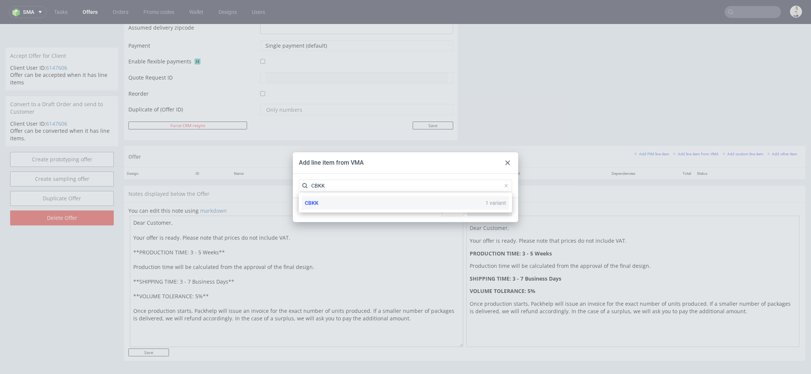
click at [373, 207] on div "CBKK 1 variant" at bounding box center [405, 203] width 207 height 14
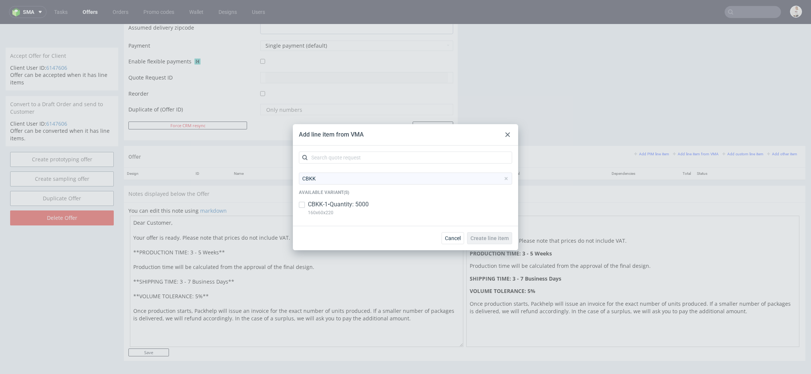
click at [372, 208] on div "CBKK-1 • Quantity: 5000 160x60x220" at bounding box center [405, 210] width 213 height 20
checkbox input "true"
click at [505, 238] on span "Create line item" at bounding box center [489, 238] width 38 height 5
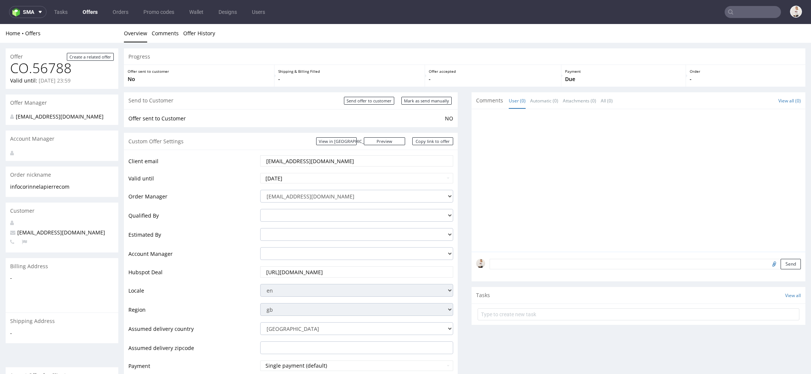
scroll to position [349, 0]
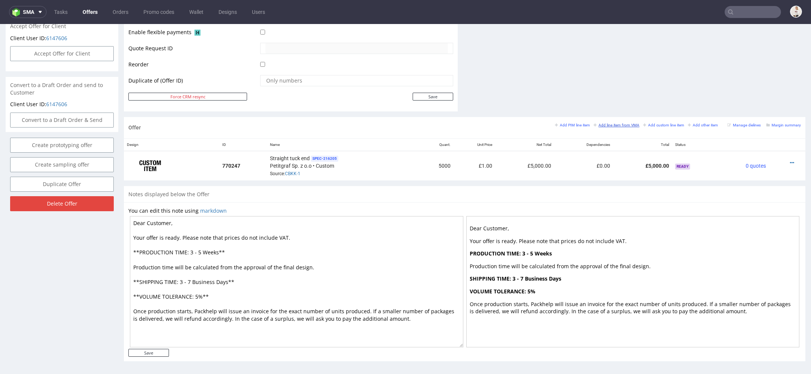
click at [614, 124] on small "Add line item from VMA" at bounding box center [616, 125] width 46 height 4
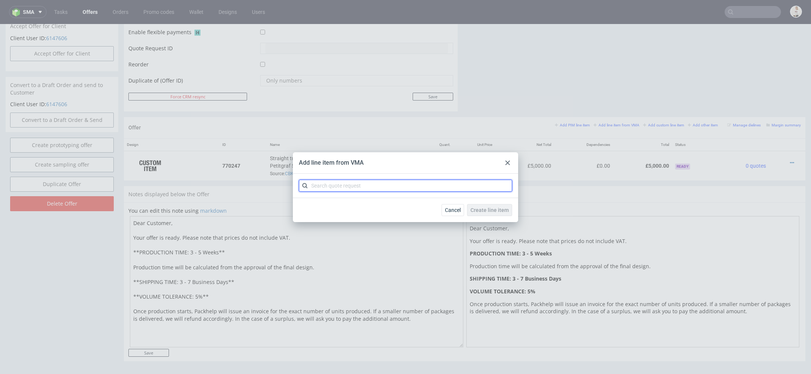
click at [454, 187] on input "text" at bounding box center [405, 186] width 213 height 12
paste input "CBKJ"
type input "CBKJ"
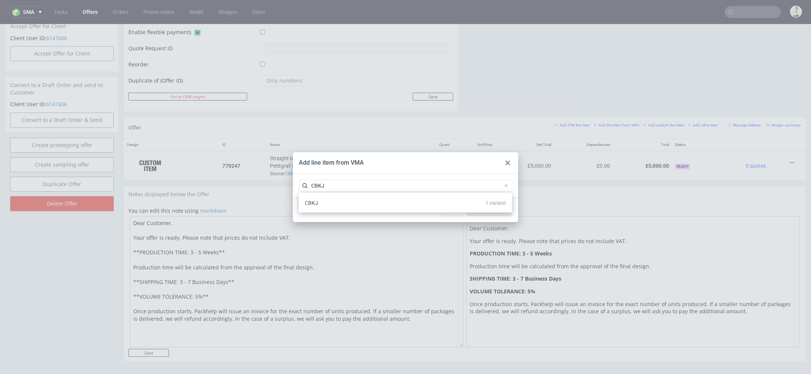
click at [386, 205] on div "CBKJ 1 variant" at bounding box center [405, 203] width 207 height 14
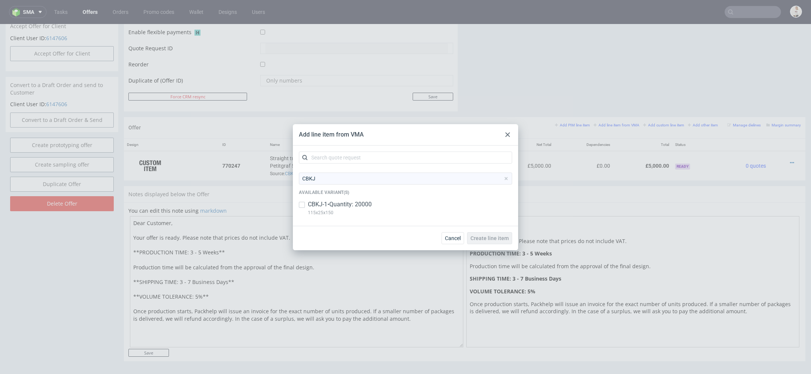
click at [386, 205] on div "CBKJ-1 • Quantity: 20000 115x25x150" at bounding box center [405, 210] width 213 height 20
checkbox input "true"
click at [504, 237] on span "Create line item" at bounding box center [489, 238] width 38 height 5
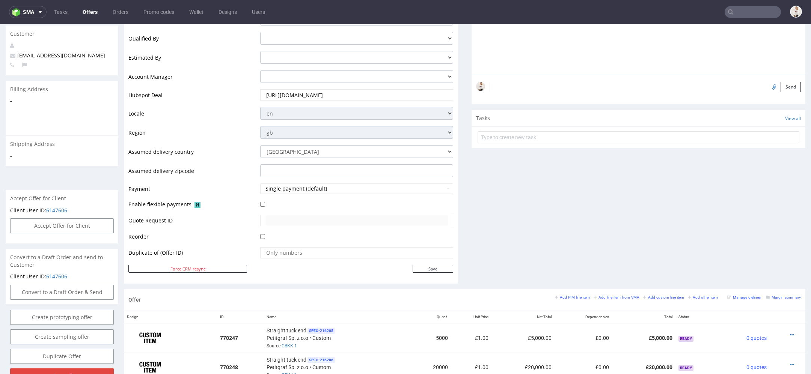
scroll to position [244, 0]
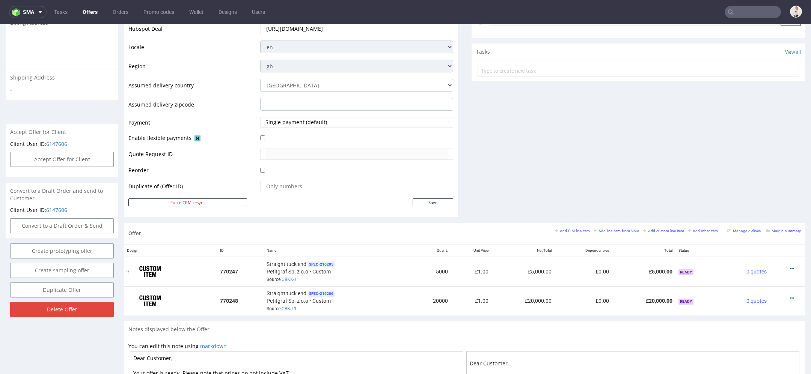
click at [790, 266] on icon at bounding box center [792, 268] width 4 height 5
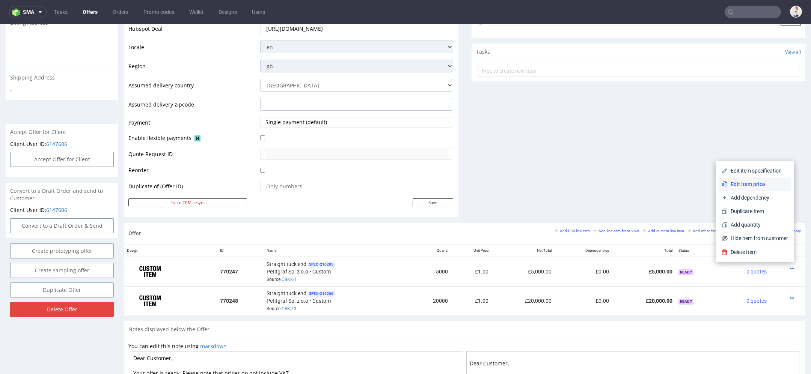
click at [761, 183] on span "Edit item price" at bounding box center [757, 184] width 60 height 8
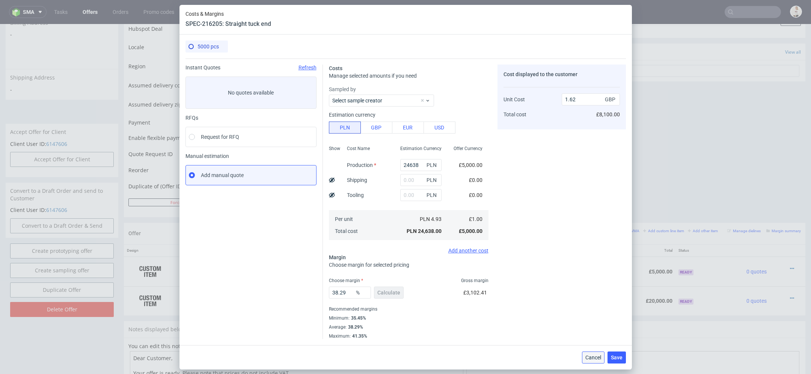
click at [595, 355] on span "Cancel" at bounding box center [593, 357] width 16 height 5
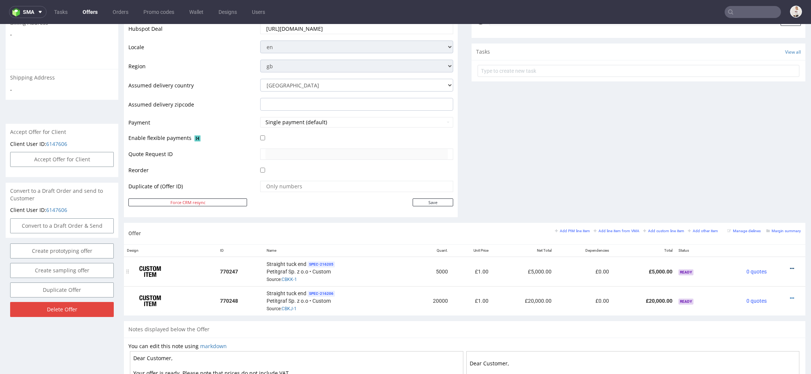
click at [790, 267] on icon at bounding box center [792, 268] width 4 height 5
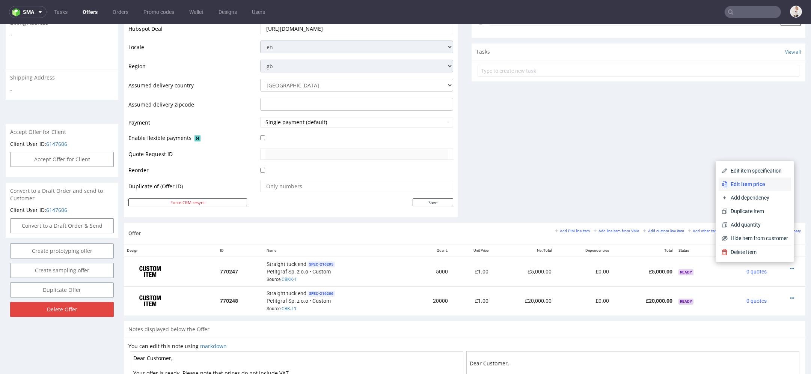
click at [758, 183] on span "Edit item price" at bounding box center [757, 184] width 60 height 8
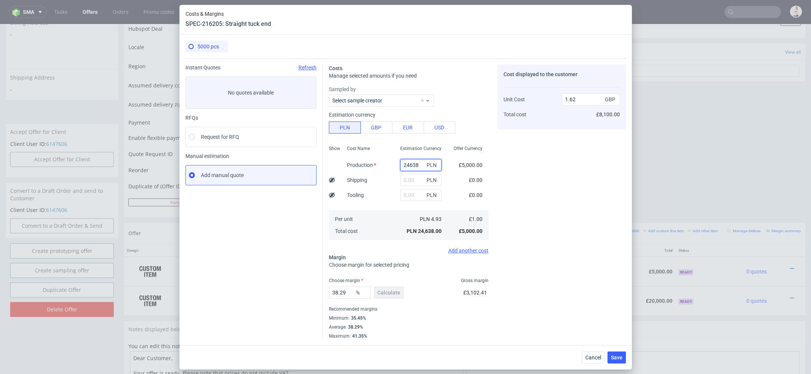
click at [416, 163] on input "24638" at bounding box center [420, 165] width 41 height 12
paste input "4650"
type input "4650"
type input "0.31"
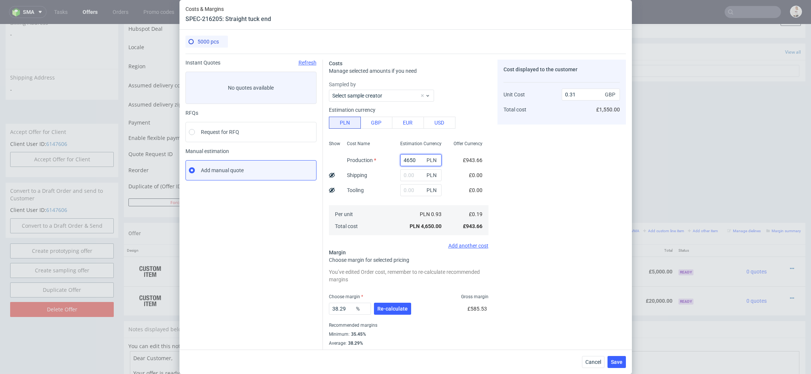
type input "4650"
click at [571, 242] on div "Cost displayed to the customer Unit Cost Total cost 0.31 GBP £1,550.00" at bounding box center [561, 208] width 128 height 296
click at [399, 307] on span "Re-calculate" at bounding box center [392, 308] width 30 height 5
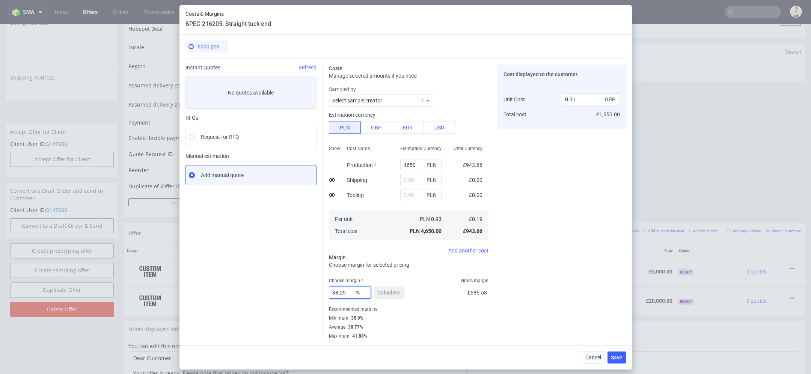
drag, startPoint x: 334, startPoint y: 292, endPoint x: 257, endPoint y: 289, distance: 76.6
click at [257, 289] on div "Instant Quotes Refresh No quotes available RFQs Request for RFQ Manual estimati…" at bounding box center [405, 199] width 440 height 281
type input "45"
click at [534, 281] on div "Cost displayed to the customer Unit Cost Total cost 0.31 GBP £1,550.00" at bounding box center [561, 202] width 128 height 275
type input "0.34"
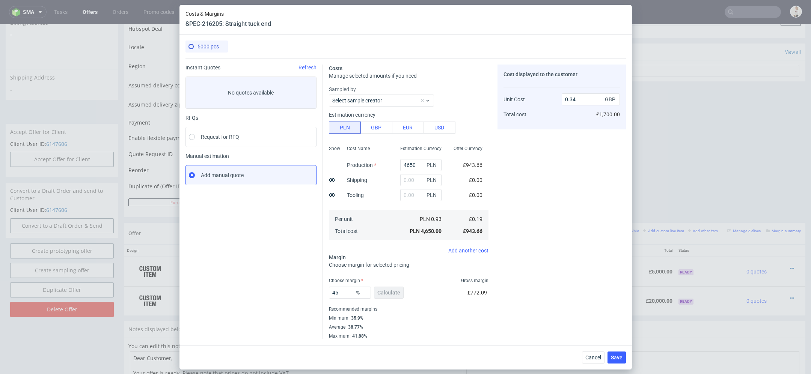
click at [553, 231] on div "Cost displayed to the customer Unit Cost Total cost 0.34 GBP £1,700.00" at bounding box center [561, 202] width 128 height 275
click at [331, 180] on use at bounding box center [332, 179] width 6 height 5
click at [419, 184] on input "text" at bounding box center [420, 180] width 41 height 12
type input "500"
type input "0.36"
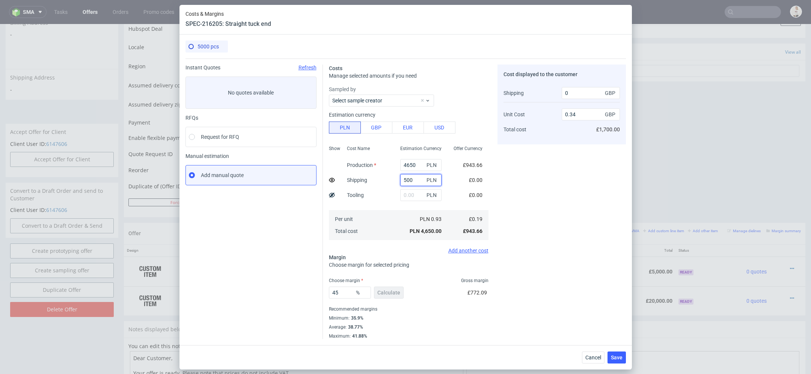
type input "100"
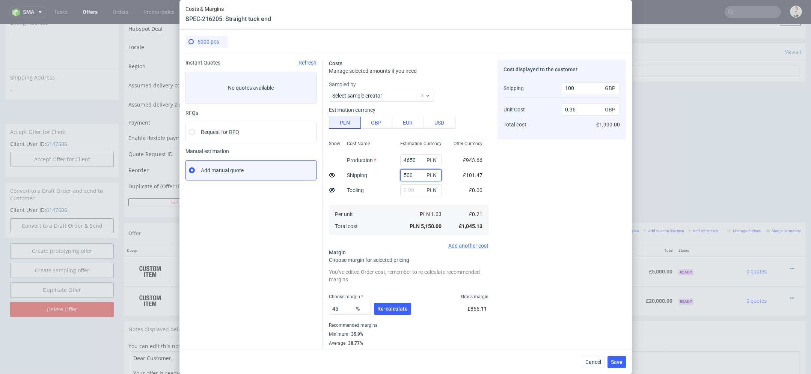
drag, startPoint x: 414, startPoint y: 173, endPoint x: 341, endPoint y: 173, distance: 73.5
click at [341, 173] on div "Show Cost Name Production Shipping Tooling Per unit Total cost Estimation Curre…" at bounding box center [408, 187] width 159 height 99
type input "8"
type input "0.34"
type input "0"
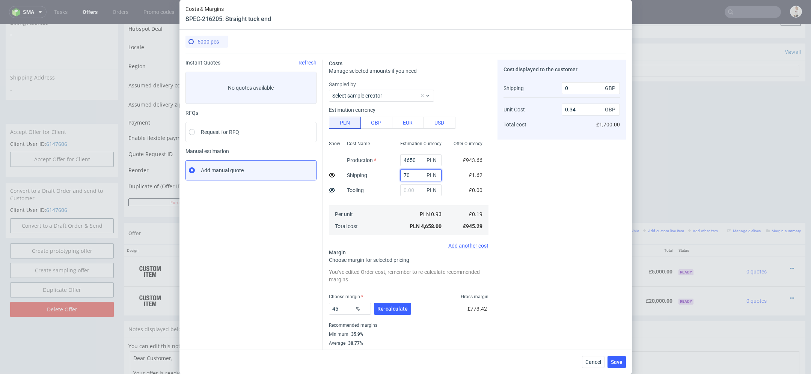
type input "700"
type input "0.37"
type input "150"
type input "700"
click at [505, 174] on div "Cost displayed to the customer Shipping Unit Cost Total cost 150 GBP 0.37 GBP £…" at bounding box center [561, 208] width 128 height 296
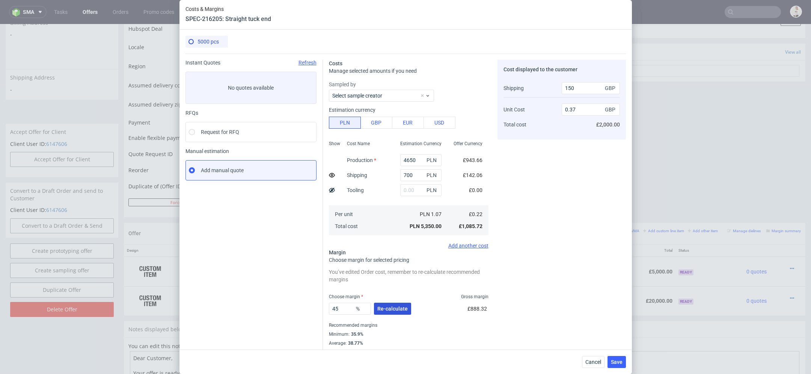
click at [396, 307] on span "Re-calculate" at bounding box center [392, 308] width 30 height 5
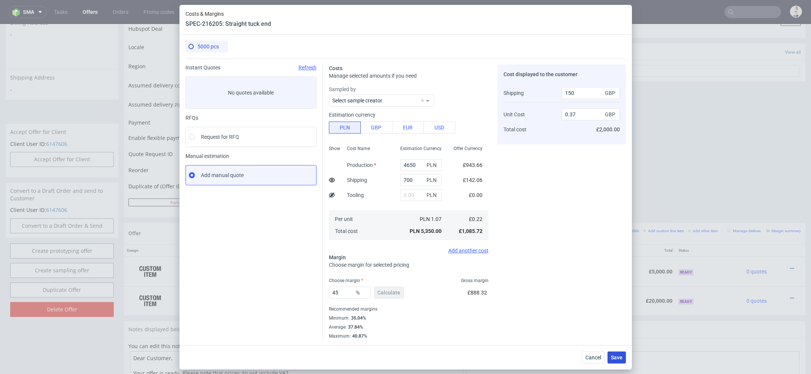
click at [612, 359] on span "Save" at bounding box center [617, 357] width 12 height 5
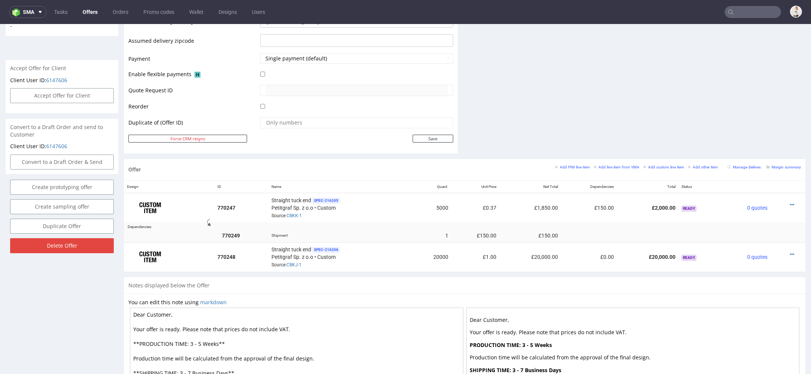
scroll to position [353, 0]
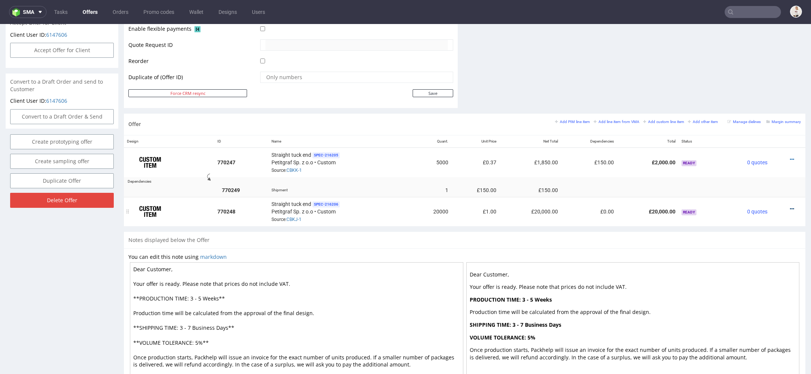
click at [790, 206] on icon at bounding box center [792, 208] width 4 height 5
click at [769, 120] on li "Edit item price" at bounding box center [754, 124] width 72 height 14
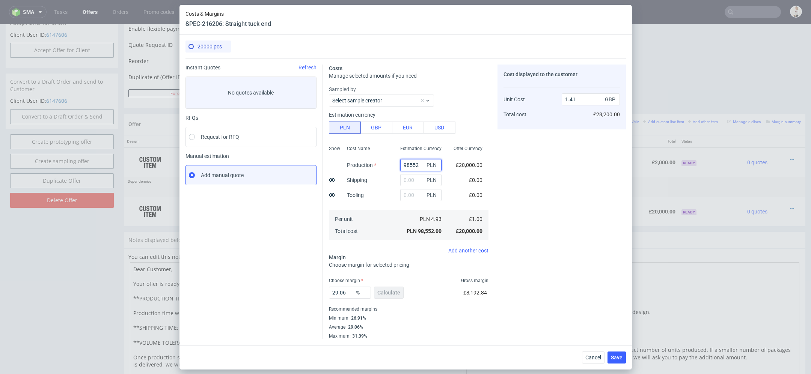
click at [405, 168] on input "98552" at bounding box center [420, 165] width 41 height 12
paste input "7700"
type input "7700"
type input "0.11"
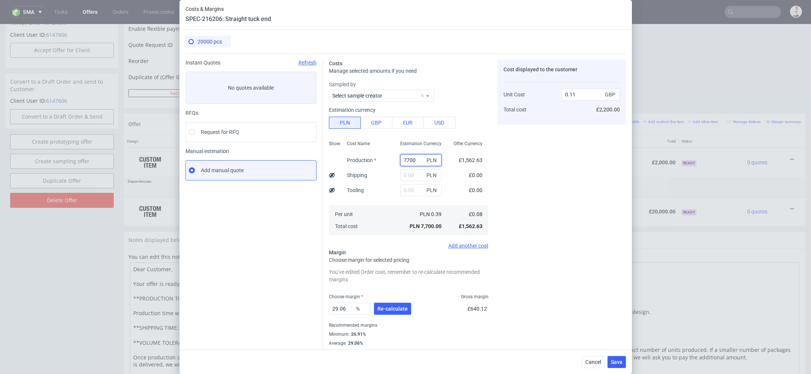
type input "7700"
click at [591, 203] on div "Cost displayed to the customer Unit Cost Total cost 0.11 GBP £2,200.00" at bounding box center [561, 208] width 128 height 296
click at [330, 176] on icon at bounding box center [332, 175] width 6 height 6
click at [405, 175] on input "text" at bounding box center [420, 175] width 41 height 12
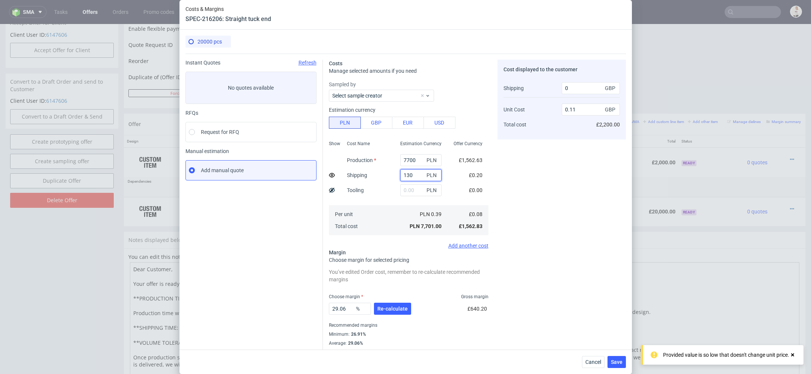
type input "1300"
type input "0.12"
type input "200"
click at [410, 174] on input "1300" at bounding box center [420, 175] width 41 height 12
type input "1400"
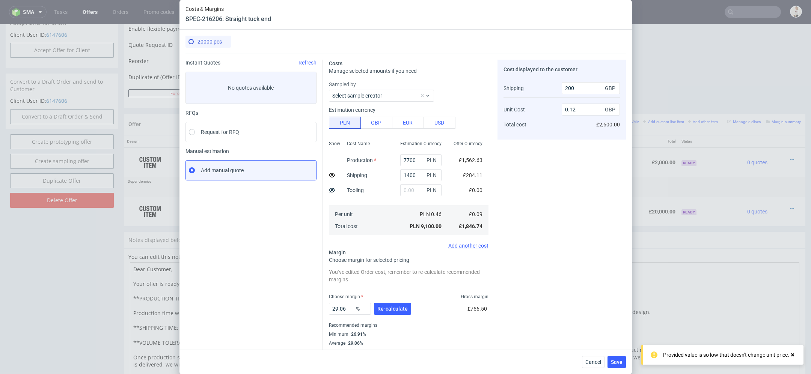
click at [545, 192] on div "Cost displayed to the customer Shipping Unit Cost Total cost 200 GBP 0.12 GBP £…" at bounding box center [561, 208] width 128 height 296
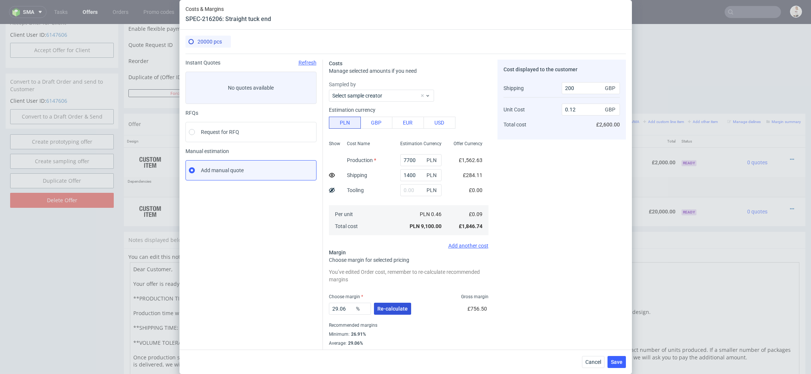
click at [397, 309] on span "Re-calculate" at bounding box center [392, 308] width 30 height 5
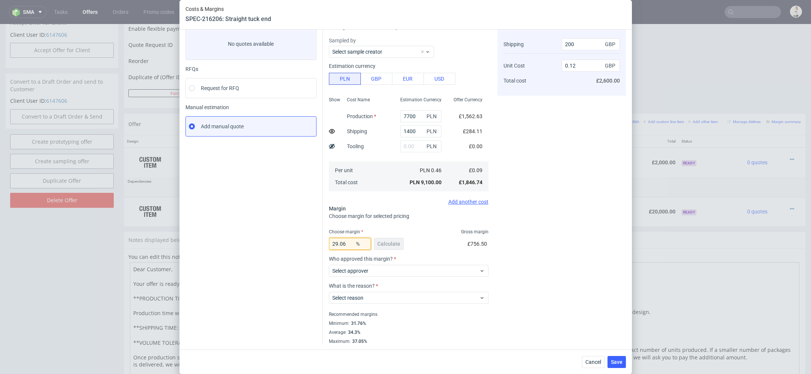
drag, startPoint x: 348, startPoint y: 245, endPoint x: 263, endPoint y: 239, distance: 85.7
click at [263, 239] on div "Instant Quotes Refresh No quotes available RFQs Request for RFQ Manual estimati…" at bounding box center [405, 177] width 440 height 335
type input "35"
type input "0.13"
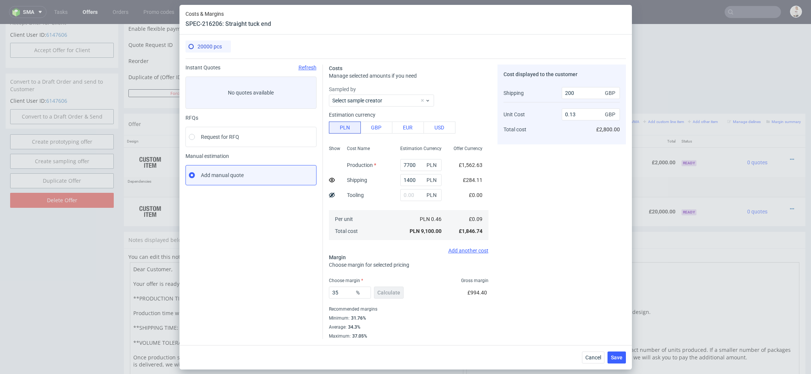
click at [535, 257] on div "Cost displayed to the customer Shipping Unit Cost Total cost 200 GBP 0.13 GBP £…" at bounding box center [561, 202] width 128 height 275
drag, startPoint x: 347, startPoint y: 292, endPoint x: 290, endPoint y: 291, distance: 57.8
click at [290, 291] on div "Instant Quotes Refresh No quotes available RFQs Request for RFQ Manual estimati…" at bounding box center [405, 199] width 440 height 281
type input "45"
type input "0.15"
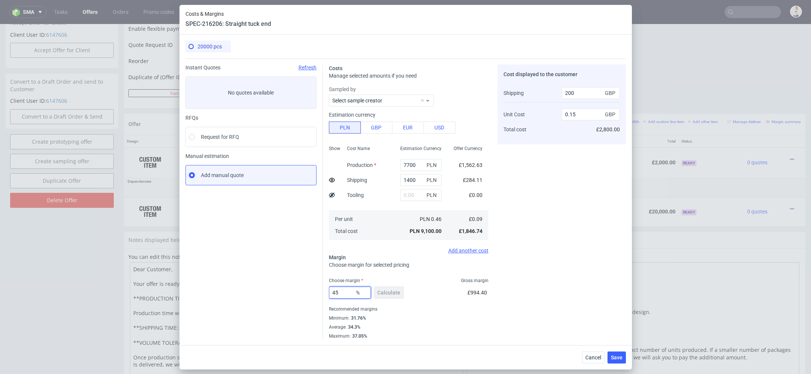
type input "45"
click at [555, 295] on div "Cost displayed to the customer Shipping Unit Cost Total cost 200 GBP 0.15 GBP £…" at bounding box center [561, 202] width 128 height 275
click at [619, 357] on span "Save" at bounding box center [617, 357] width 12 height 5
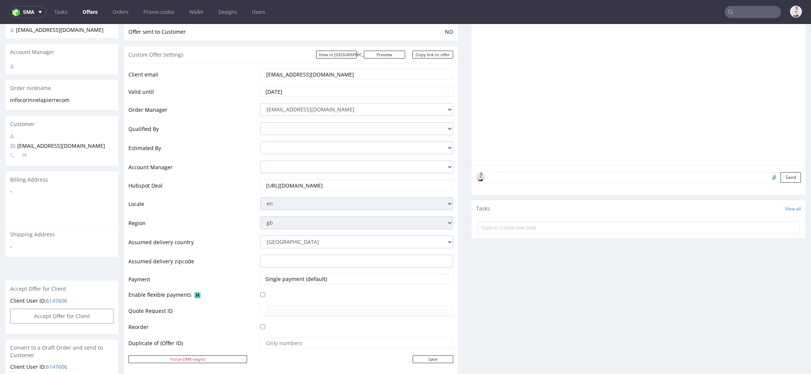
scroll to position [56, 0]
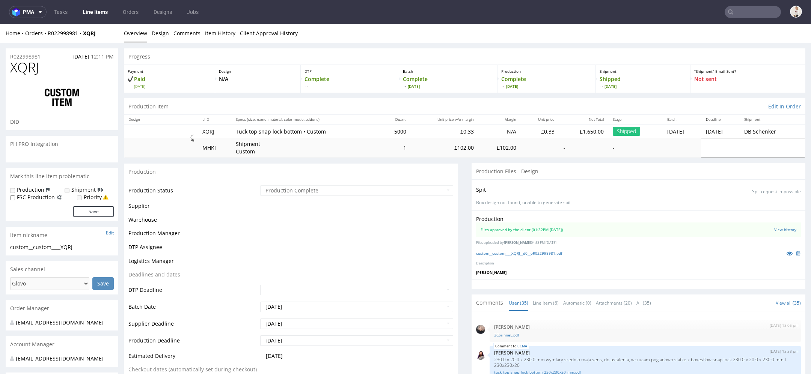
scroll to position [960, 0]
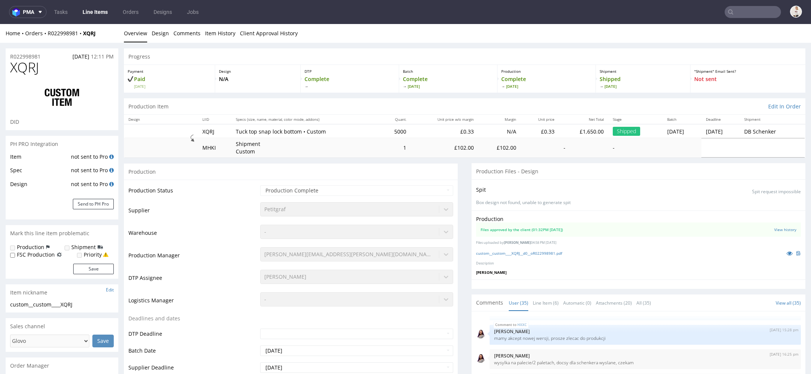
select select "in_progress"
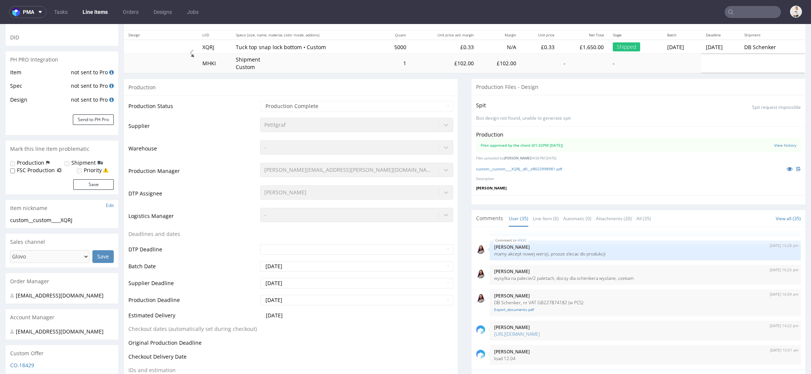
scroll to position [0, 0]
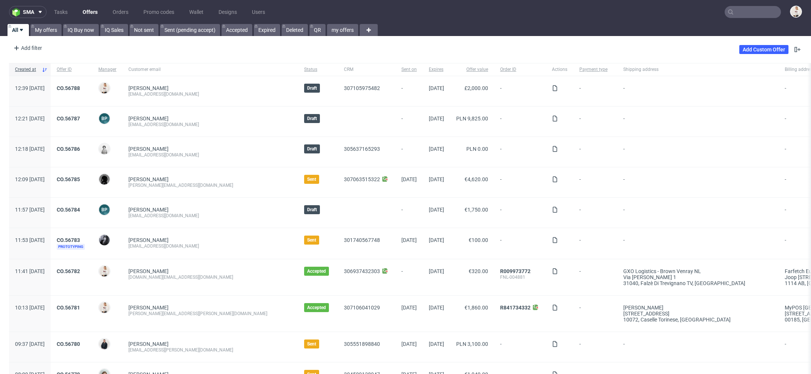
click at [758, 11] on input "text" at bounding box center [752, 12] width 56 height 12
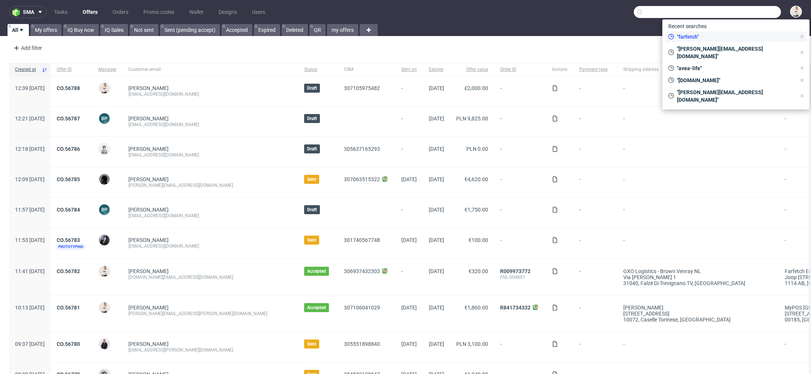
click at [716, 35] on span ""farfetch"" at bounding box center [735, 37] width 122 height 8
type input "farfetch"
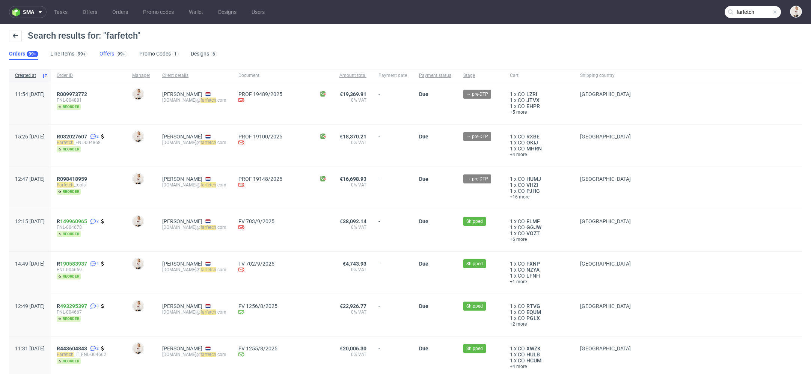
click at [111, 55] on link "Offers 99+" at bounding box center [113, 54] width 28 height 12
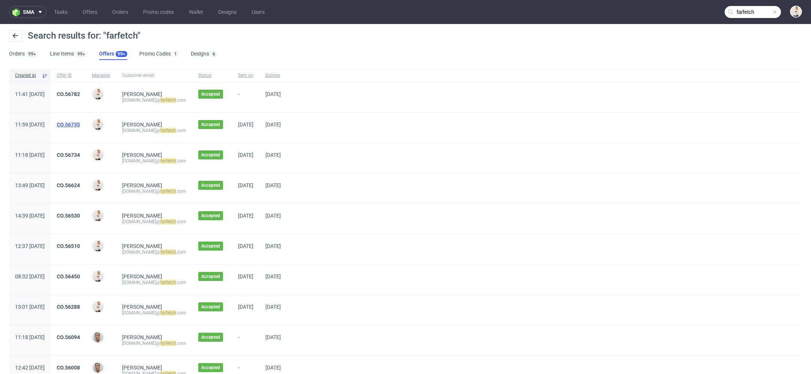
click at [80, 122] on link "CO.56735" at bounding box center [68, 125] width 23 height 6
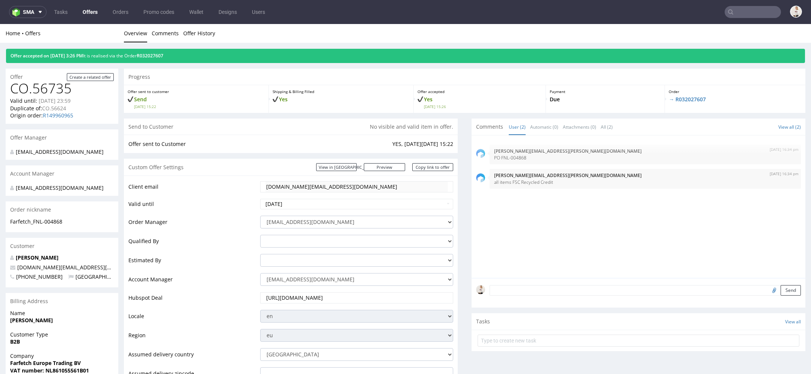
type input "farfetch"
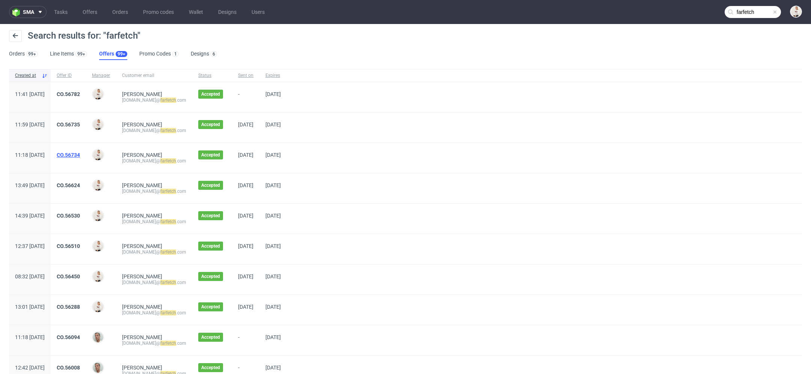
click at [80, 154] on link "CO.56734" at bounding box center [68, 155] width 23 height 6
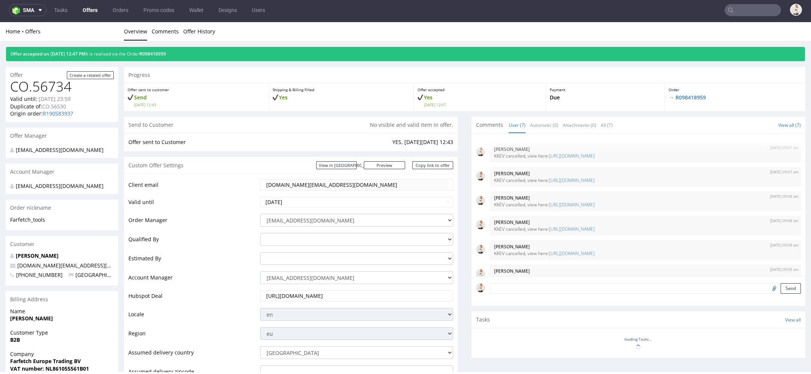
scroll to position [37, 0]
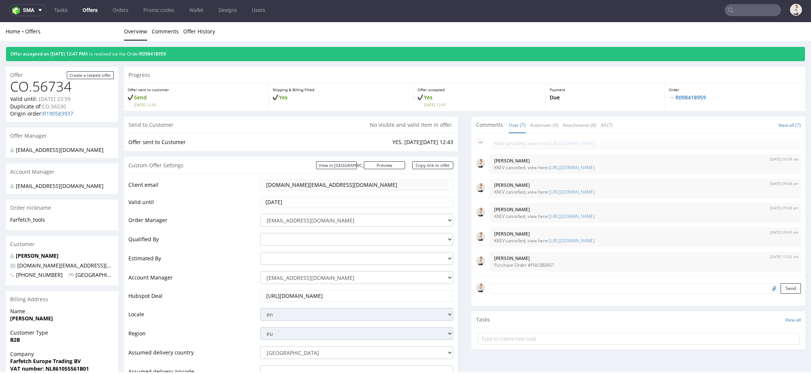
type input "farfetch"
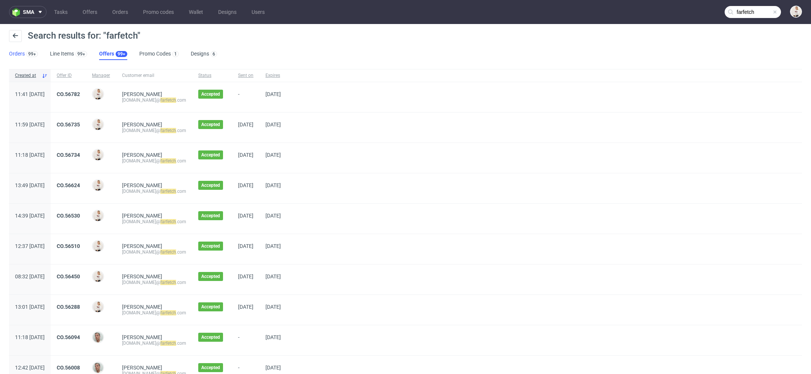
click at [16, 59] on link "Orders 99+" at bounding box center [23, 54] width 29 height 12
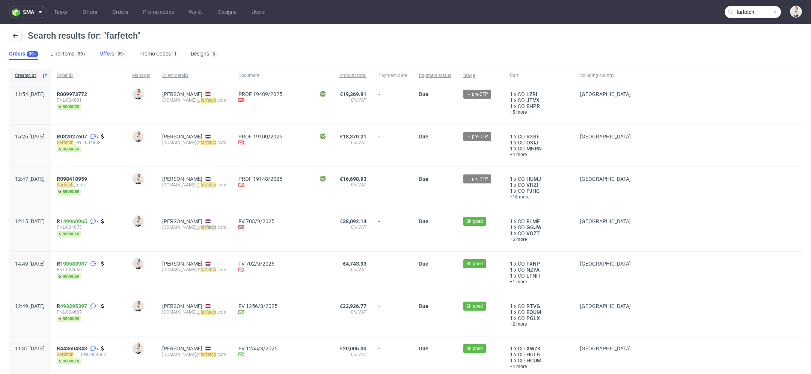
click at [108, 53] on link "Offers 99+" at bounding box center [113, 54] width 28 height 12
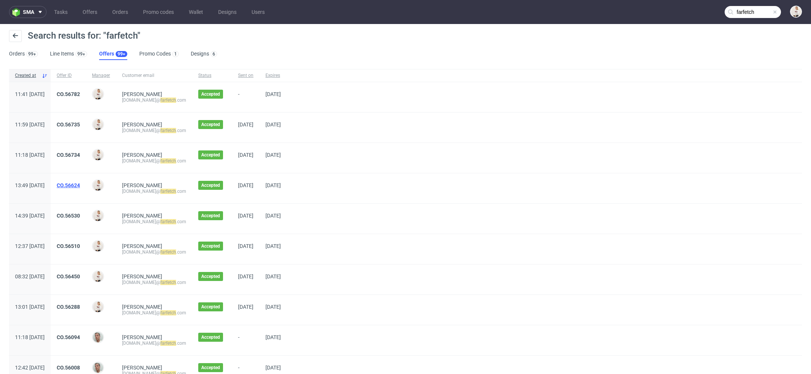
click at [80, 186] on link "CO.56624" at bounding box center [68, 185] width 23 height 6
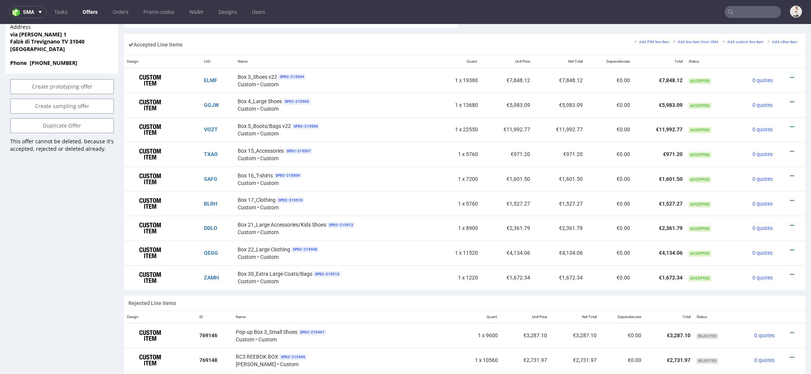
scroll to position [459, 0]
click at [481, 108] on td "€5,983.09" at bounding box center [507, 104] width 52 height 25
click at [790, 124] on icon at bounding box center [792, 126] width 4 height 5
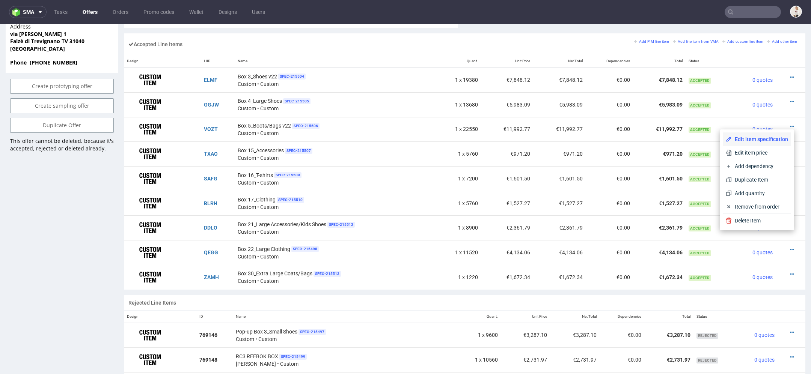
click at [741, 138] on span "Edit item specification" at bounding box center [759, 139] width 56 height 8
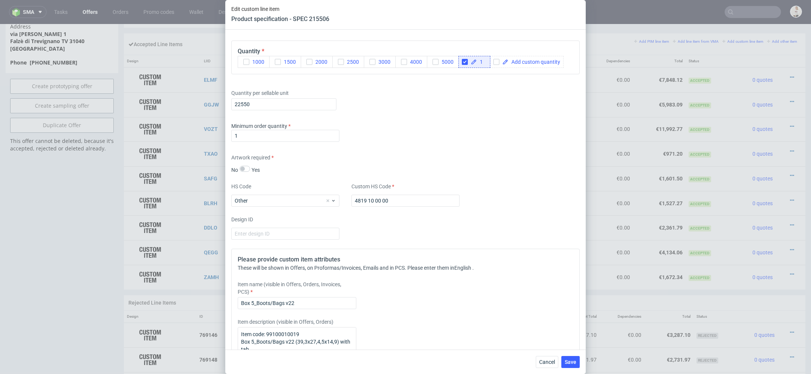
scroll to position [991, 0]
click at [246, 106] on input "22550" at bounding box center [283, 107] width 105 height 12
type input "22500"
click at [423, 164] on div "Artwork required No Yes" at bounding box center [405, 166] width 348 height 20
click at [576, 357] on button "Save" at bounding box center [570, 362] width 18 height 12
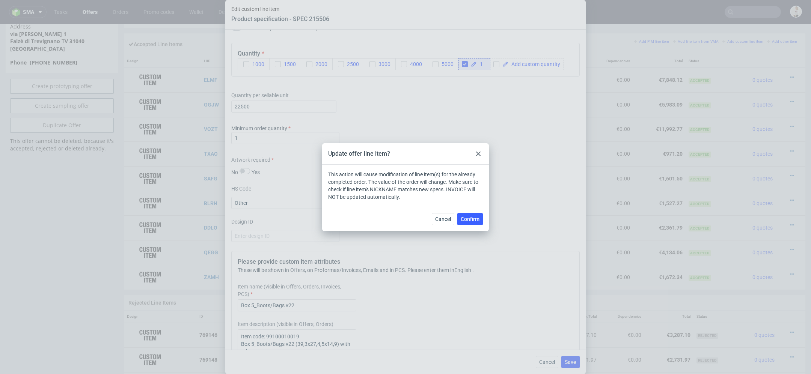
click at [472, 225] on div "Cancel Confirm" at bounding box center [405, 219] width 167 height 24
click at [469, 221] on span "Confirm" at bounding box center [469, 219] width 19 height 5
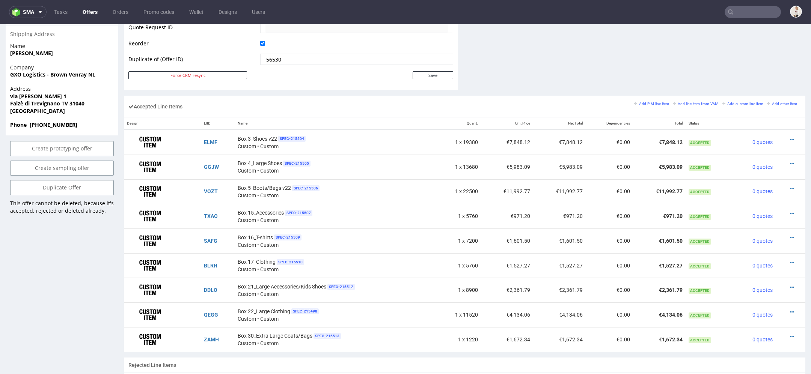
scroll to position [397, 0]
click at [790, 186] on icon at bounding box center [792, 187] width 4 height 5
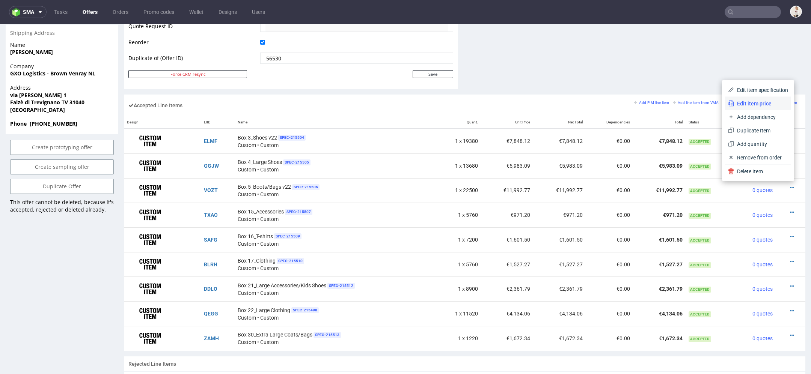
click at [767, 101] on span "Edit item price" at bounding box center [761, 104] width 54 height 8
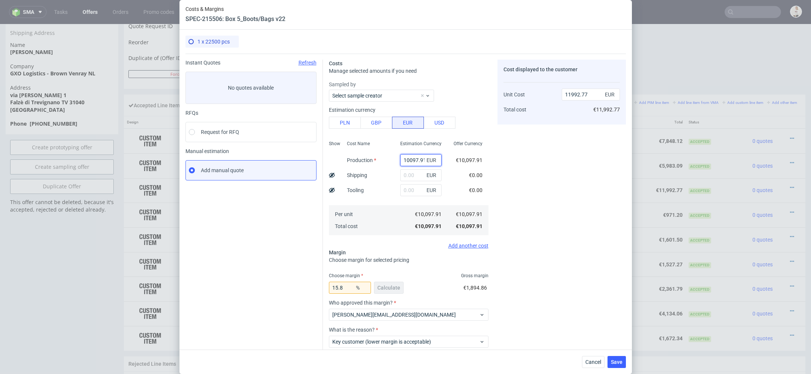
click at [414, 156] on input "10097.91" at bounding box center [420, 160] width 41 height 12
paste input "€10 075,52"
type input "€10 075,52"
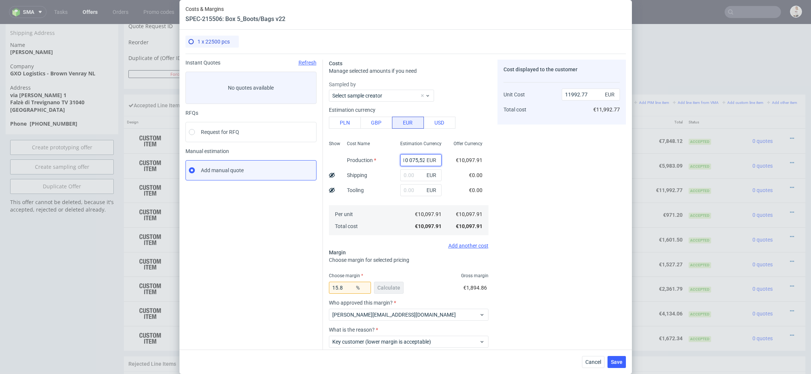
type input "0"
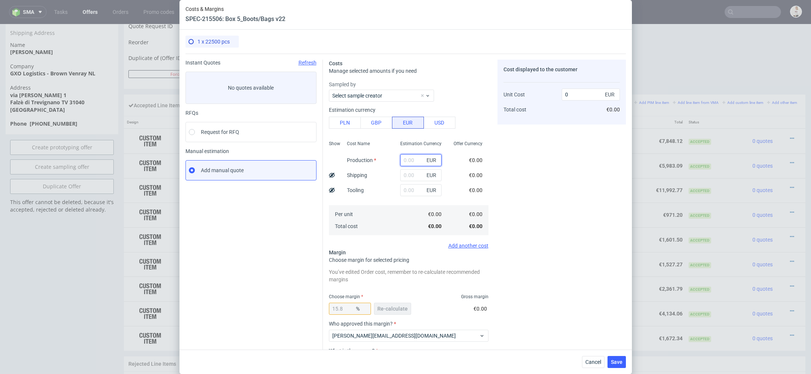
paste input "€10 075,52"
click at [409, 160] on input "€10 075,52" at bounding box center [420, 160] width 41 height 12
type input "10075.52"
type input "11966.18"
type input "10075.52"
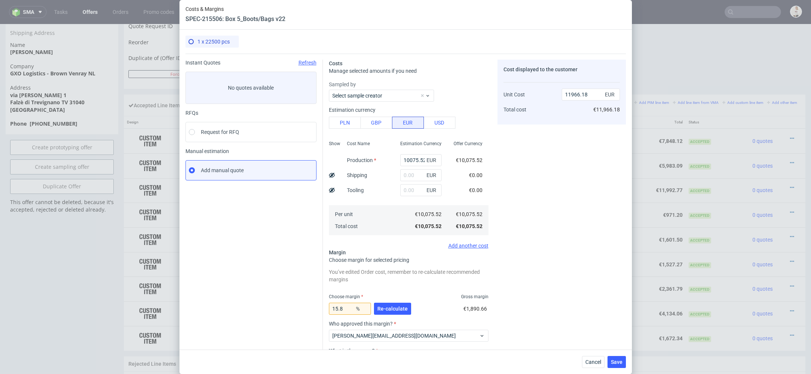
click at [571, 188] on div "Cost displayed to the customer Unit Cost Total cost 11966.18 EUR €11,966.18" at bounding box center [561, 235] width 128 height 350
click at [401, 307] on span "Re-calculate" at bounding box center [392, 308] width 30 height 5
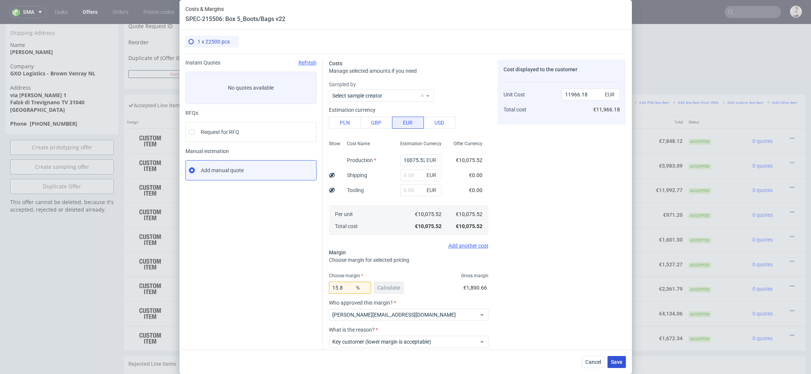
click at [620, 364] on span "Save" at bounding box center [617, 361] width 12 height 5
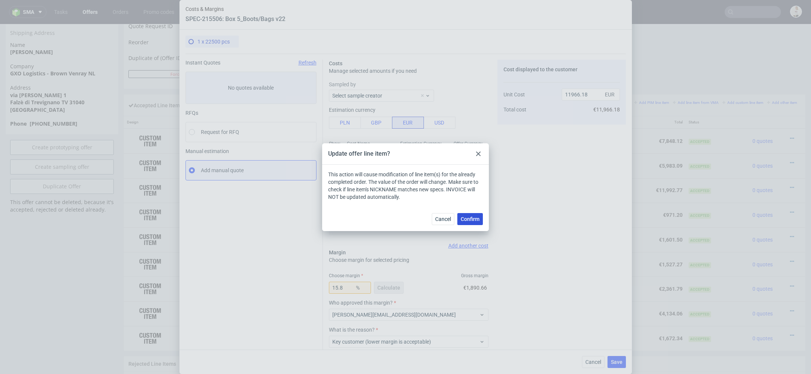
click at [469, 217] on span "Confirm" at bounding box center [469, 219] width 19 height 5
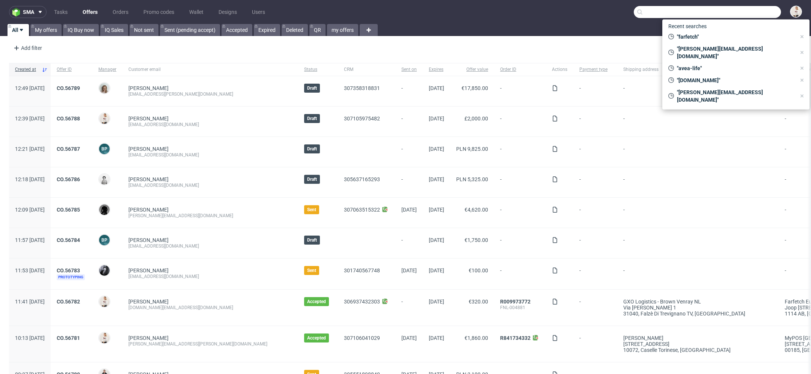
click at [725, 7] on input "text" at bounding box center [706, 12] width 147 height 12
paste input "[DOMAIN_NAME]"
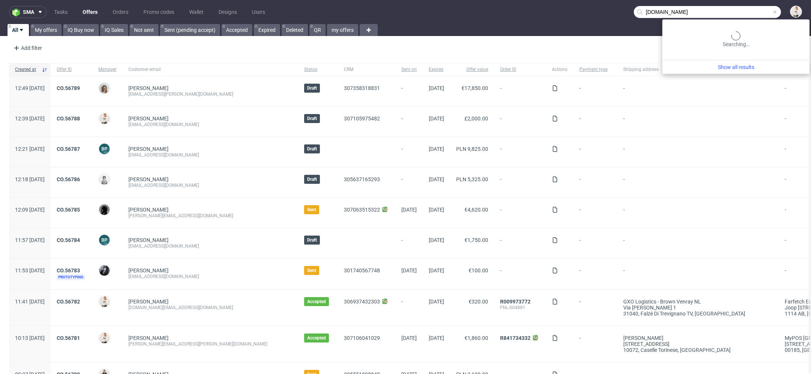
type input "[DOMAIN_NAME]"
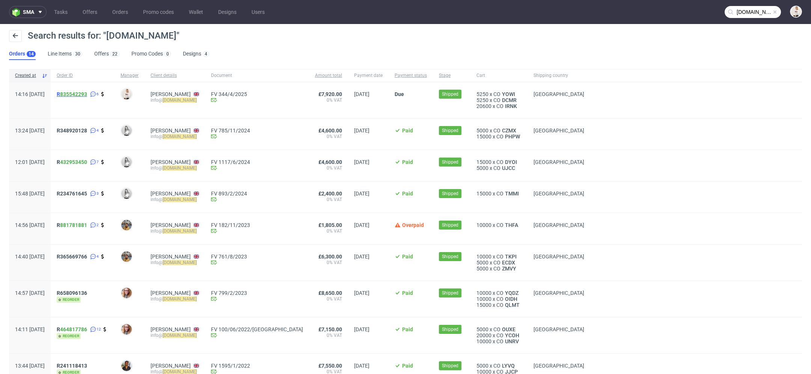
click at [81, 93] on span "R 835542293" at bounding box center [72, 94] width 30 height 6
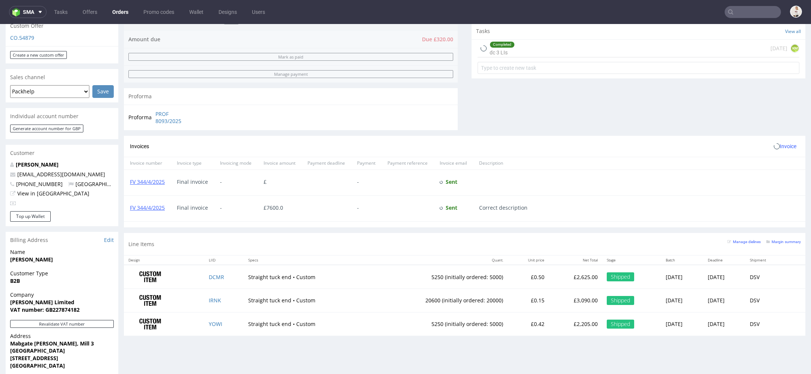
scroll to position [413, 0]
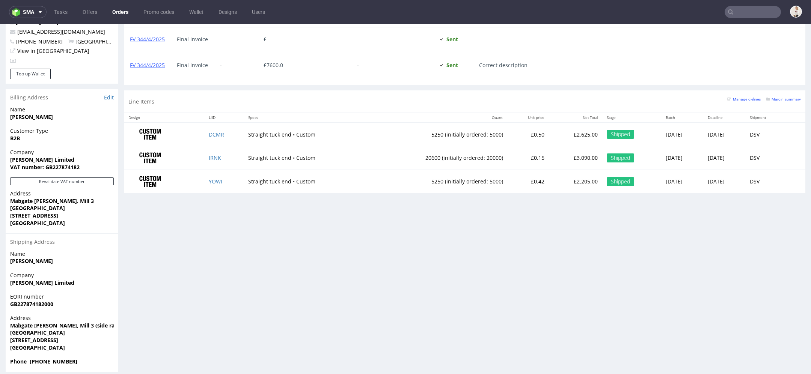
click at [63, 344] on span "[GEOGRAPHIC_DATA]" at bounding box center [62, 348] width 104 height 8
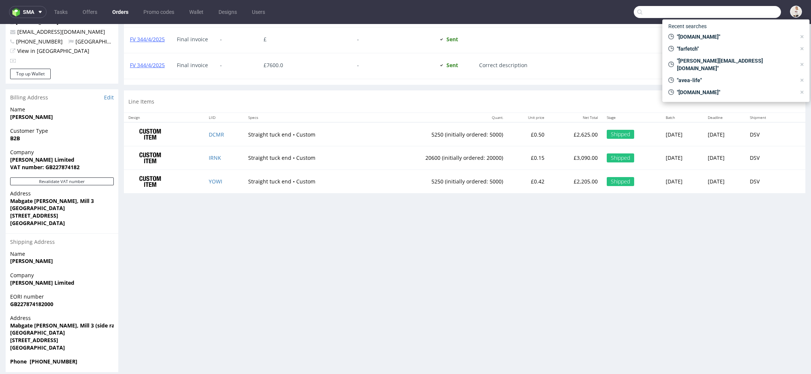
click at [753, 14] on input "text" at bounding box center [706, 12] width 147 height 12
click at [742, 27] on div "Recent searches "[DOMAIN_NAME]" "farfetch" "[PERSON_NAME][EMAIL_ADDRESS][DOMAIN…" at bounding box center [735, 61] width 147 height 83
click at [742, 28] on div "Recent searches "[DOMAIN_NAME]" "farfetch" "[PERSON_NAME][EMAIL_ADDRESS][DOMAIN…" at bounding box center [735, 61] width 147 height 83
click at [742, 33] on span ""[DOMAIN_NAME]"" at bounding box center [735, 37] width 122 height 8
type input "[DOMAIN_NAME]"
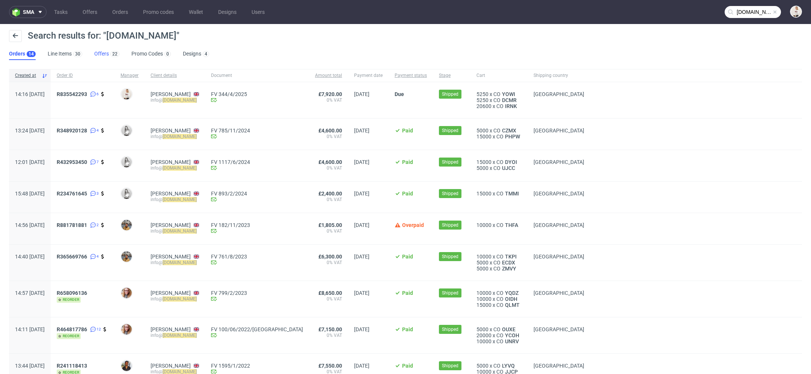
click at [109, 51] on div "22" at bounding box center [114, 54] width 11 height 8
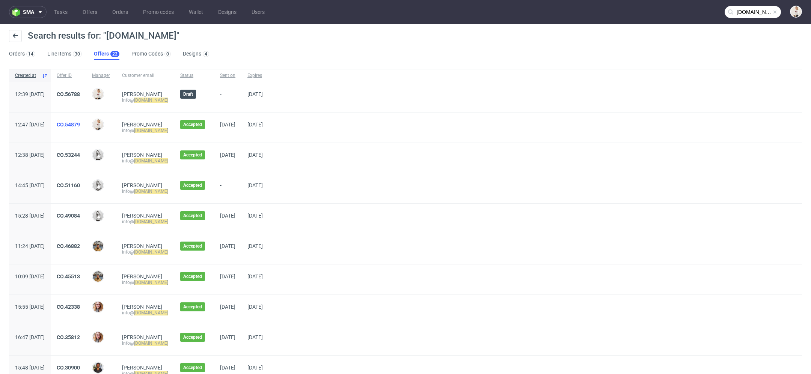
click at [80, 123] on link "CO.54879" at bounding box center [68, 125] width 23 height 6
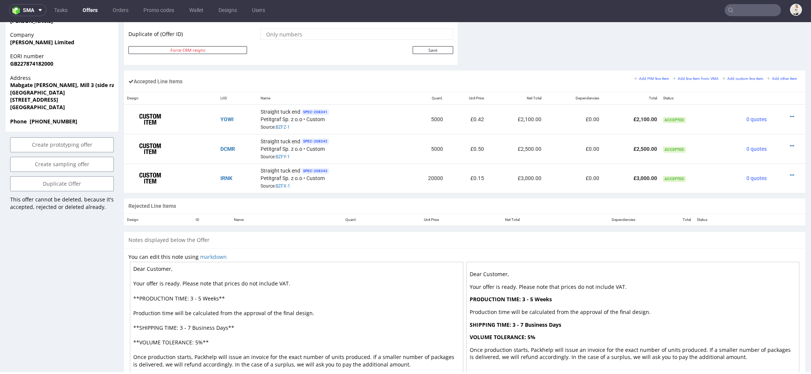
scroll to position [415, 0]
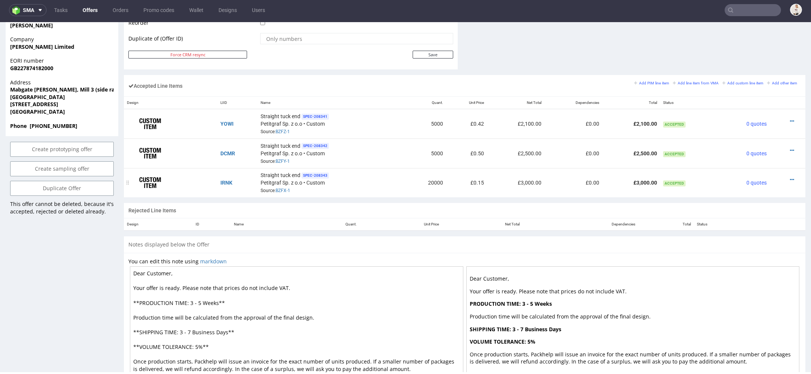
click at [785, 176] on div at bounding box center [784, 180] width 25 height 8
click at [790, 177] on icon at bounding box center [792, 179] width 4 height 5
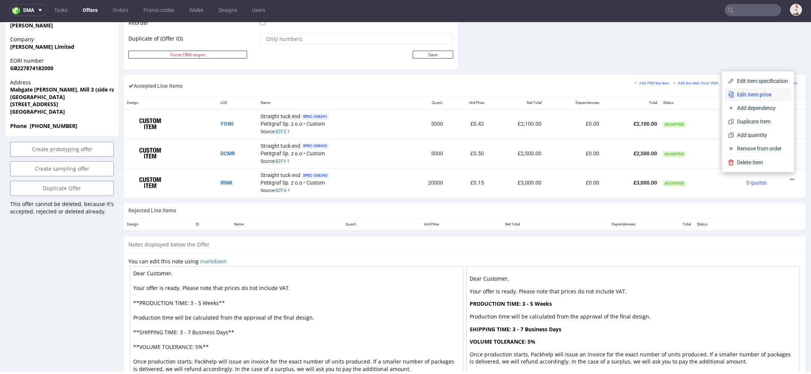
click at [749, 97] on span "Edit item price" at bounding box center [761, 95] width 54 height 8
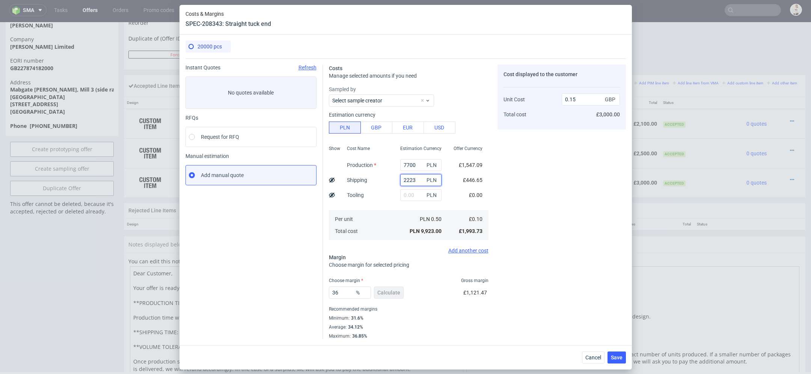
drag, startPoint x: 419, startPoint y: 179, endPoint x: 333, endPoint y: 179, distance: 86.3
click at [333, 179] on div "Show Cost Name Production Shipping Tooling Per unit Total cost Estimation Curre…" at bounding box center [408, 192] width 159 height 99
click at [593, 356] on span "Cancel" at bounding box center [593, 357] width 16 height 5
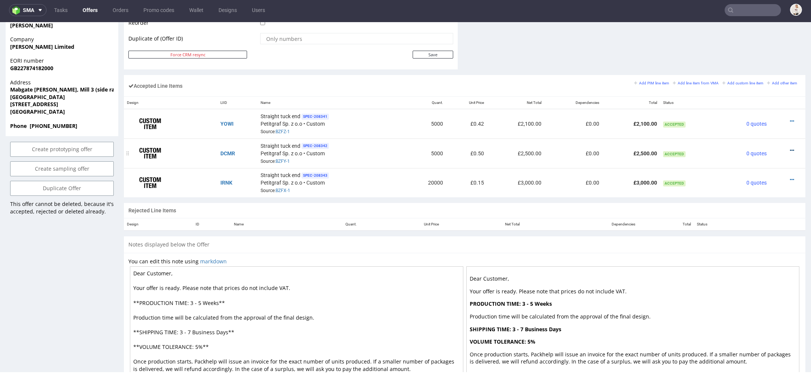
click at [790, 148] on icon at bounding box center [792, 150] width 4 height 5
click at [754, 66] on span "Edit item price" at bounding box center [761, 66] width 54 height 8
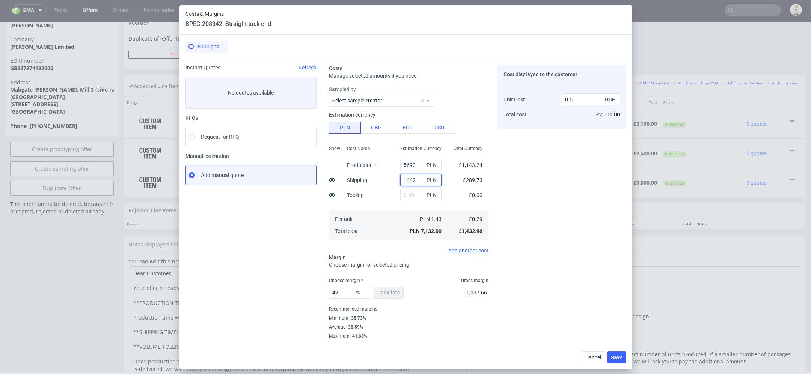
drag, startPoint x: 416, startPoint y: 180, endPoint x: 348, endPoint y: 179, distance: 67.5
click at [348, 179] on div "Show Cost Name Production Shipping Tooling Per unit Total cost Estimation Curre…" at bounding box center [408, 192] width 159 height 99
click at [588, 356] on span "Cancel" at bounding box center [593, 357] width 16 height 5
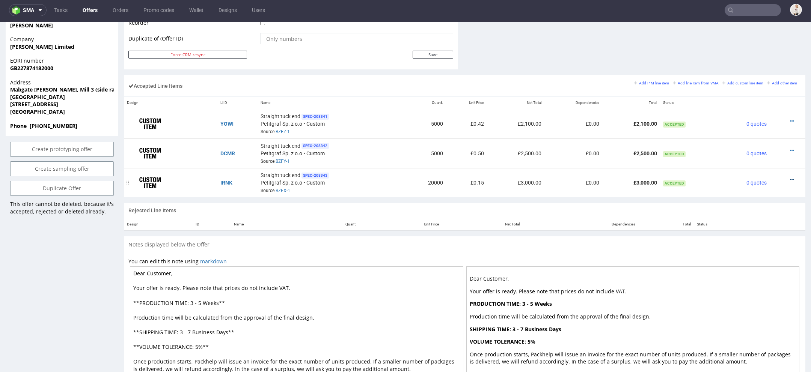
click at [790, 177] on icon at bounding box center [792, 179] width 4 height 5
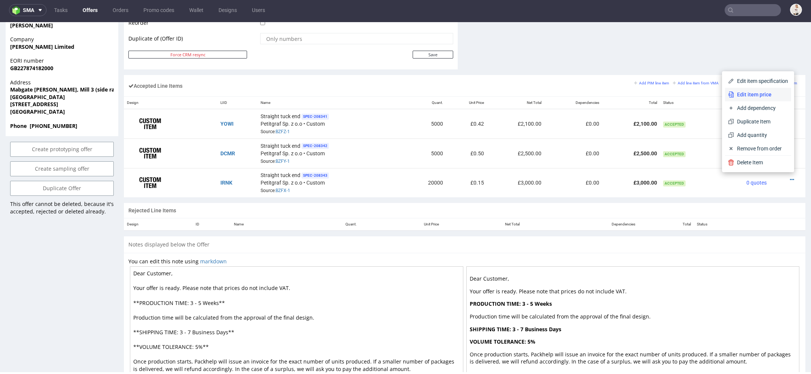
click at [761, 95] on span "Edit item price" at bounding box center [761, 95] width 54 height 8
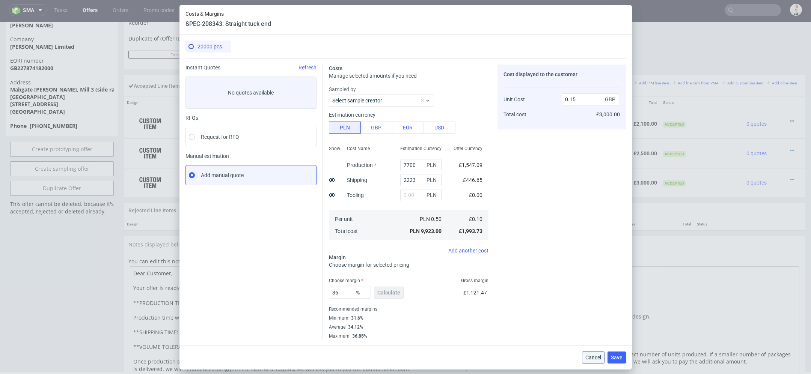
click at [597, 359] on span "Cancel" at bounding box center [593, 357] width 16 height 5
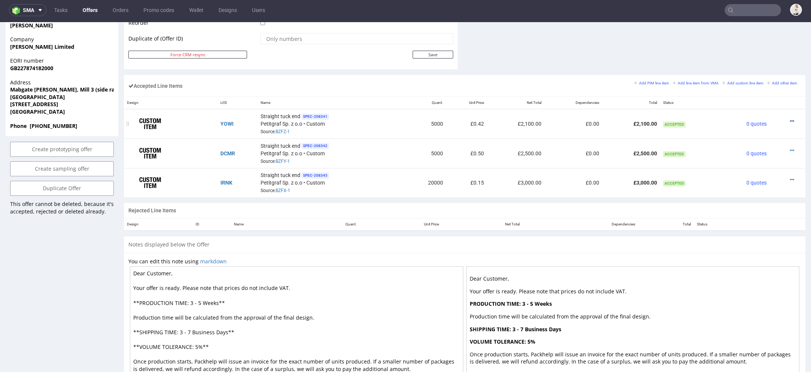
click at [790, 119] on icon at bounding box center [792, 121] width 4 height 5
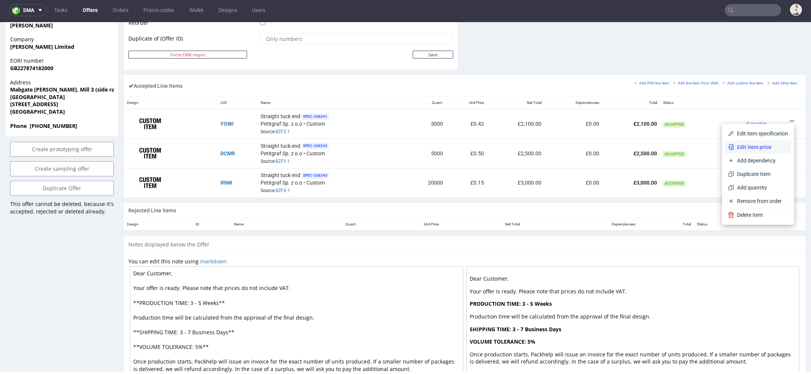
click at [757, 149] on span "Edit item price" at bounding box center [761, 147] width 54 height 8
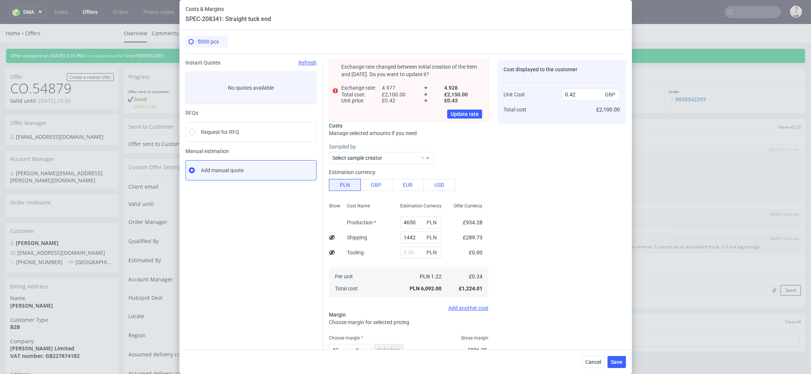
scroll to position [52, 0]
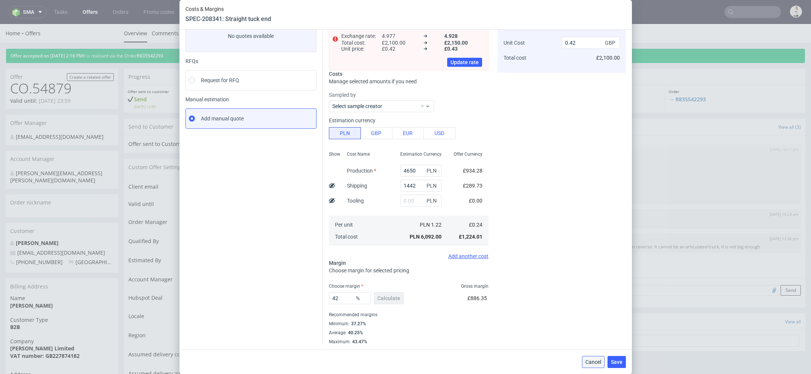
click at [592, 362] on span "Cancel" at bounding box center [593, 361] width 16 height 5
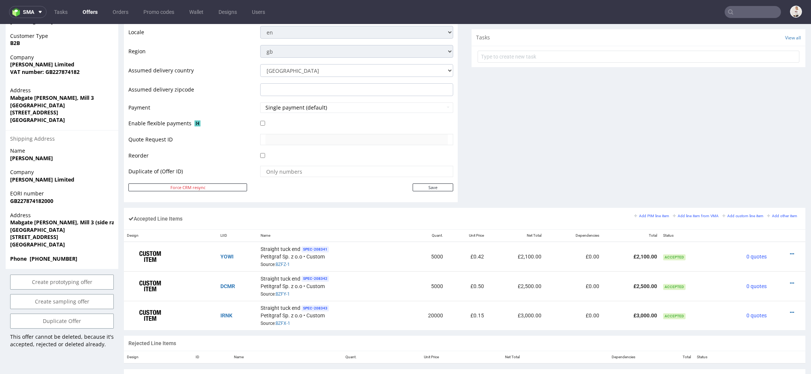
scroll to position [299, 0]
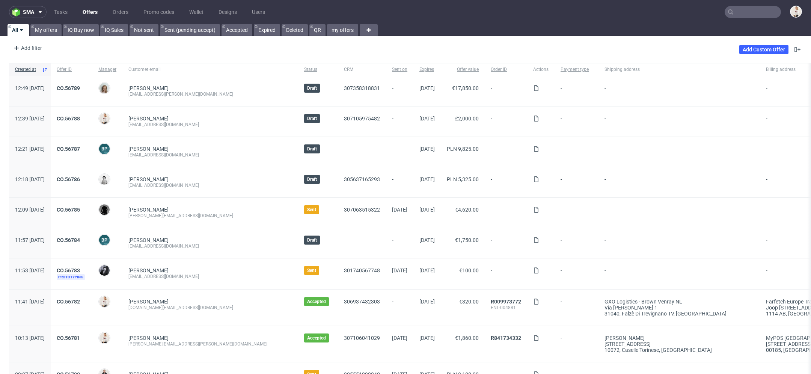
click at [752, 15] on input "text" at bounding box center [752, 12] width 56 height 12
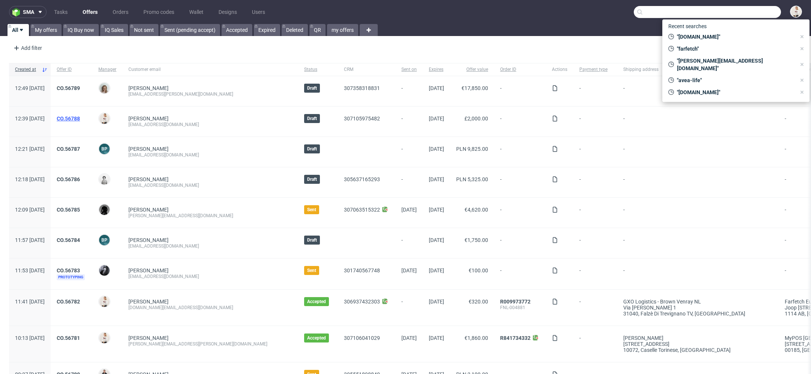
click at [80, 120] on link "CO.56788" at bounding box center [68, 119] width 23 height 6
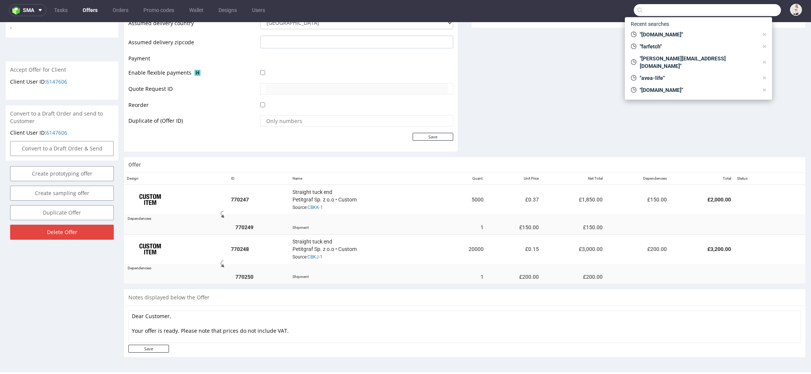
scroll to position [418, 0]
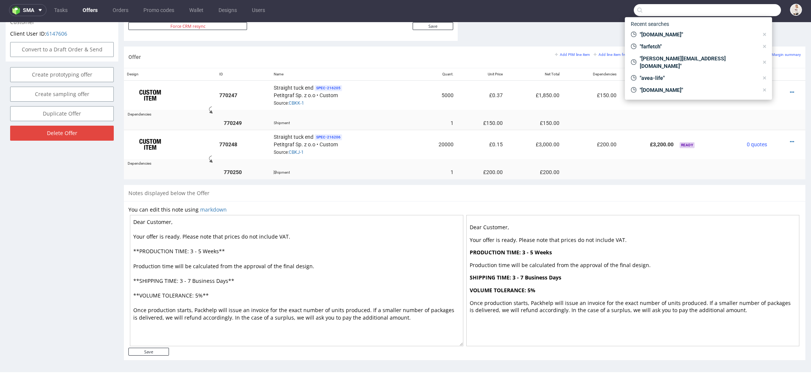
click at [633, 165] on td at bounding box center [647, 172] width 57 height 14
click at [790, 139] on icon at bounding box center [792, 141] width 4 height 5
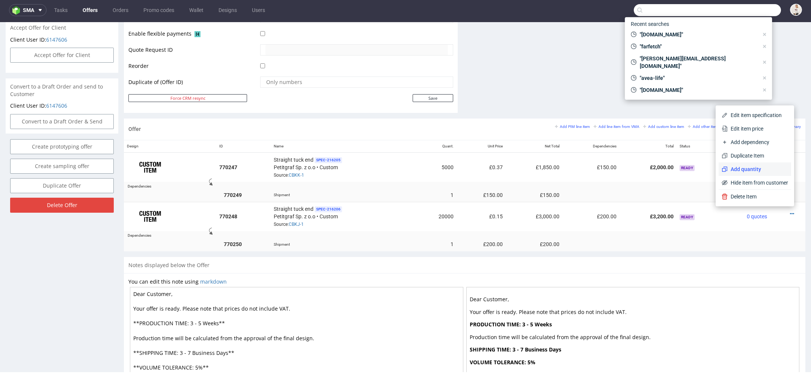
scroll to position [344, 0]
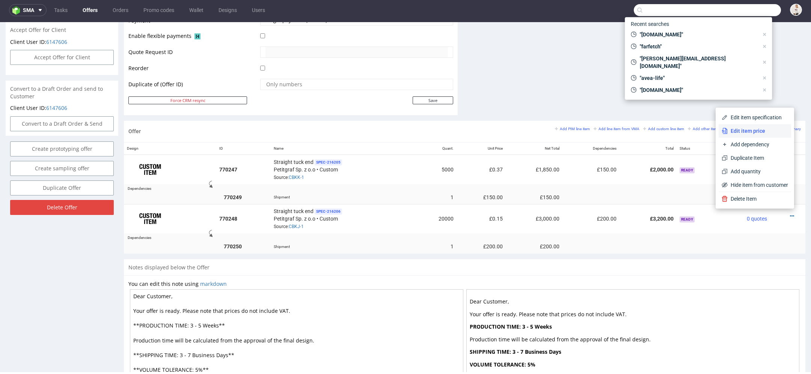
click at [749, 131] on span "Edit item price" at bounding box center [757, 131] width 60 height 8
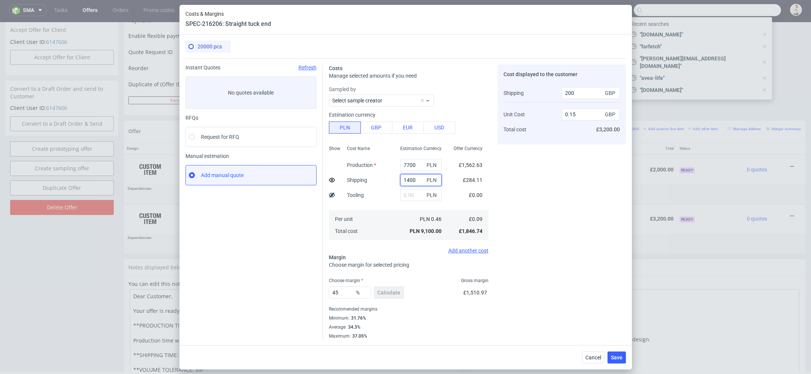
drag, startPoint x: 416, startPoint y: 180, endPoint x: 301, endPoint y: 170, distance: 116.0
click at [301, 170] on div "Instant Quotes Refresh No quotes available RFQs Request for RFQ Manual estimati…" at bounding box center [405, 199] width 440 height 281
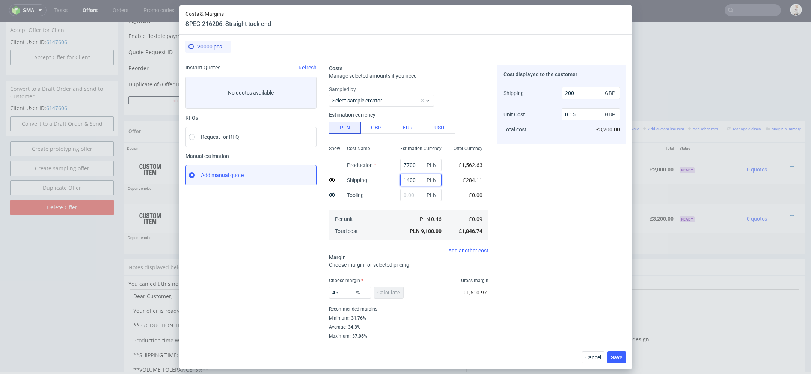
paste input "2223"
type input "2223"
type input "400"
type input "0.16"
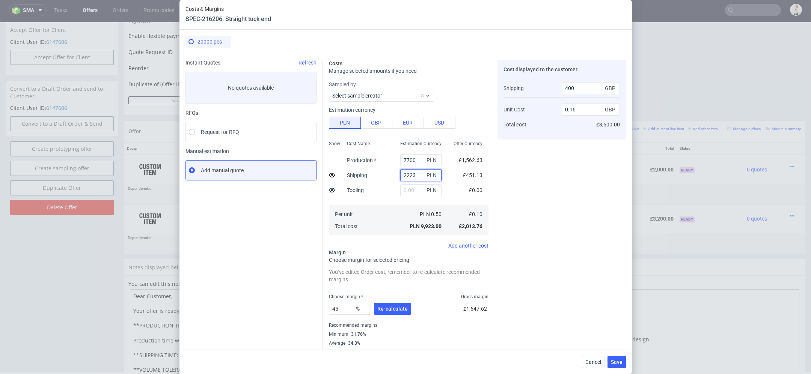
type input "2223"
click at [333, 175] on icon at bounding box center [332, 175] width 6 height 6
type input "0.18"
drag, startPoint x: 317, startPoint y: 308, endPoint x: 251, endPoint y: 308, distance: 65.3
click at [251, 308] on div "Instant Quotes Refresh No quotes available RFQs Request for RFQ Manual estimati…" at bounding box center [405, 205] width 440 height 302
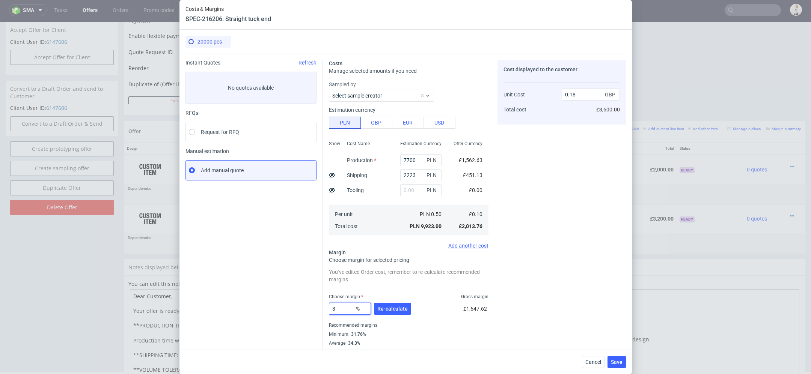
type input "35"
type input "0.15"
click at [403, 310] on span "Re-calculate" at bounding box center [392, 308] width 30 height 5
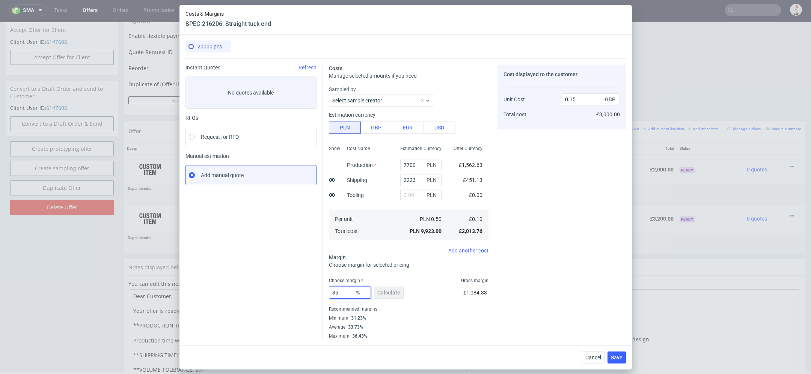
click at [346, 293] on input "35" at bounding box center [350, 293] width 42 height 12
type input "37"
type input "0.16"
click at [550, 282] on div "Cost displayed to the customer Unit Cost Total cost 0.16 GBP £3,200.00" at bounding box center [561, 202] width 128 height 275
click at [347, 291] on input "37" at bounding box center [350, 293] width 42 height 12
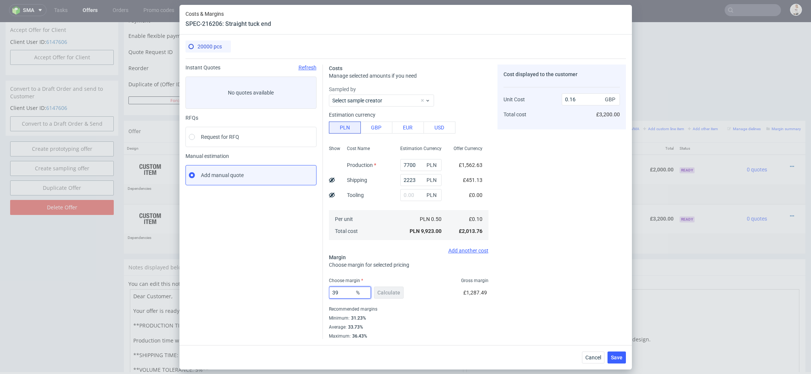
type input "3"
type input "0"
type input "0.1"
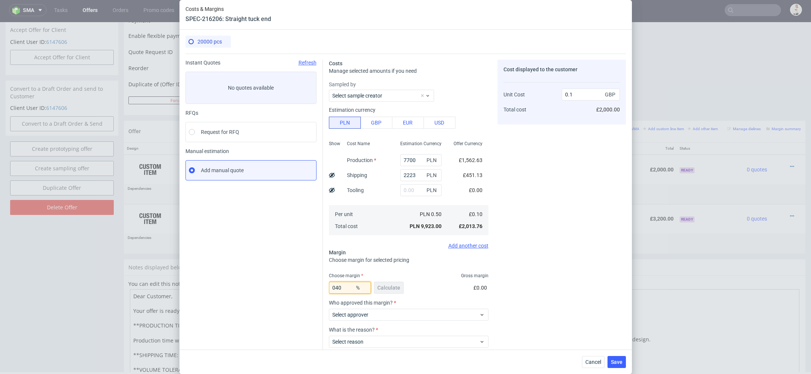
type input "40"
type input "0.17"
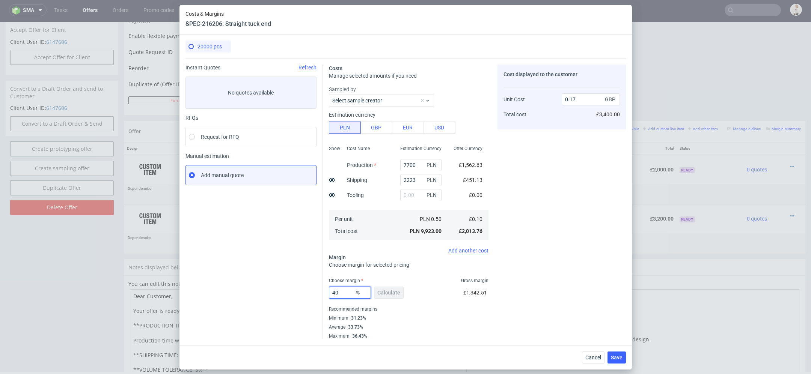
type input "4"
type input "0"
type input "0.1"
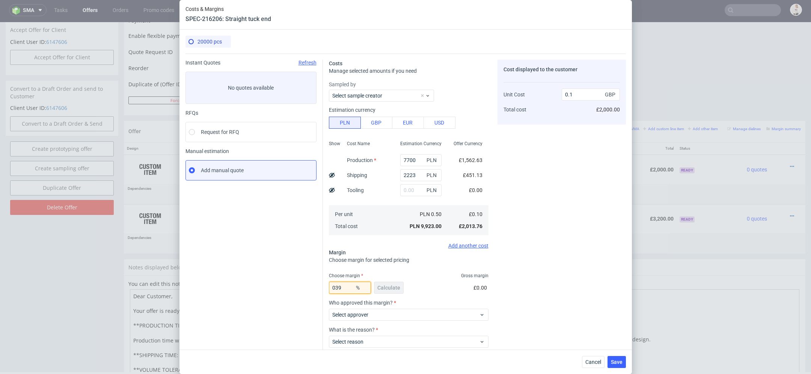
type input "39"
type input "0.16"
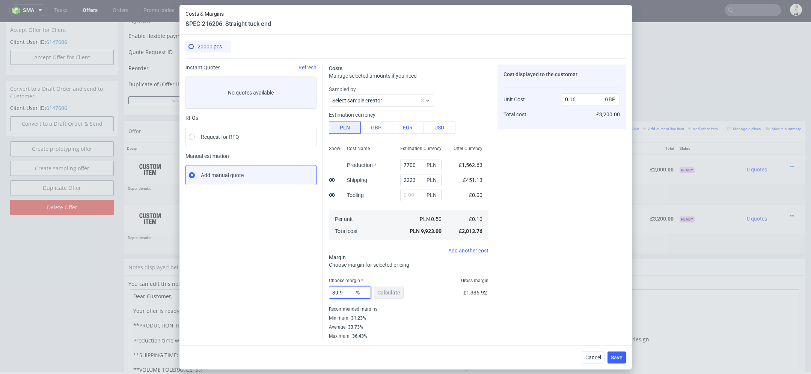
type input "39.9"
click at [547, 283] on div "Cost displayed to the customer Unit Cost Total cost 0.16 GBP £3,200.00" at bounding box center [561, 202] width 128 height 275
click at [613, 357] on span "Save" at bounding box center [617, 357] width 12 height 5
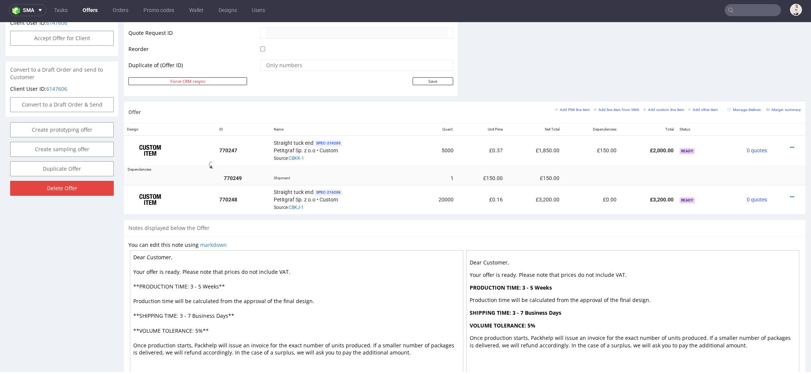
scroll to position [399, 0]
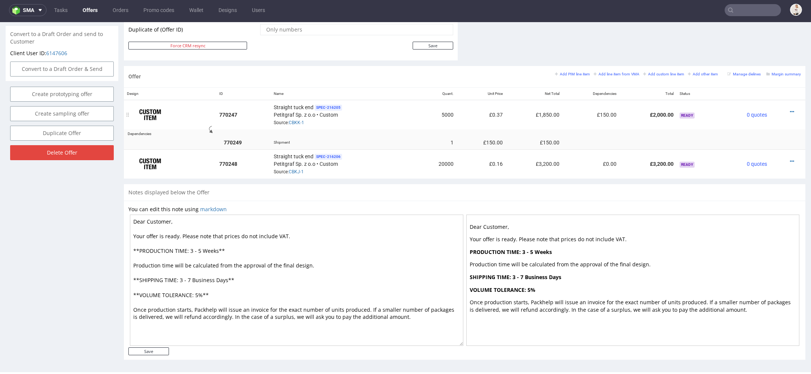
click at [785, 108] on div at bounding box center [785, 112] width 25 height 8
click at [790, 109] on icon at bounding box center [792, 111] width 4 height 5
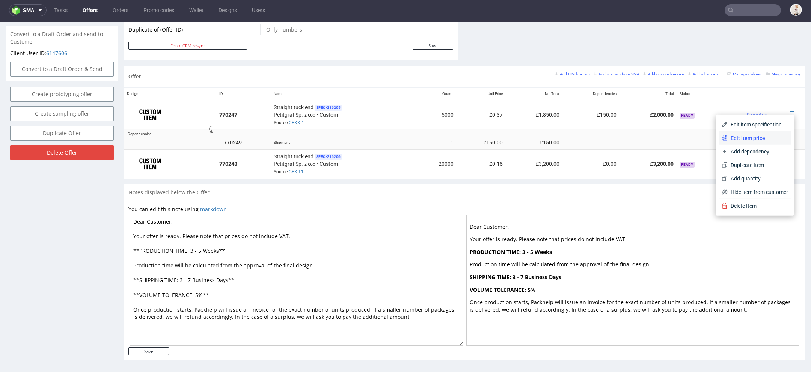
click at [748, 138] on span "Edit item price" at bounding box center [757, 138] width 60 height 8
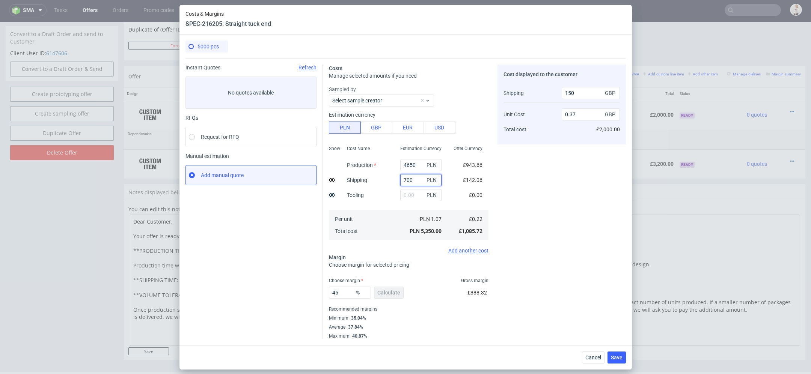
drag, startPoint x: 417, startPoint y: 181, endPoint x: 290, endPoint y: 174, distance: 126.6
click at [290, 174] on div "Instant Quotes Refresh No quotes available RFQs Request for RFQ Manual estimati…" at bounding box center [405, 199] width 440 height 281
paste input "1442"
type input "1442"
type input "300"
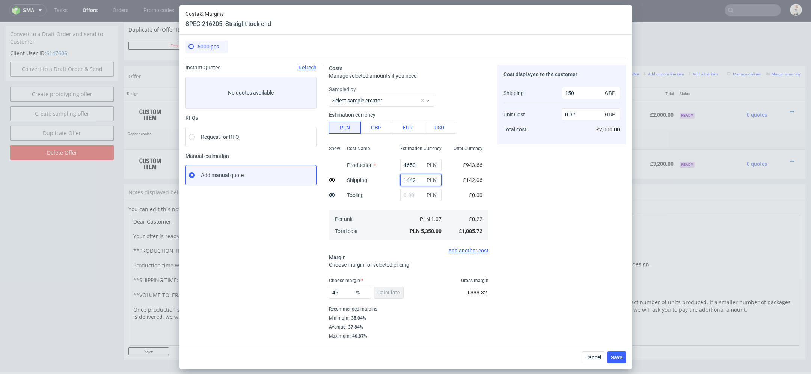
type input "0.39"
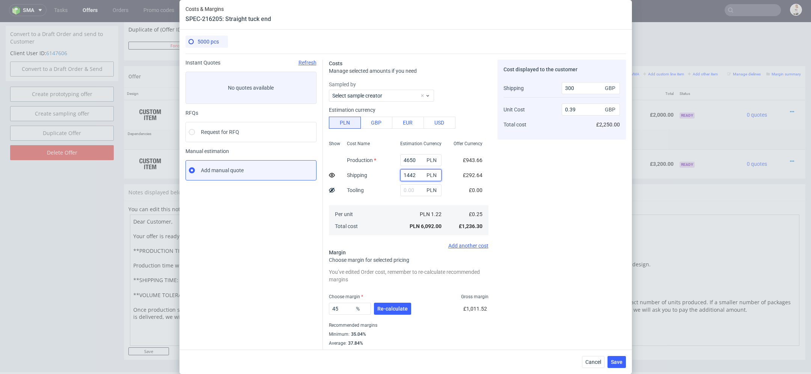
type input "1442"
click at [331, 173] on use at bounding box center [332, 175] width 6 height 5
type input "0.45"
click at [398, 304] on button "Re-calculate" at bounding box center [392, 309] width 37 height 12
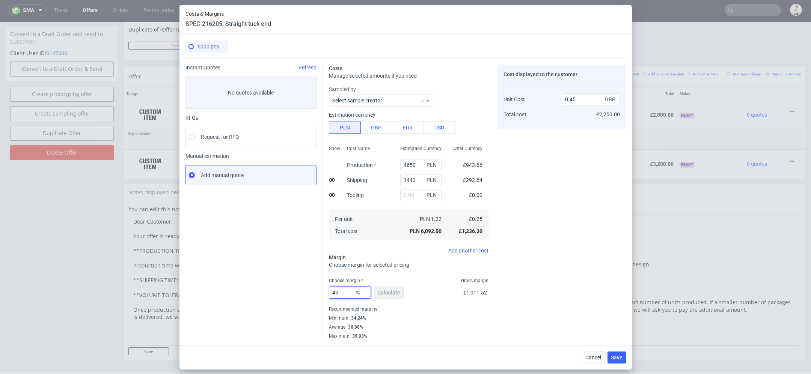
drag, startPoint x: 346, startPoint y: 293, endPoint x: 257, endPoint y: 293, distance: 88.9
click at [257, 293] on div "Instant Quotes Refresh No quotes available RFQs Request for RFQ Manual estimati…" at bounding box center [405, 199] width 440 height 281
type input "50"
type input "0.5"
type input "50"
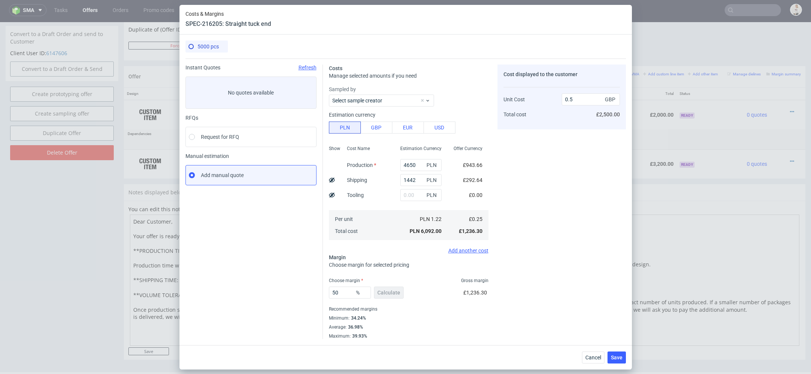
click at [502, 302] on div "Cost displayed to the customer Unit Cost Total cost 0.5 GBP £2,500.00" at bounding box center [561, 202] width 128 height 275
click at [620, 356] on span "Save" at bounding box center [617, 357] width 12 height 5
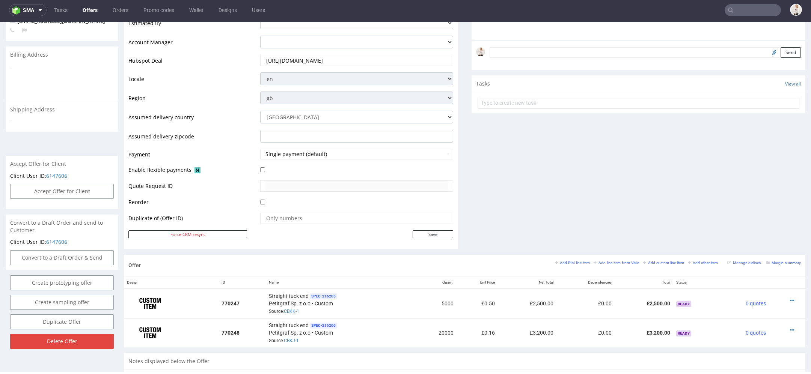
scroll to position [0, 0]
